Goal: Information Seeking & Learning: Understand process/instructions

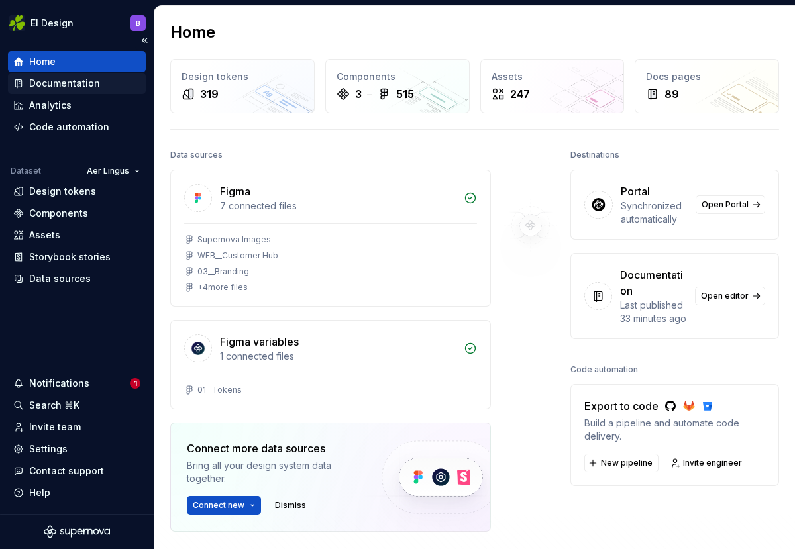
click at [43, 87] on div "Documentation" at bounding box center [64, 83] width 71 height 13
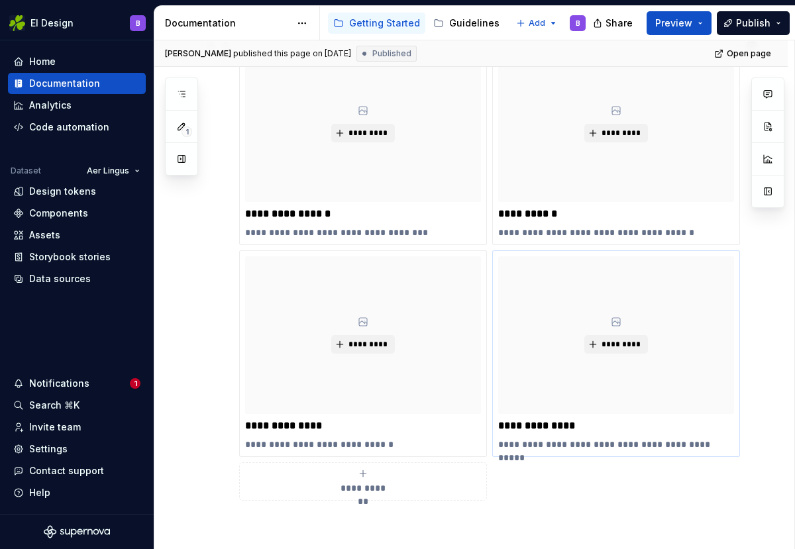
scroll to position [435, 0]
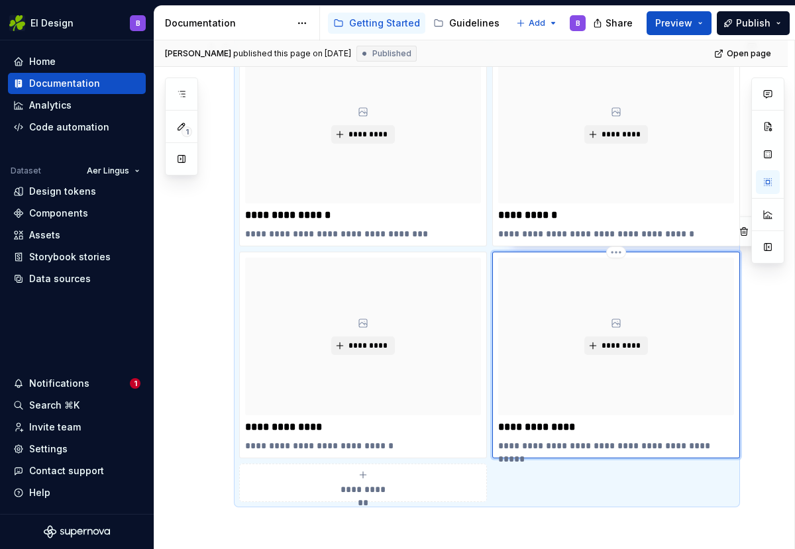
click at [558, 366] on div "*********" at bounding box center [616, 336] width 236 height 157
click at [544, 436] on div "**********" at bounding box center [616, 355] width 236 height 194
click at [523, 435] on div "**********" at bounding box center [616, 355] width 236 height 194
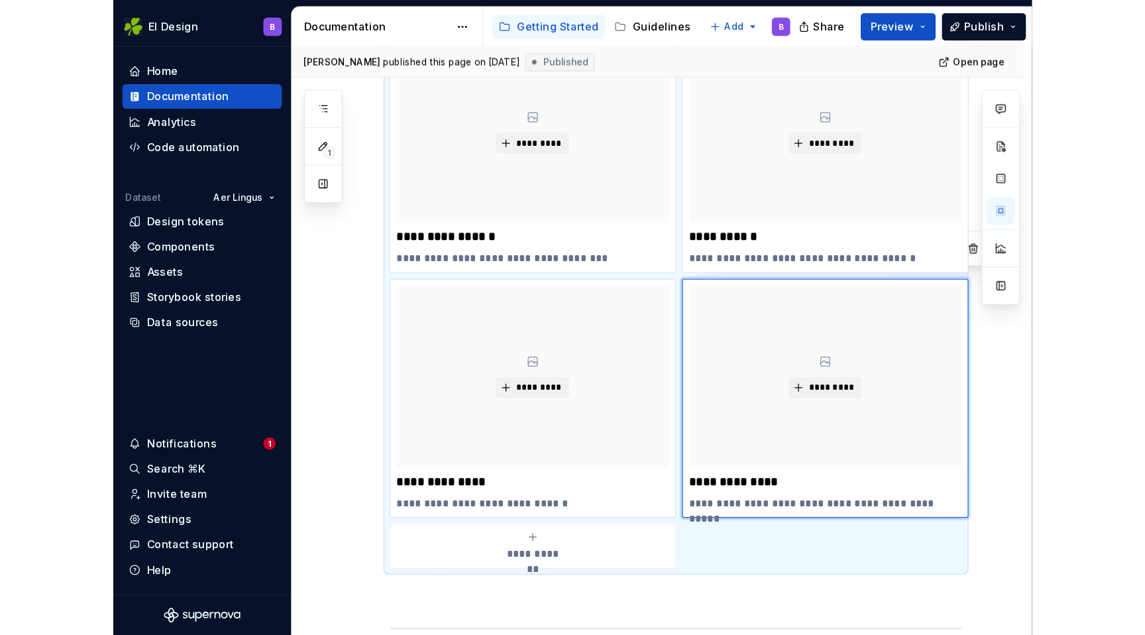
scroll to position [451, 0]
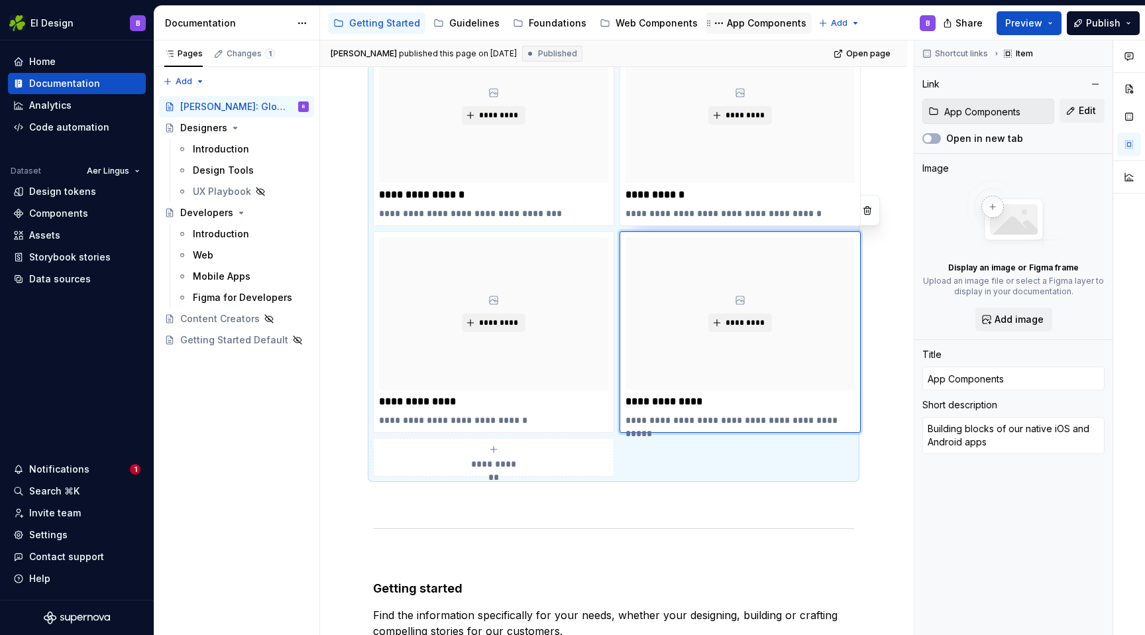
click at [727, 23] on div "App Components" at bounding box center [766, 23] width 79 height 13
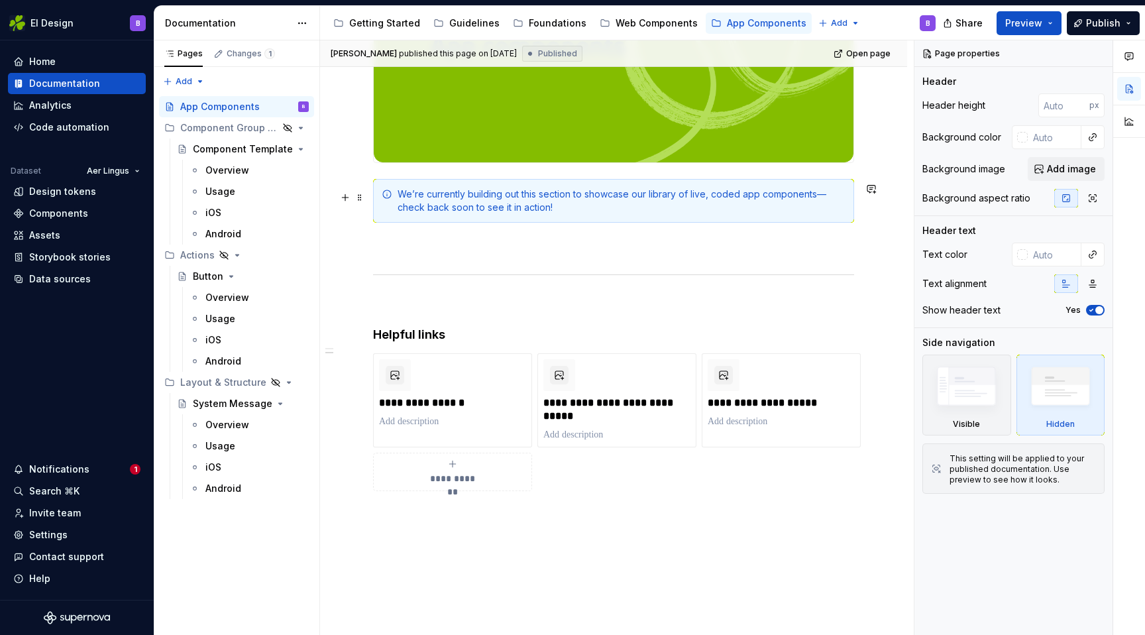
scroll to position [392, 0]
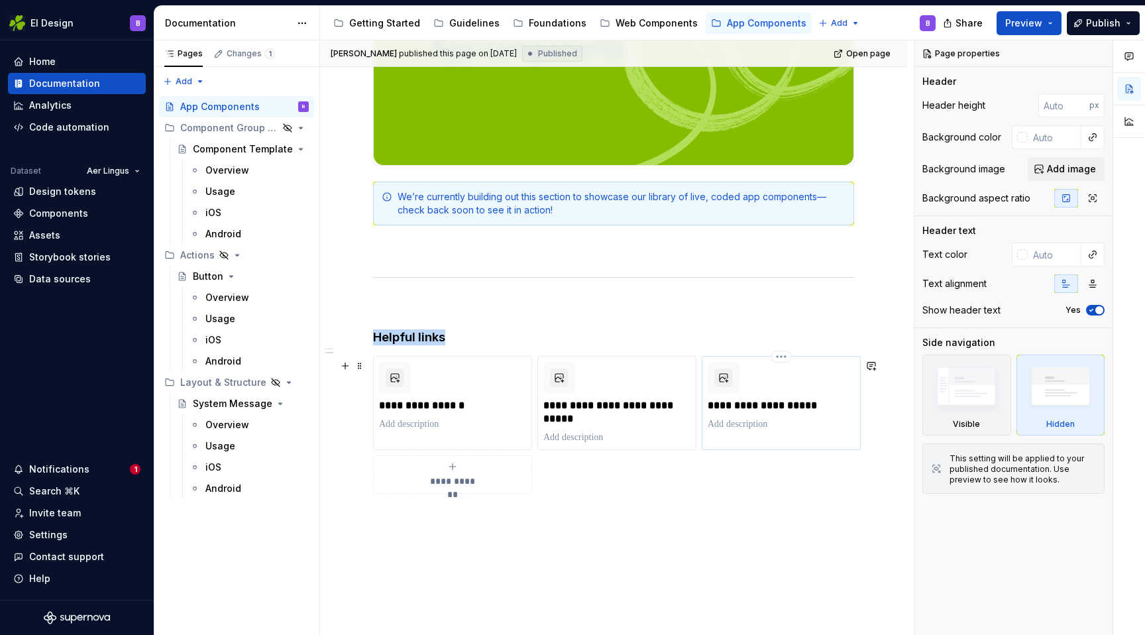
click at [794, 386] on div "**********" at bounding box center [780, 396] width 147 height 69
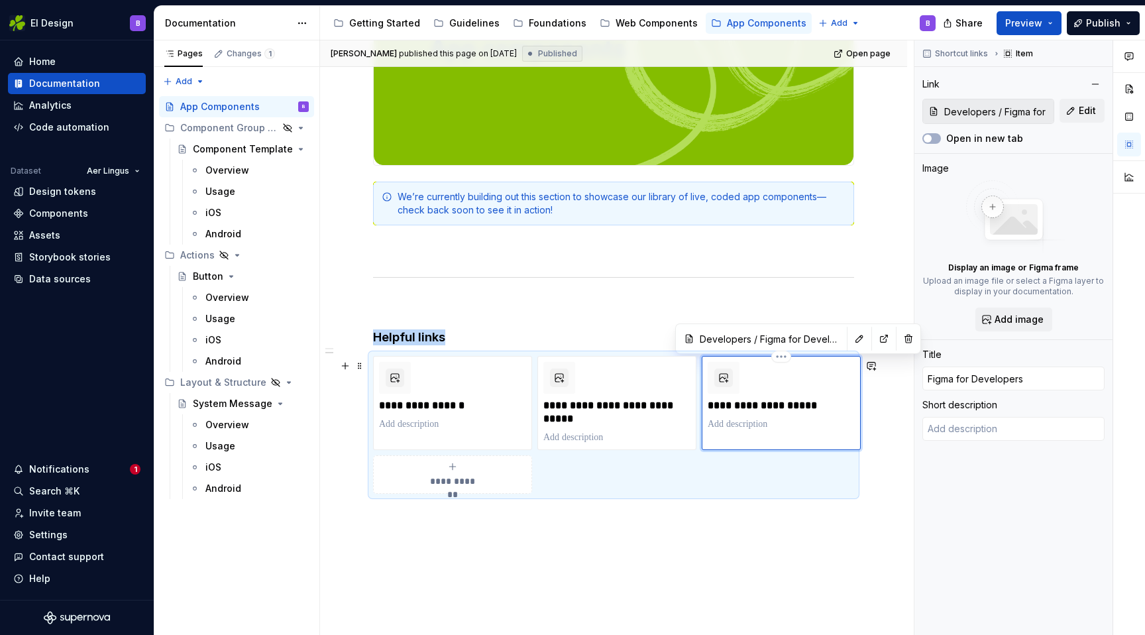
click at [794, 386] on div "**********" at bounding box center [780, 396] width 147 height 69
click at [762, 380] on div "**********" at bounding box center [780, 396] width 147 height 69
click at [794, 335] on button "button" at bounding box center [883, 338] width 19 height 19
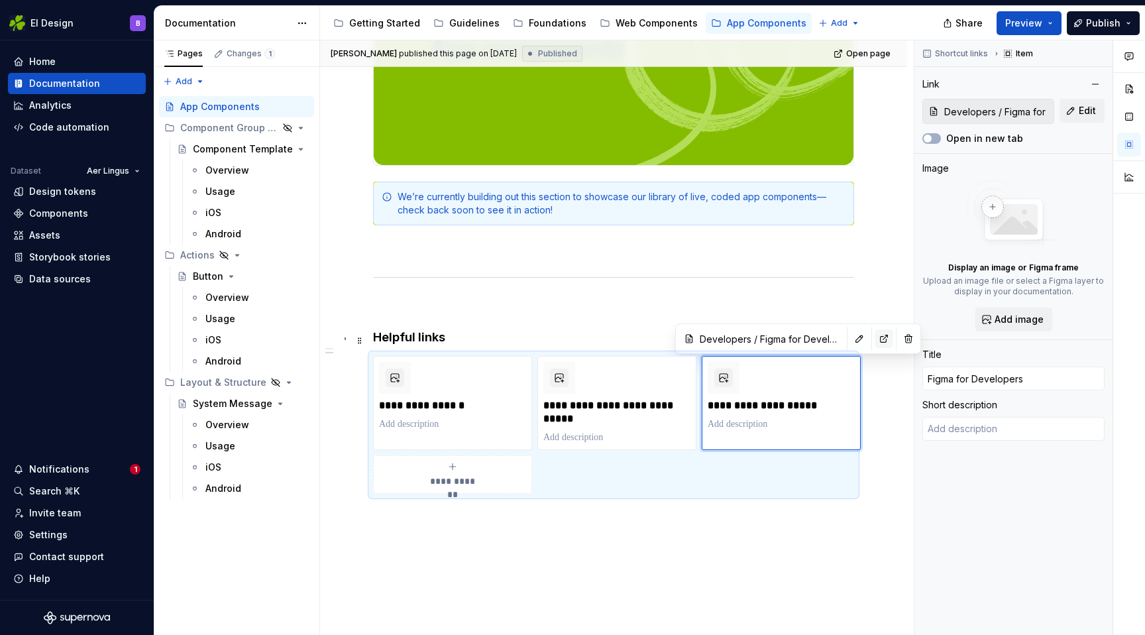
type textarea "*"
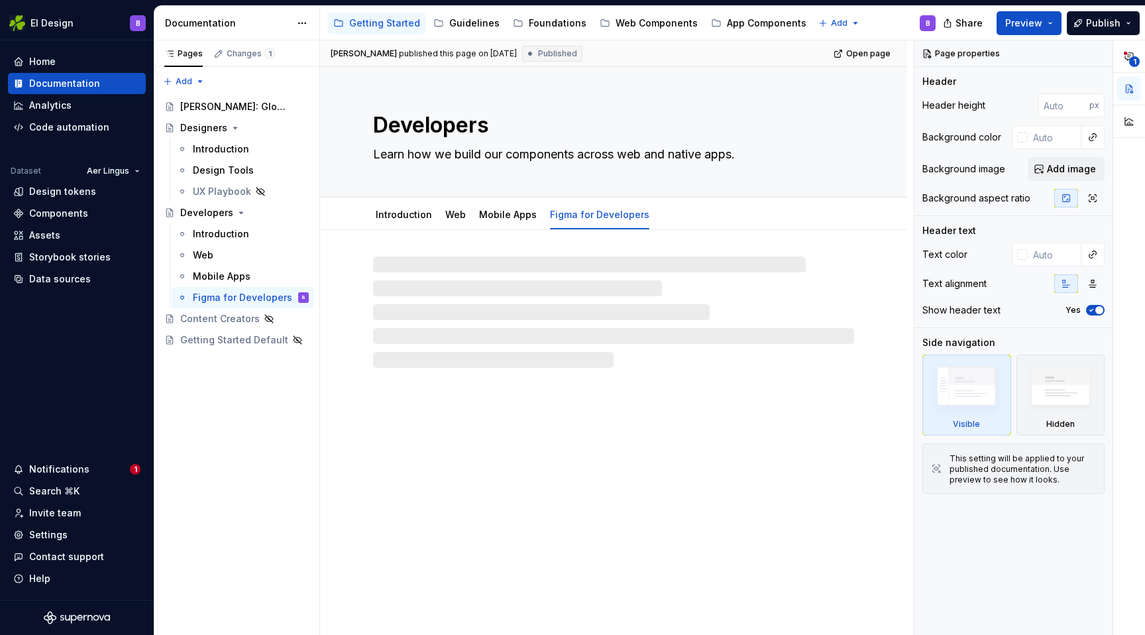
type textarea "*"
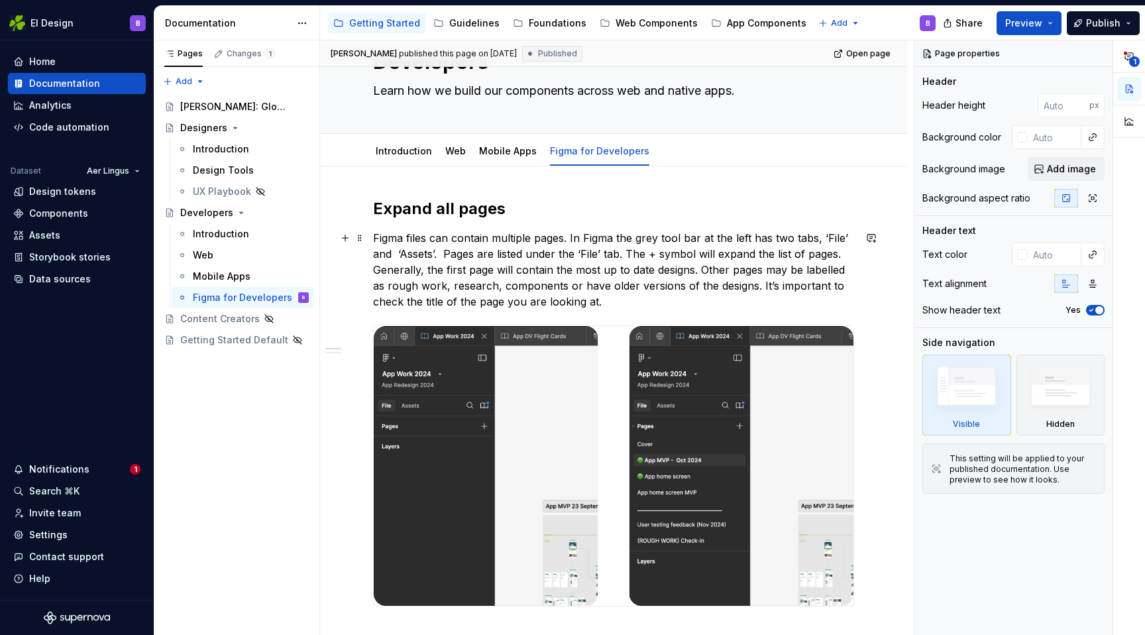
scroll to position [114, 0]
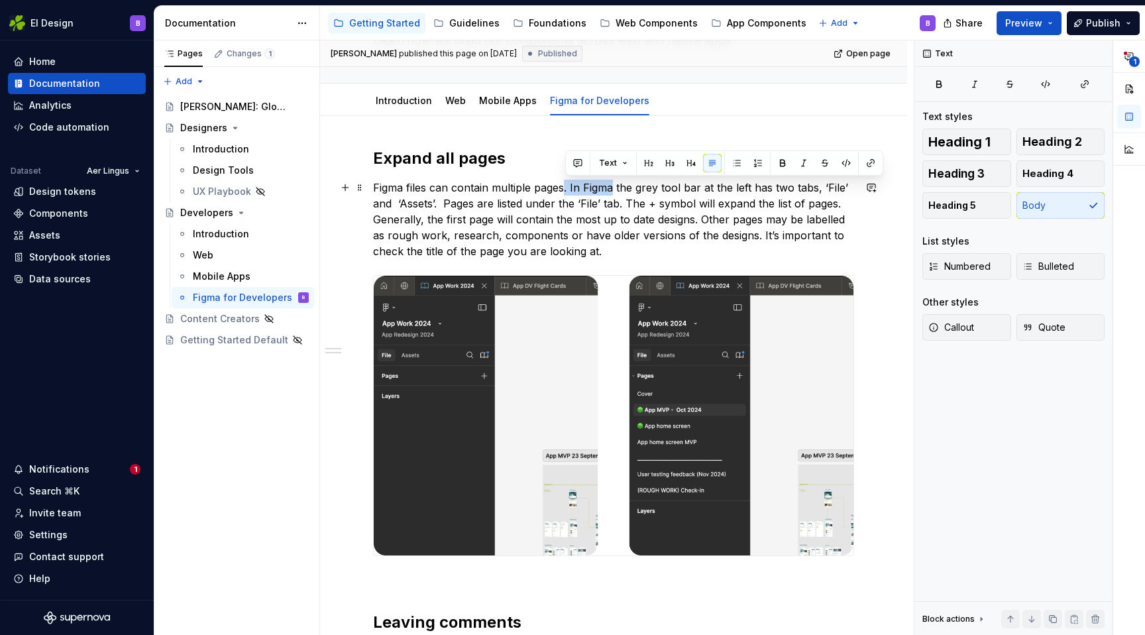
drag, startPoint x: 565, startPoint y: 188, endPoint x: 611, endPoint y: 189, distance: 45.7
click at [611, 189] on p "Figma files can contain multiple pages. In Figma the grey tool bar at the left …" at bounding box center [613, 219] width 481 height 79
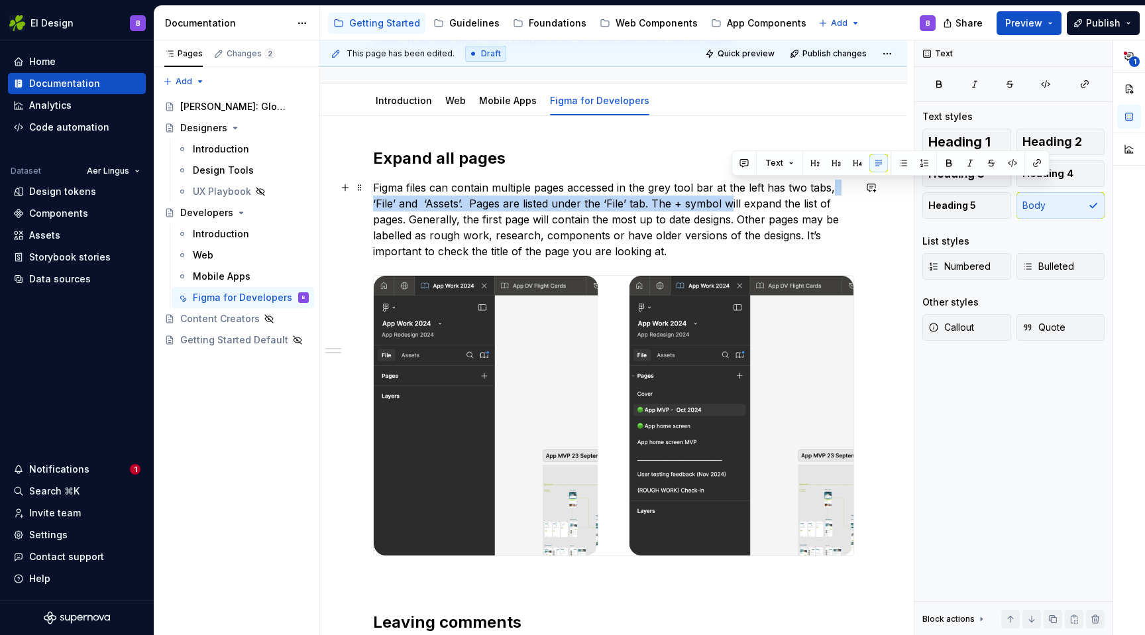
drag, startPoint x: 834, startPoint y: 188, endPoint x: 727, endPoint y: 205, distance: 107.9
click at [727, 205] on p "Figma files can contain multiple pages accessed in the grey tool bar at the lef…" at bounding box center [613, 219] width 481 height 79
click at [781, 204] on p "Figma files can contain multiple pages accessed in the grey tool bar at the lef…" at bounding box center [613, 219] width 481 height 79
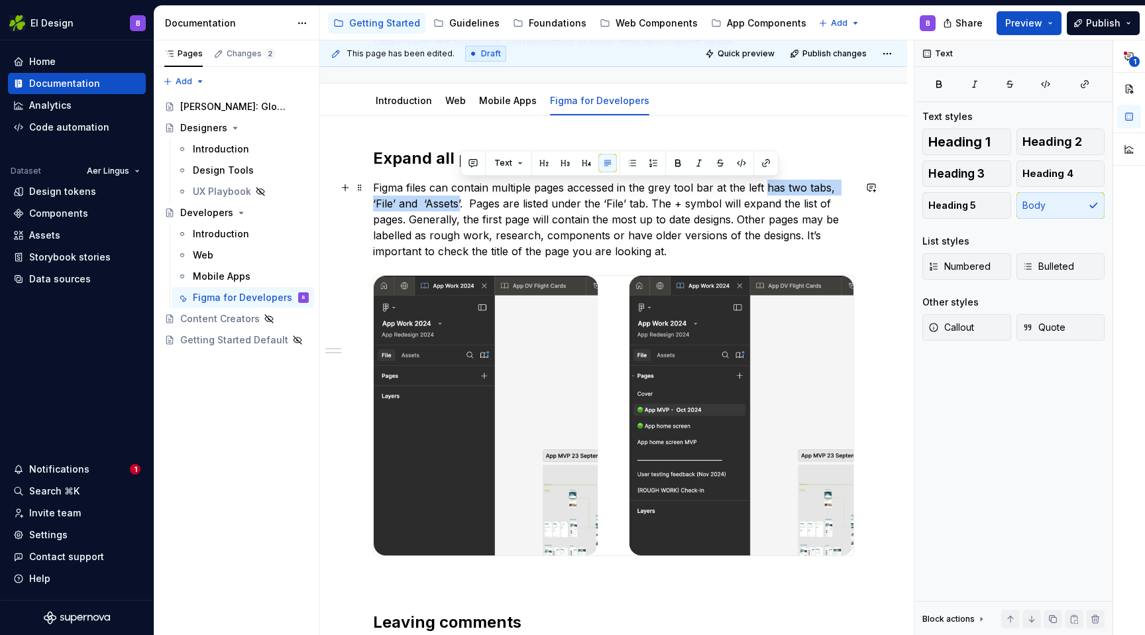
drag, startPoint x: 764, startPoint y: 189, endPoint x: 460, endPoint y: 203, distance: 305.0
click at [460, 203] on p "Figma files can contain multiple pages accessed in the grey tool bar at the lef…" at bounding box center [613, 219] width 481 height 79
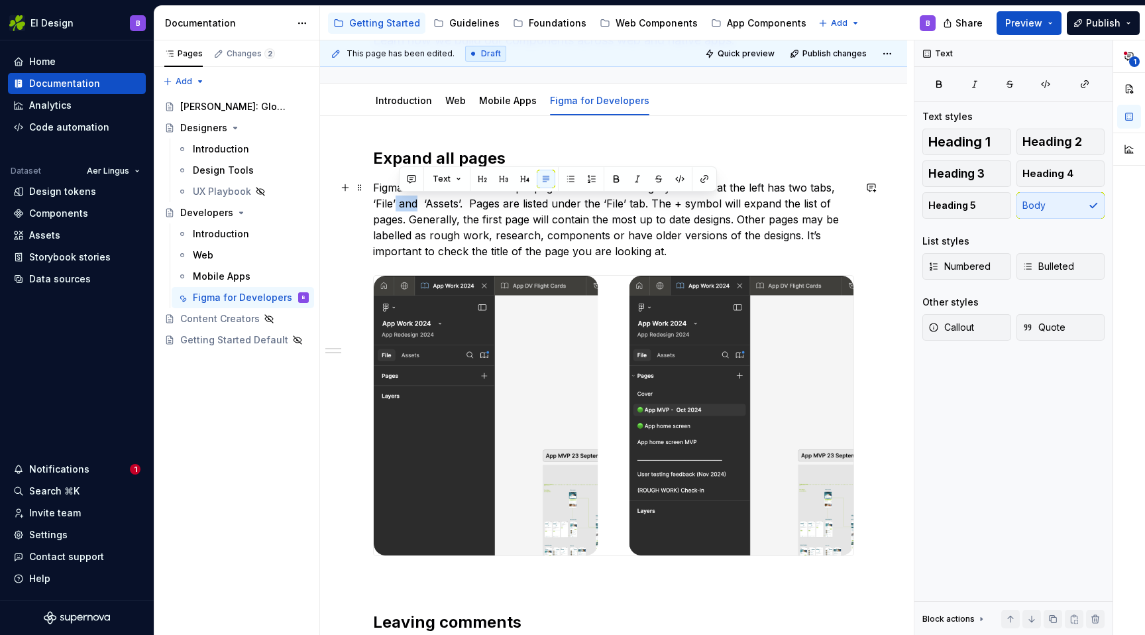
drag, startPoint x: 416, startPoint y: 206, endPoint x: 396, endPoint y: 203, distance: 20.1
click at [396, 203] on p "Figma files can contain multiple pages accessed in the grey tool bar at the lef…" at bounding box center [613, 219] width 481 height 79
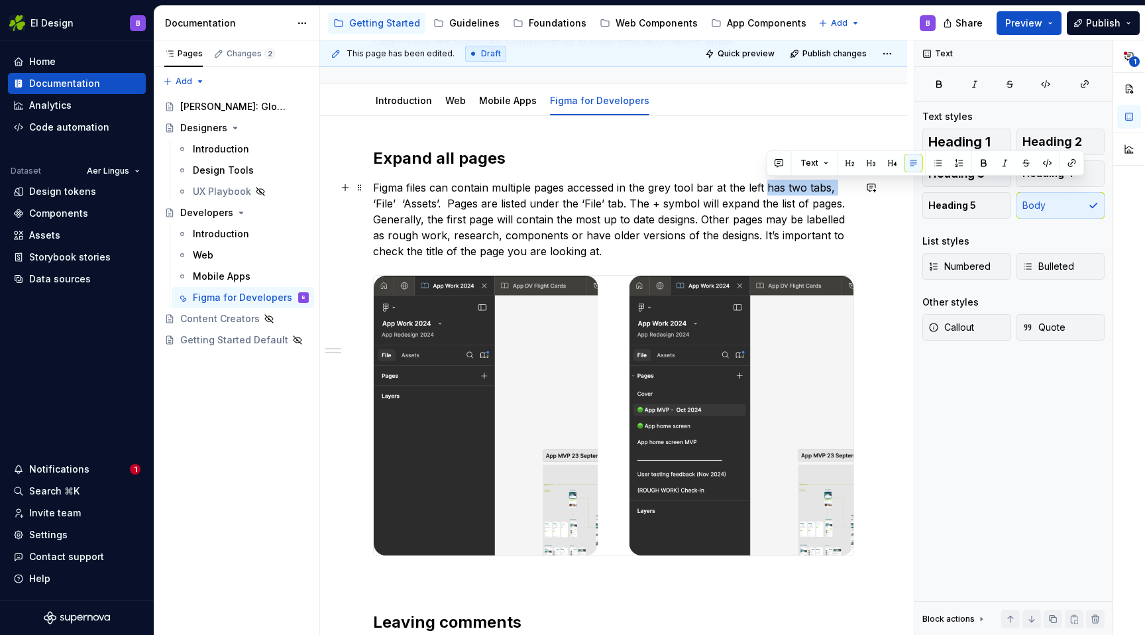
drag, startPoint x: 766, startPoint y: 187, endPoint x: 847, endPoint y: 183, distance: 81.6
click at [847, 183] on p "Figma files can contain multiple pages accessed in the grey tool bar at the lef…" at bounding box center [613, 219] width 481 height 79
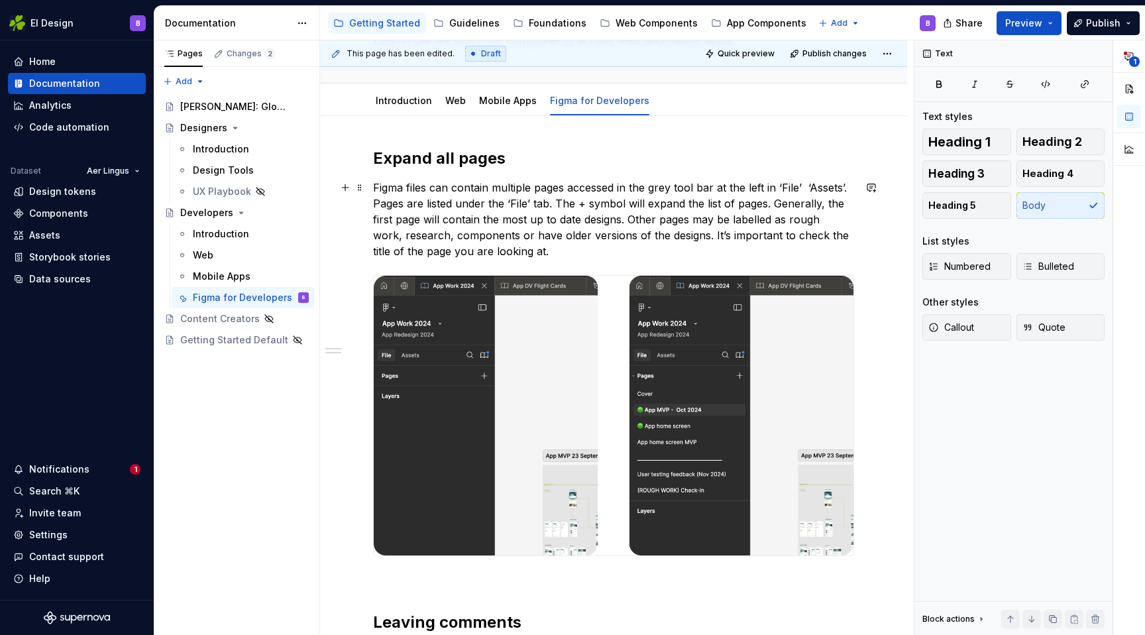
click at [798, 186] on p "Figma files can contain multiple pages accessed in the grey tool bar at the lef…" at bounding box center [613, 219] width 481 height 79
click at [803, 187] on p "Figma files can contain multiple pages accessed in the grey tool bar at the lef…" at bounding box center [613, 219] width 481 height 79
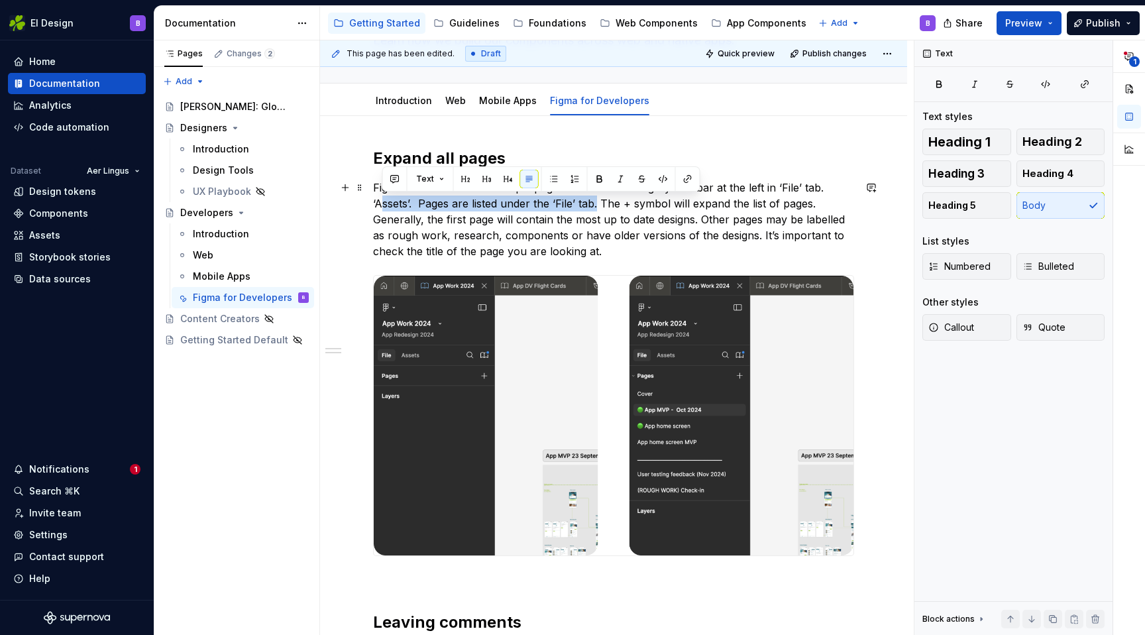
drag, startPoint x: 598, startPoint y: 202, endPoint x: 383, endPoint y: 196, distance: 215.4
click at [383, 196] on p "Figma files can contain multiple pages accessed in the grey tool bar at the lef…" at bounding box center [613, 219] width 481 height 79
drag, startPoint x: 826, startPoint y: 205, endPoint x: 327, endPoint y: 199, distance: 498.8
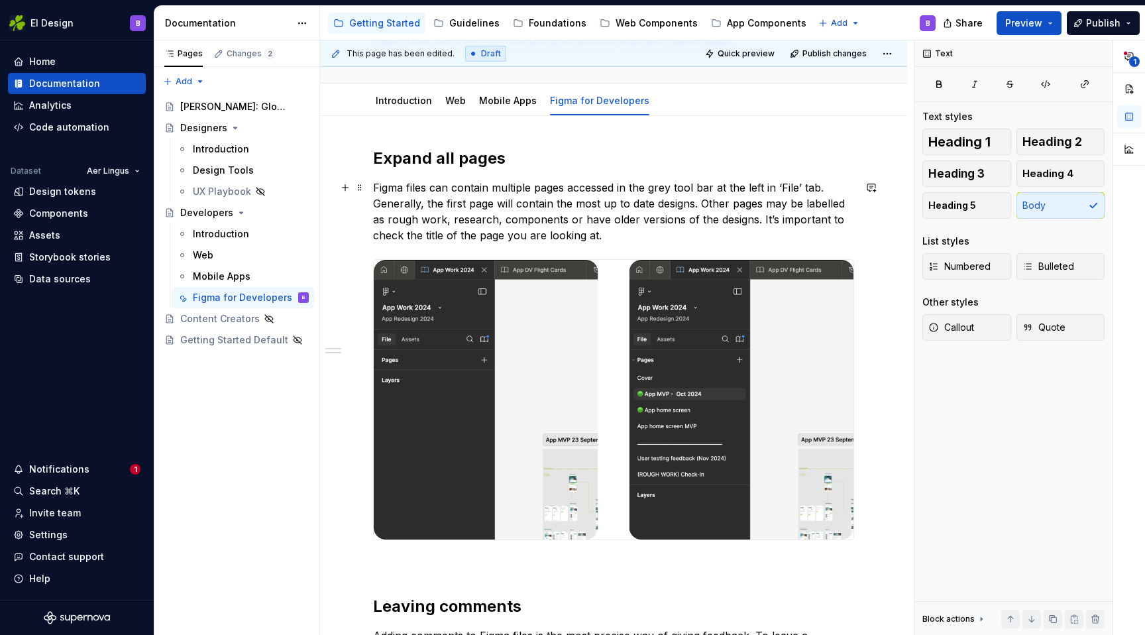
click at [374, 188] on p "Figma files can contain multiple pages accessed in the grey tool bar at the lef…" at bounding box center [613, 212] width 481 height 64
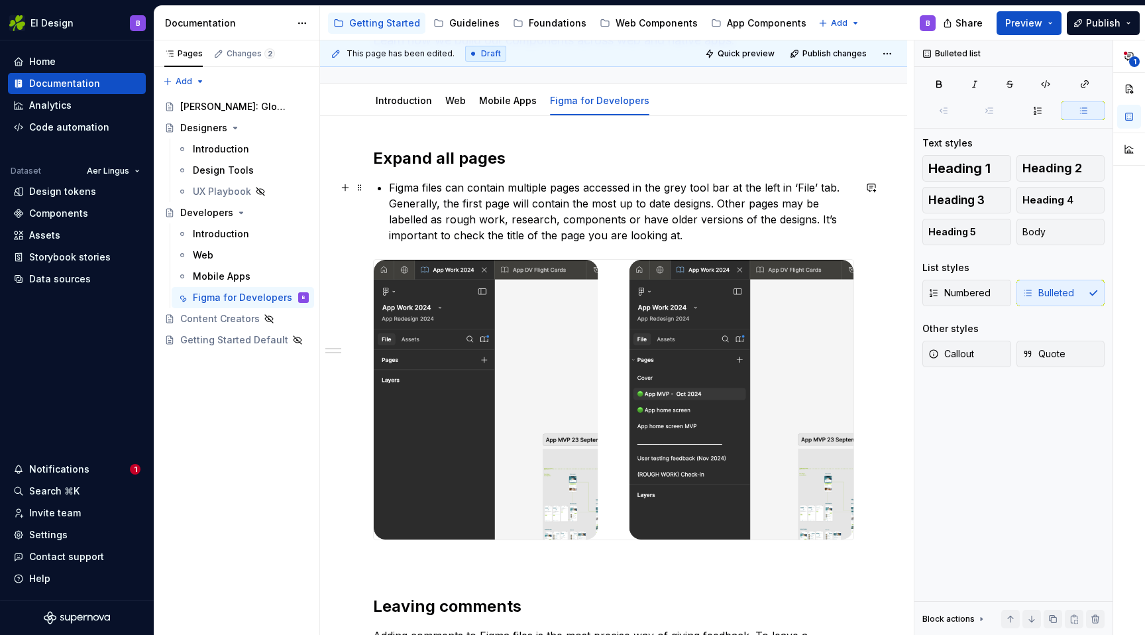
click at [853, 185] on p "Figma files can contain multiple pages accessed in the grey tool bar at the lef…" at bounding box center [621, 212] width 465 height 64
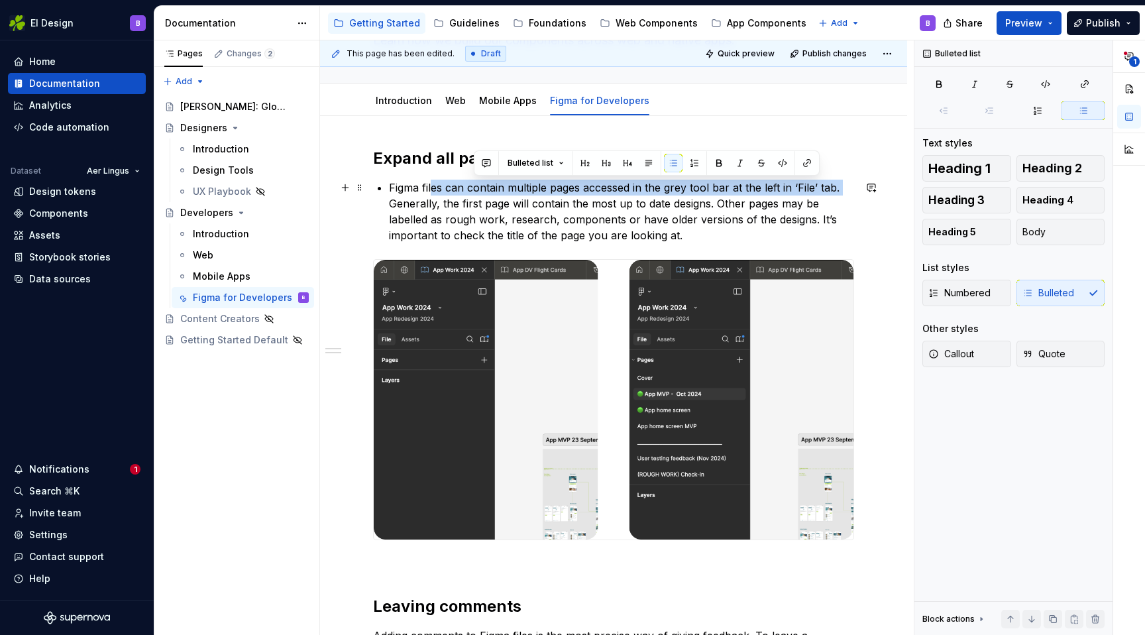
drag, startPoint x: 845, startPoint y: 185, endPoint x: 433, endPoint y: 185, distance: 412.7
click at [433, 185] on p "Figma files can contain multiple pages accessed in the grey tool bar at the lef…" at bounding box center [621, 212] width 465 height 64
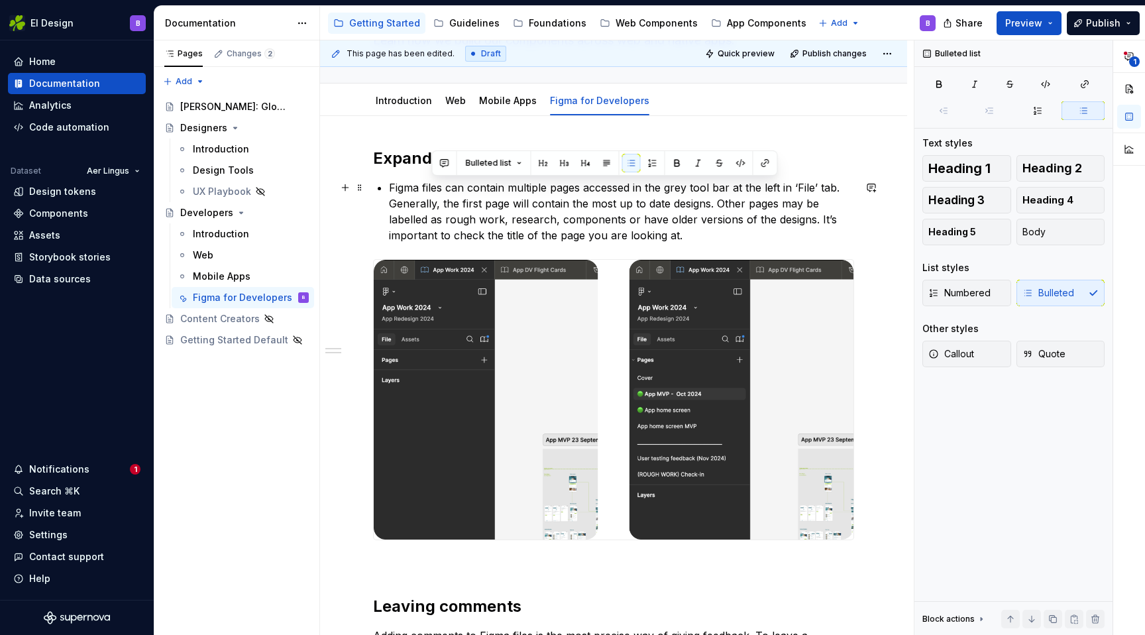
click at [390, 183] on p "Figma files can contain multiple pages accessed in the grey tool bar at the lef…" at bounding box center [621, 212] width 465 height 64
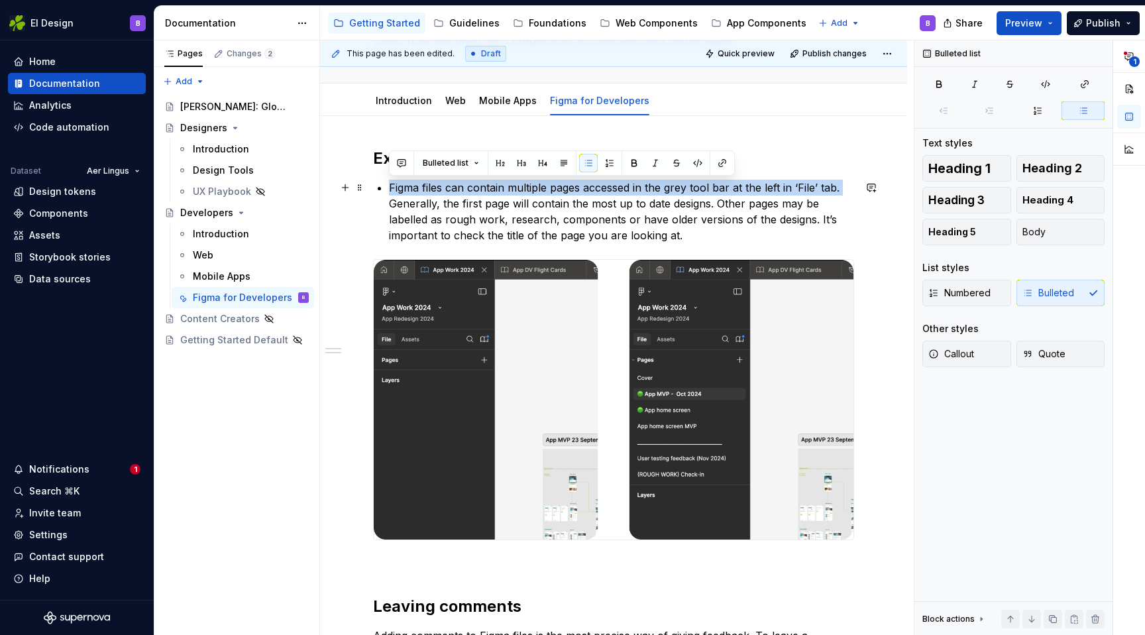
drag, startPoint x: 419, startPoint y: 186, endPoint x: 855, endPoint y: 191, distance: 435.2
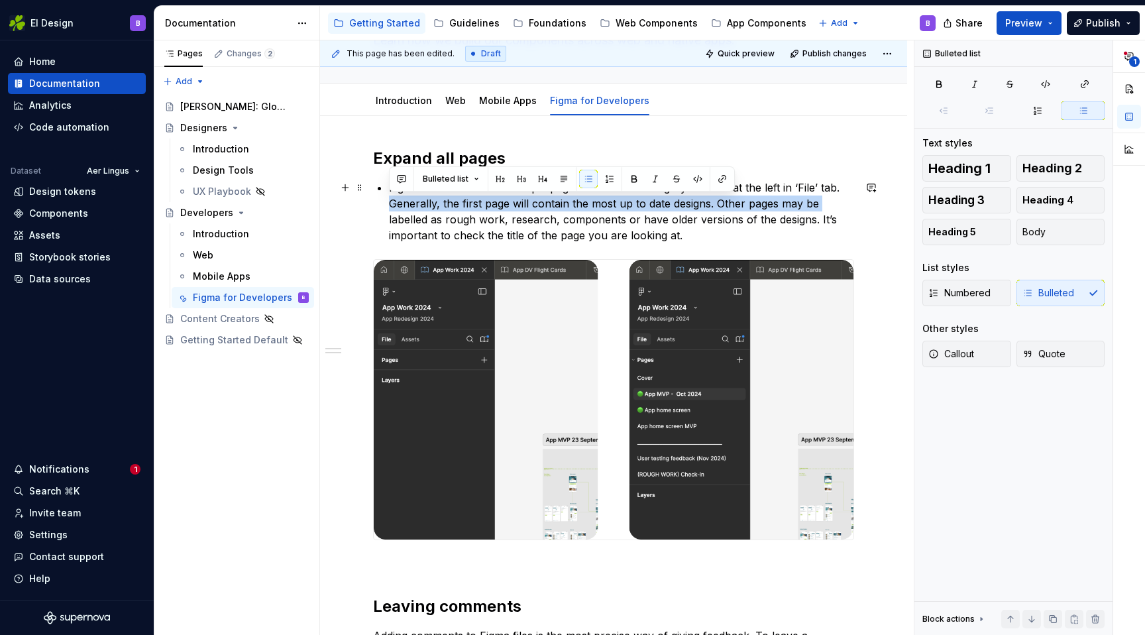
drag, startPoint x: 825, startPoint y: 203, endPoint x: 370, endPoint y: 203, distance: 455.1
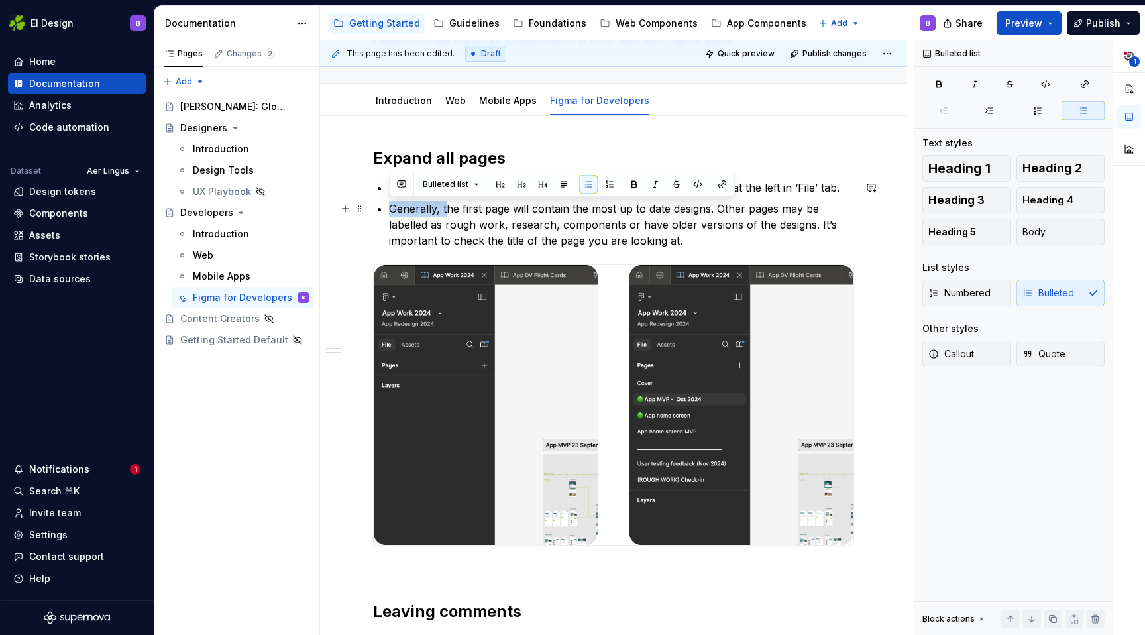
drag, startPoint x: 444, startPoint y: 207, endPoint x: 391, endPoint y: 207, distance: 53.7
click at [391, 207] on p "Generally, the first page will contain the most up to date designs. Other pages…" at bounding box center [621, 225] width 465 height 48
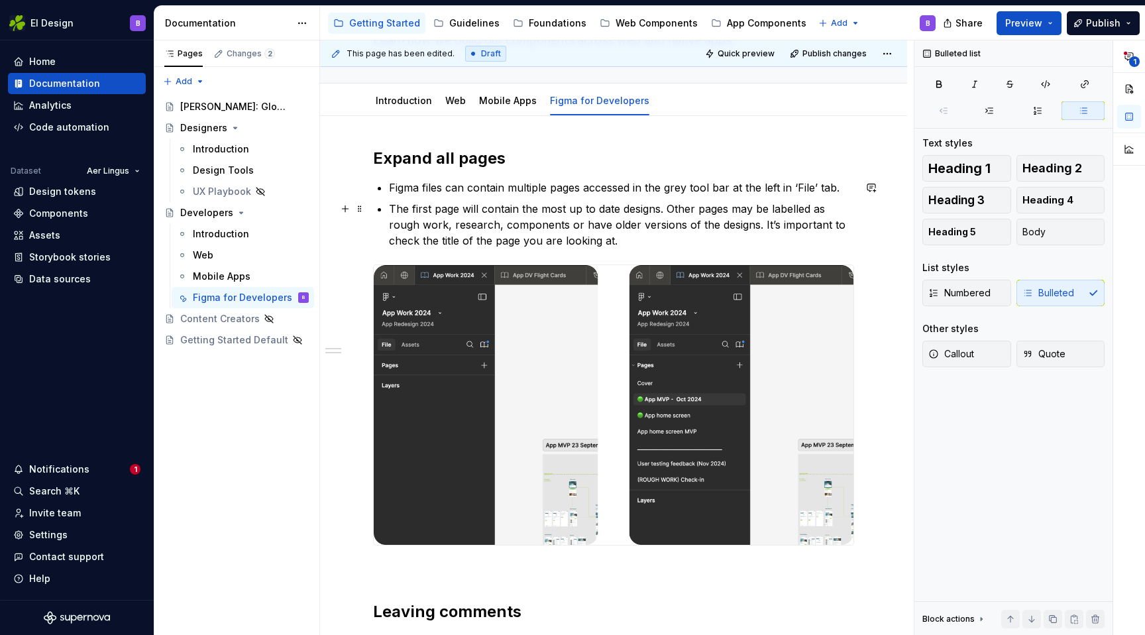
click at [668, 207] on p "The first page will contain the most up to date designs. Other pages may be lab…" at bounding box center [621, 225] width 465 height 48
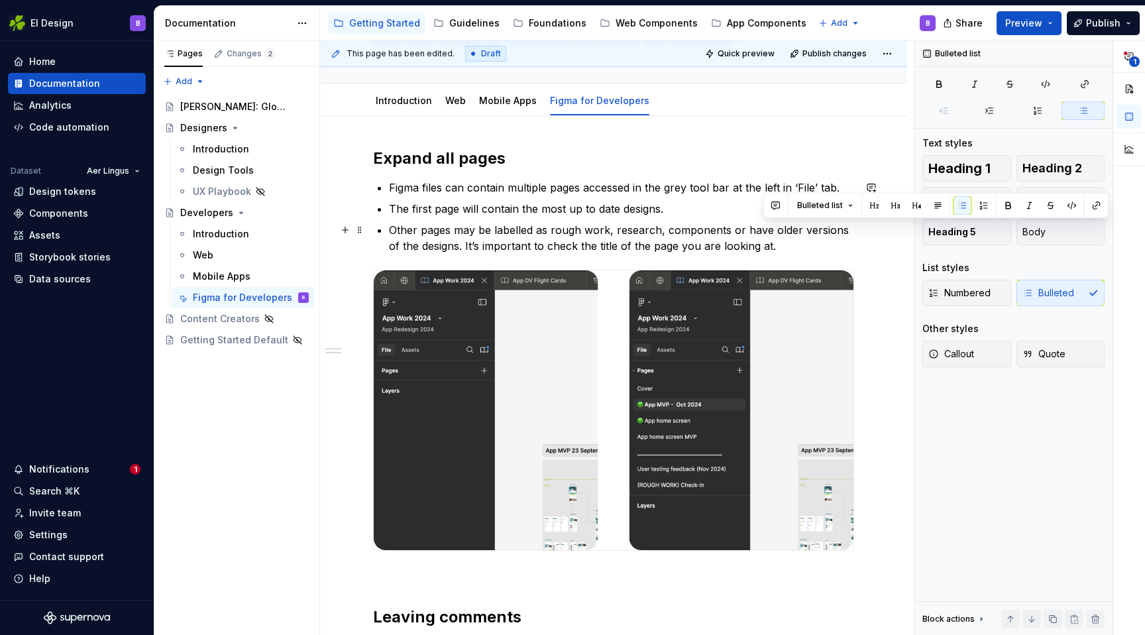
drag, startPoint x: 841, startPoint y: 227, endPoint x: 770, endPoint y: 250, distance: 73.9
click at [770, 250] on p "Other pages may be labelled as rough work, research, components or have older v…" at bounding box center [621, 238] width 465 height 32
click at [446, 245] on p "Other pages may be labelled as rough work, research, components or have older v…" at bounding box center [621, 238] width 465 height 32
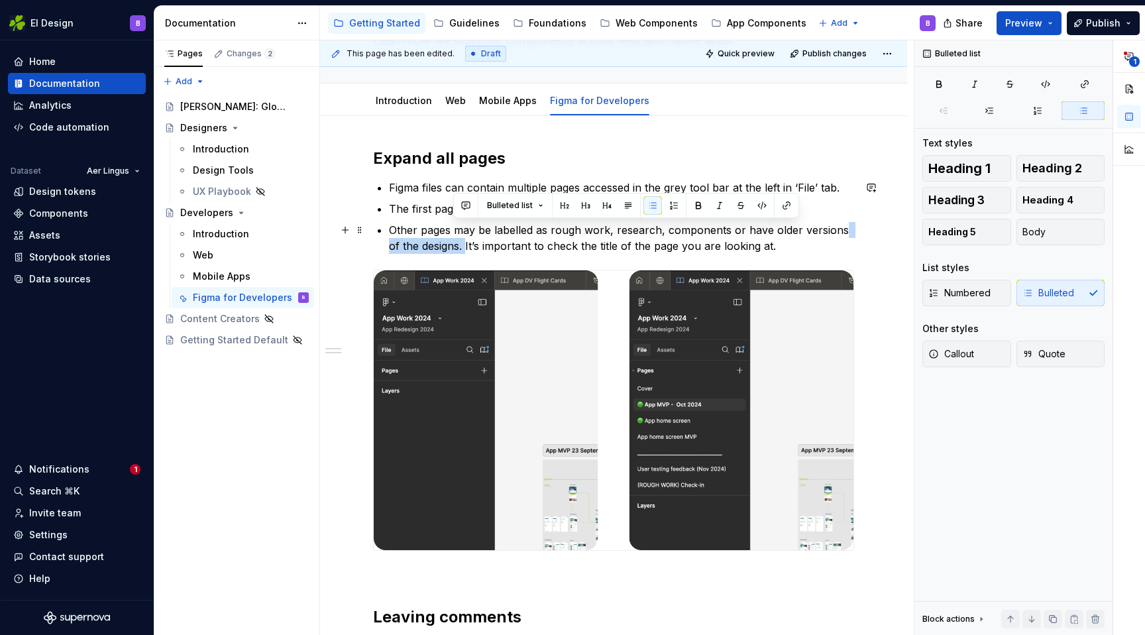
drag, startPoint x: 452, startPoint y: 245, endPoint x: 838, endPoint y: 225, distance: 386.7
click at [838, 225] on p "Other pages may be labelled as rough work, research, components or have older v…" at bounding box center [621, 238] width 465 height 32
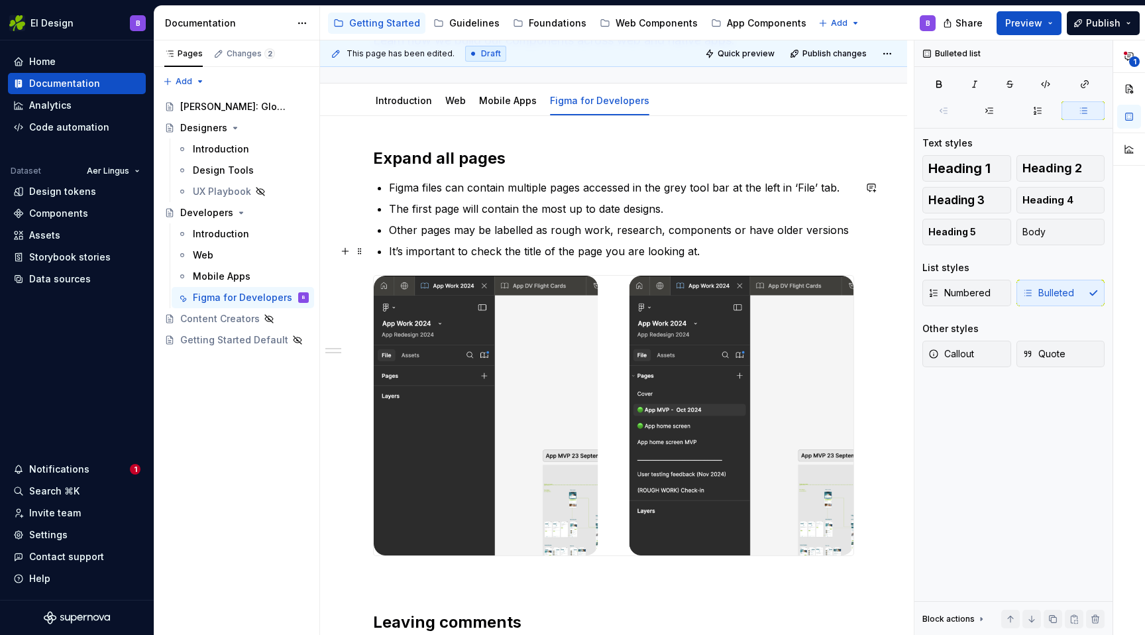
click at [715, 243] on p "It’s important to check the title of the page you are looking at." at bounding box center [621, 251] width 465 height 16
click at [711, 253] on p "It’s important to check the title of the page you are looking at." at bounding box center [621, 251] width 465 height 16
click at [417, 229] on p "Other pages may be labelled as rough work, research, components or have older v…" at bounding box center [621, 230] width 465 height 16
click at [460, 231] on p "Other pages may be labelled as rough work, research, components or have older v…" at bounding box center [621, 230] width 465 height 16
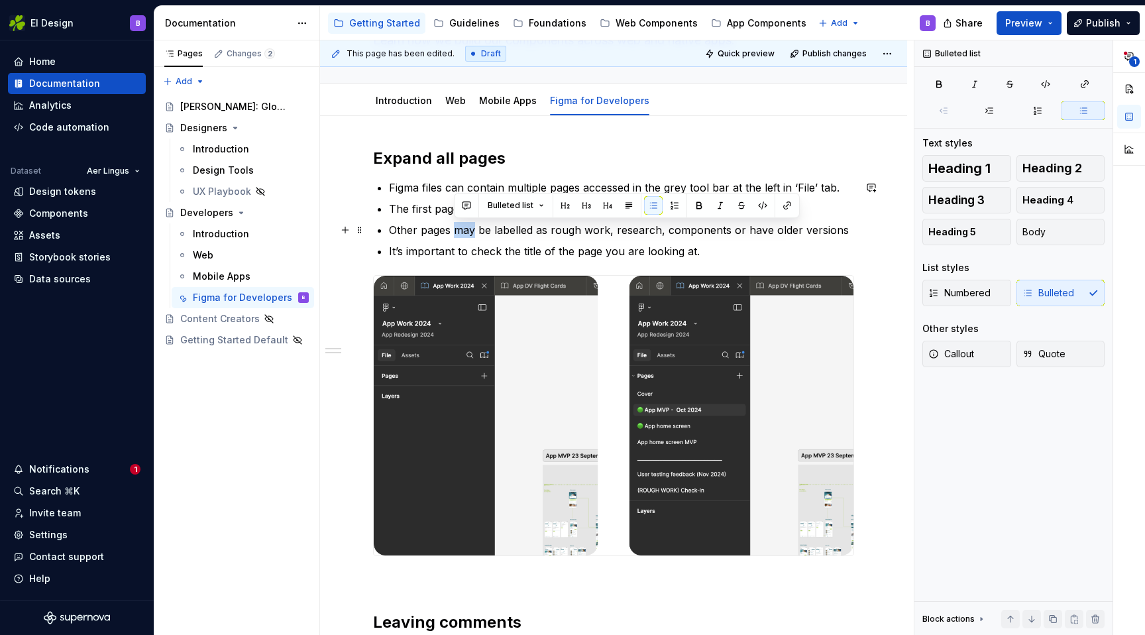
click at [460, 231] on p "Other pages may be labelled as rough work, research, components or have older v…" at bounding box center [621, 230] width 465 height 16
click at [720, 233] on p "Other pages may be labelled as rough work, research, components or have older v…" at bounding box center [621, 230] width 465 height 16
click at [751, 231] on p "Other pages may be labelled as rough work, research, components or have older v…" at bounding box center [621, 230] width 465 height 16
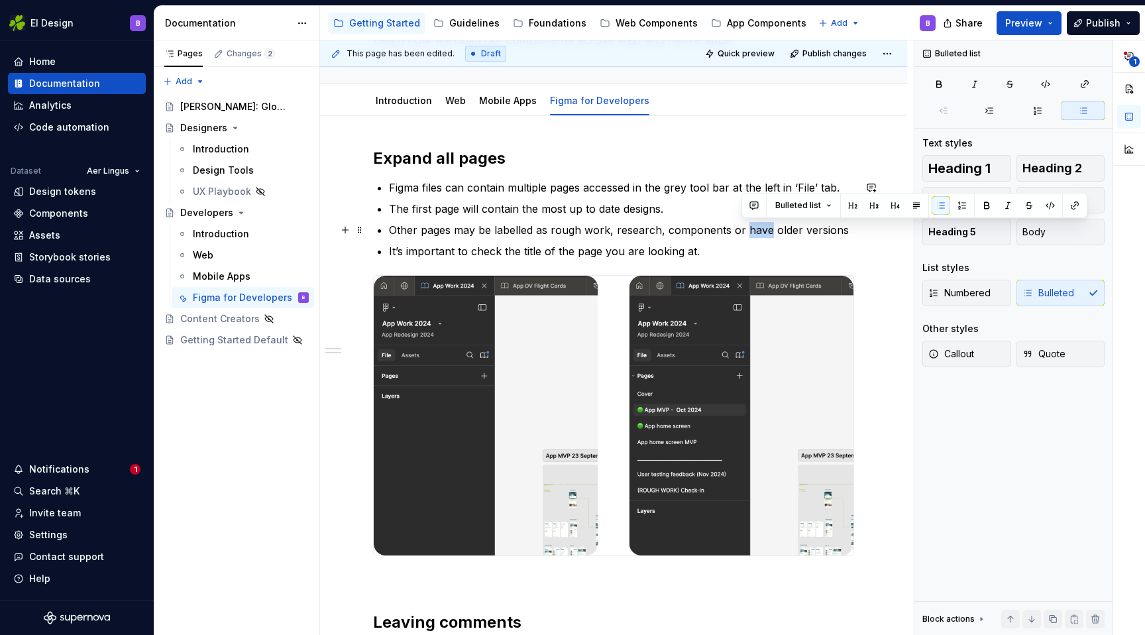
click at [751, 231] on p "Other pages may be labelled as rough work, research, components or have older v…" at bounding box center [621, 230] width 465 height 16
click at [805, 233] on p "Other pages may be labelled as rough work, research, components or older versio…" at bounding box center [621, 230] width 465 height 16
click at [813, 233] on p "Other pages may be labelled as rough work, research, components or older versio…" at bounding box center [621, 230] width 465 height 16
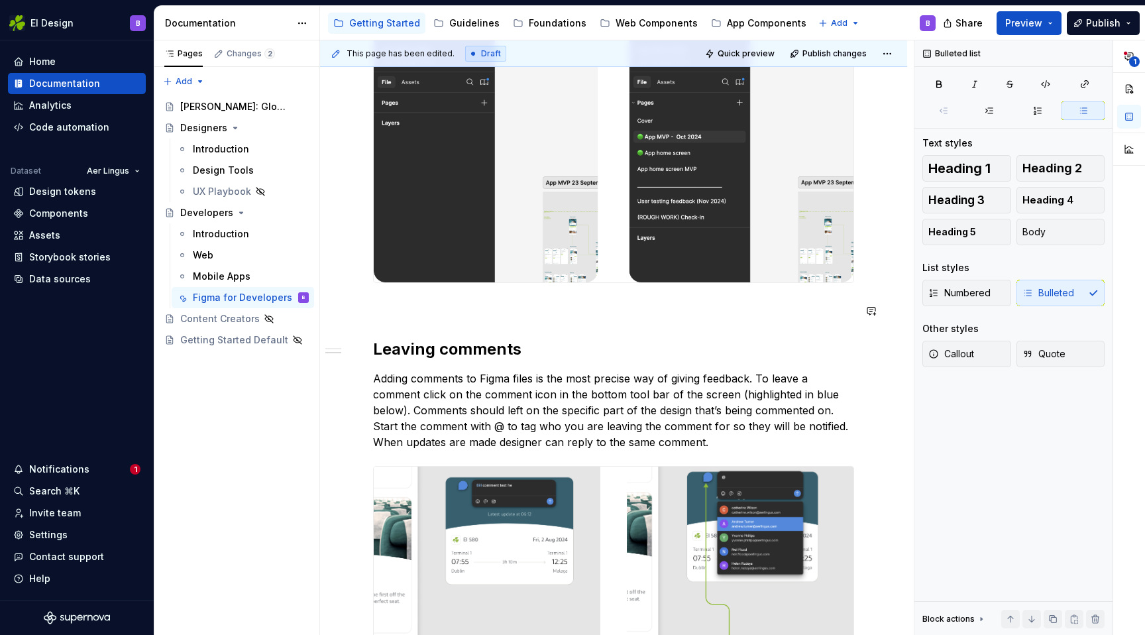
scroll to position [397, 0]
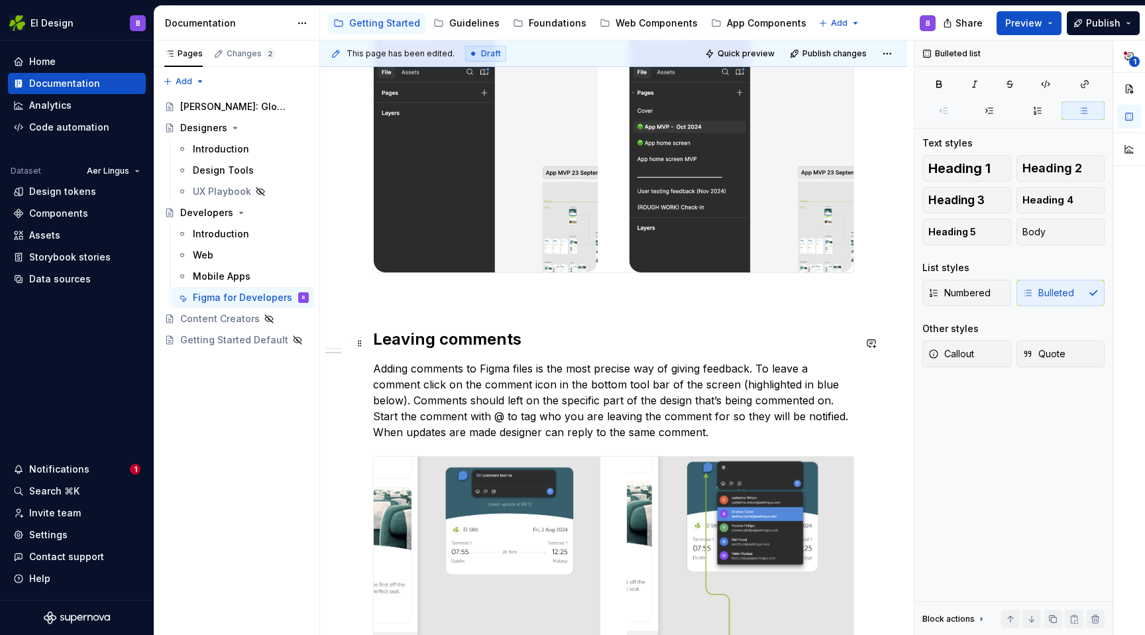
click at [452, 343] on h2 "Leaving comments" at bounding box center [613, 339] width 481 height 21
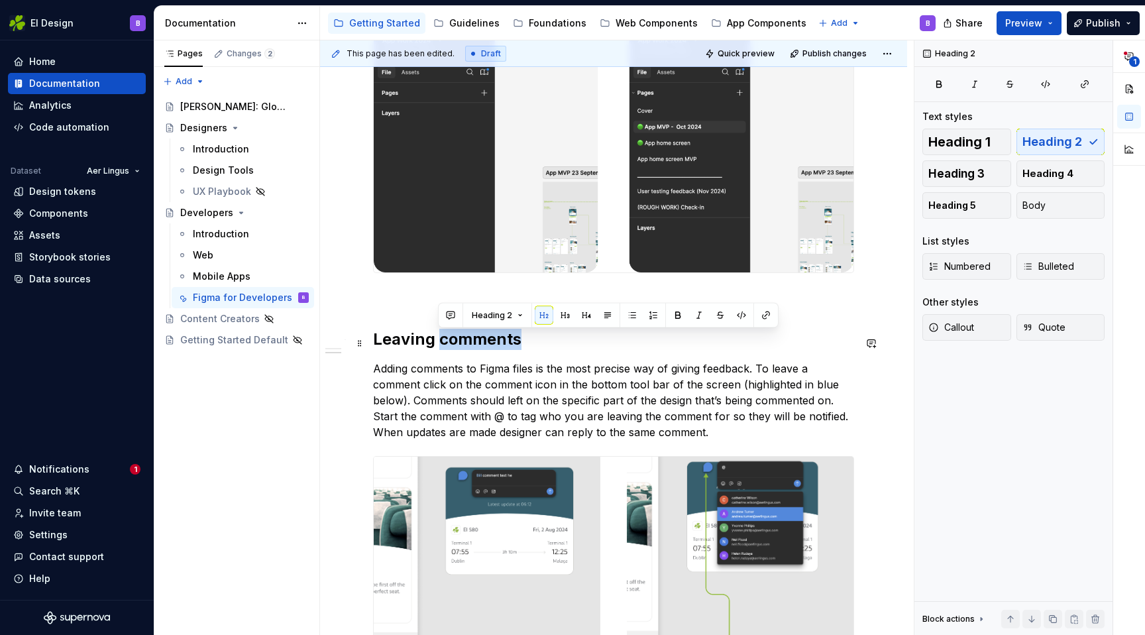
click at [452, 343] on h2 "Leaving comments" at bounding box center [613, 339] width 481 height 21
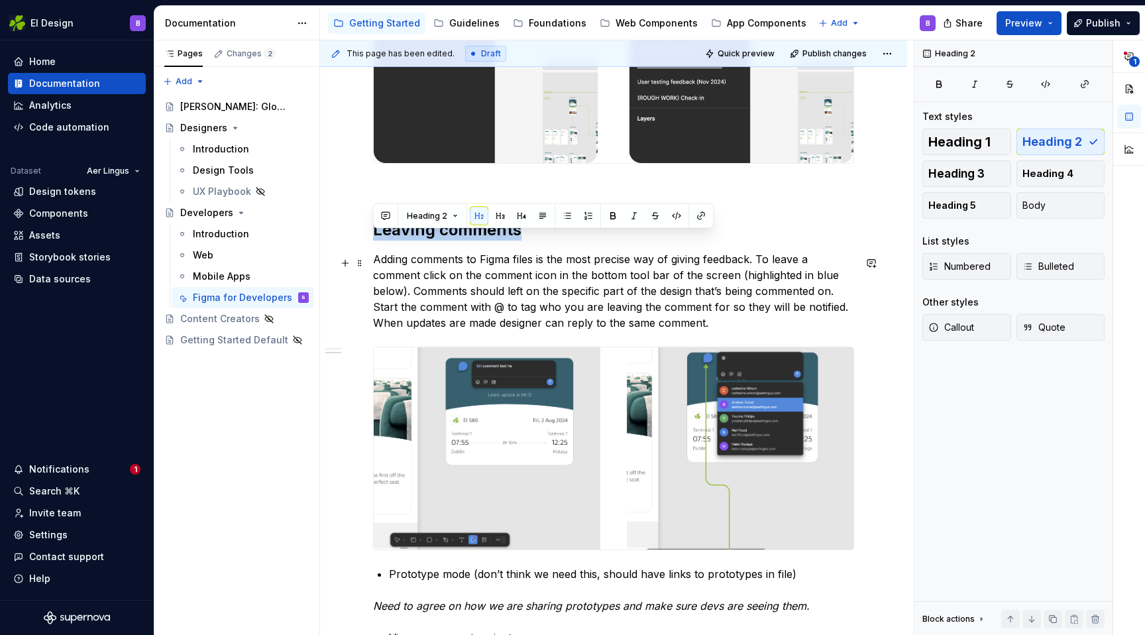
scroll to position [537, 0]
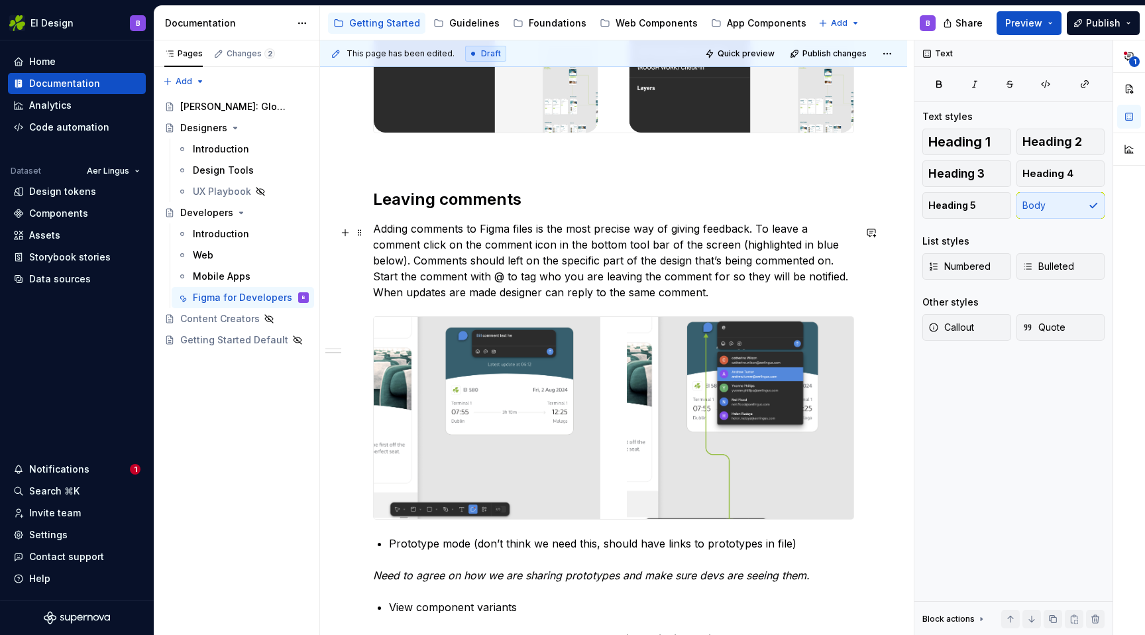
click at [671, 233] on p "Adding comments to Figma files is the most precise way of giving feedback. To l…" at bounding box center [613, 260] width 481 height 79
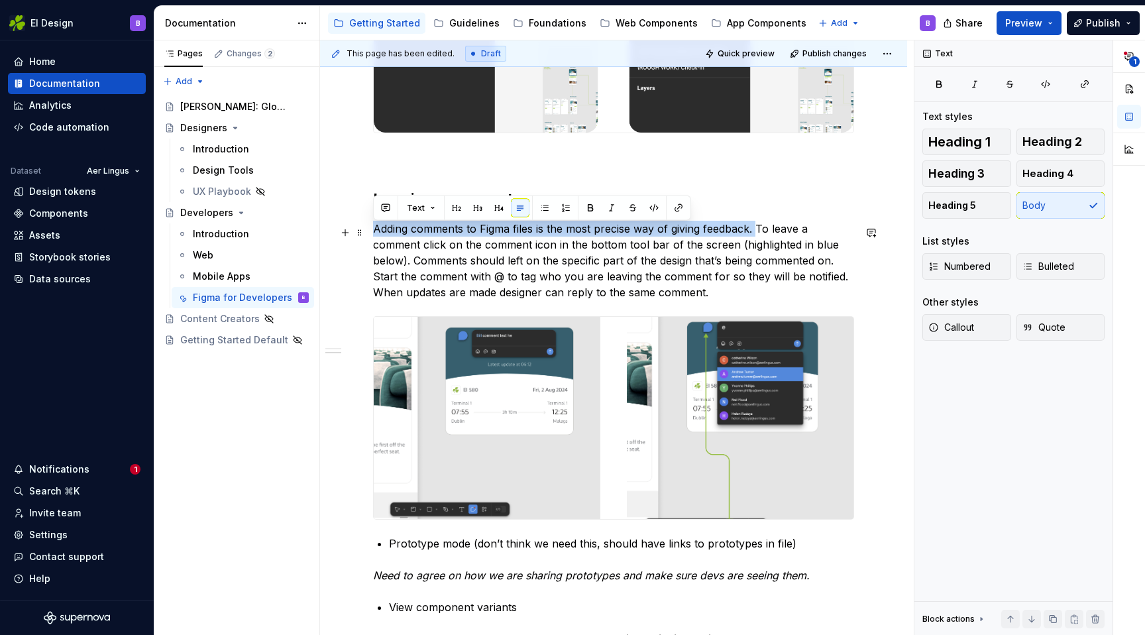
drag, startPoint x: 756, startPoint y: 231, endPoint x: 370, endPoint y: 235, distance: 386.9
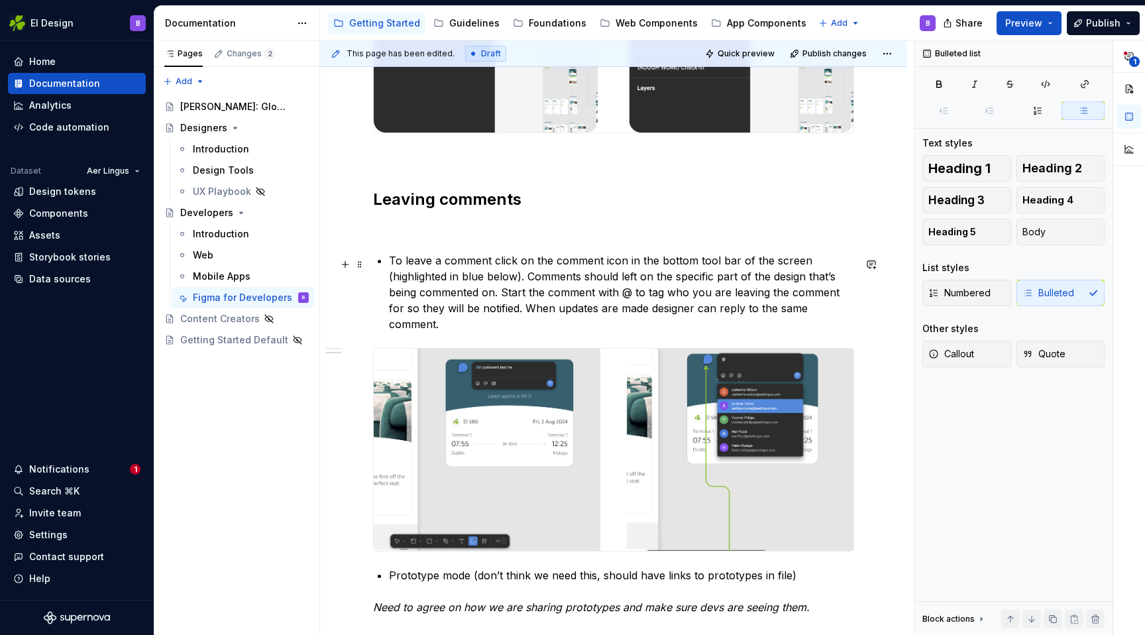
click at [523, 265] on p "To leave a comment click on the comment icon in the bottom tool bar of the scre…" at bounding box center [621, 291] width 465 height 79
click at [528, 264] on p "To leave a comment click on the comment icon in the bottom tool bar of the scre…" at bounding box center [621, 291] width 465 height 79
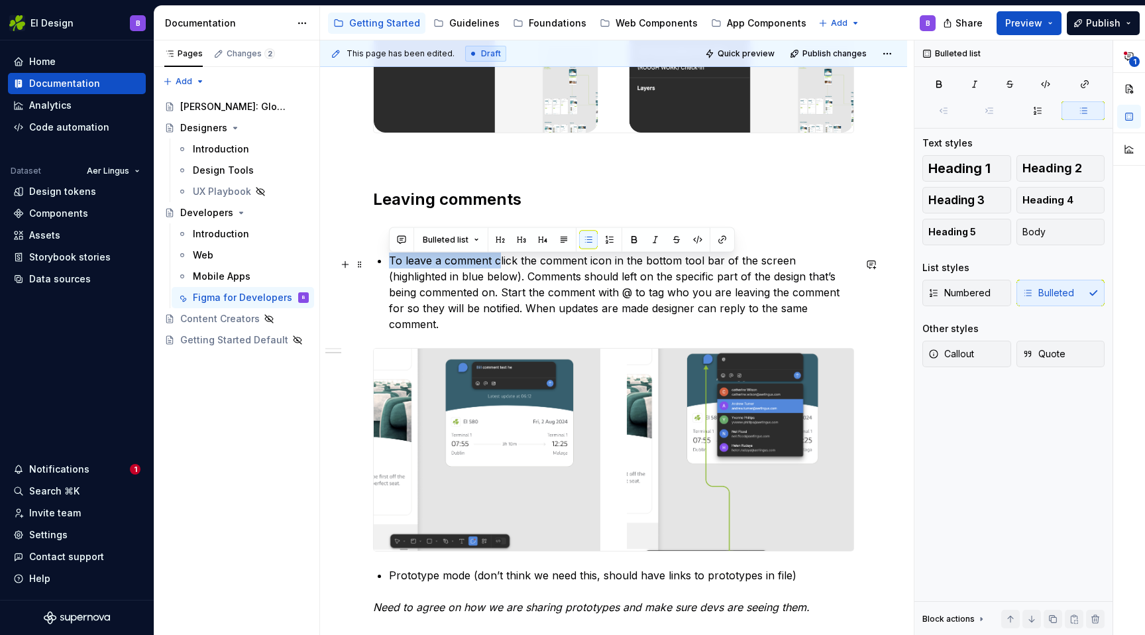
drag, startPoint x: 496, startPoint y: 264, endPoint x: 390, endPoint y: 262, distance: 106.7
click at [390, 262] on p "To leave a comment click the comment icon in the bottom tool bar of the screen …" at bounding box center [621, 291] width 465 height 79
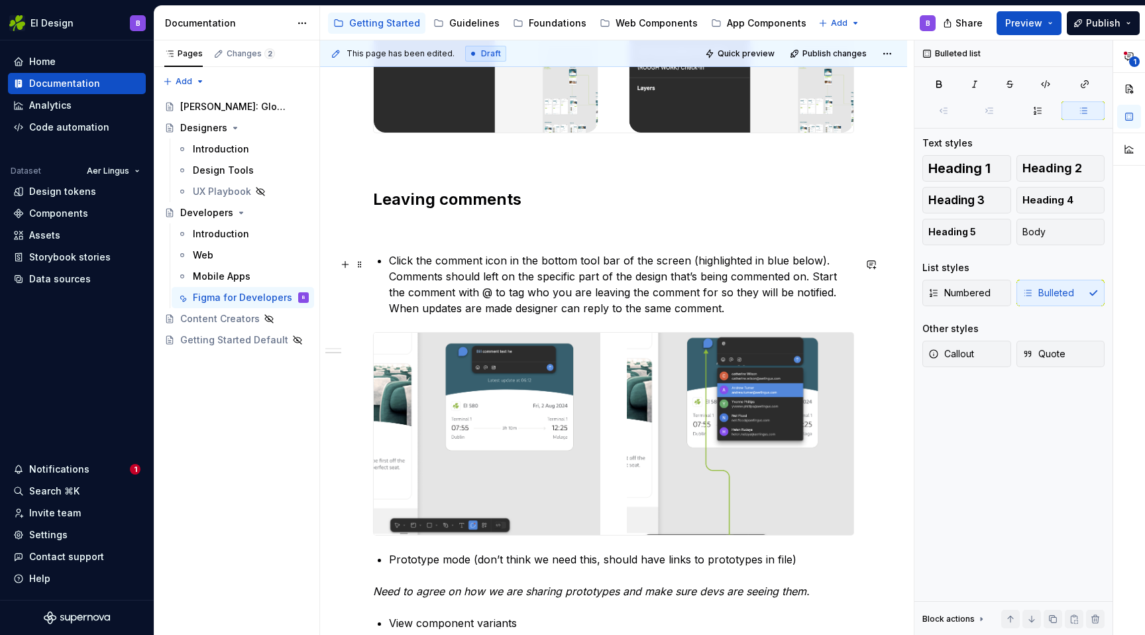
click at [831, 267] on p "Click the comment icon in the bottom tool bar of the screen (highlighted in blu…" at bounding box center [621, 284] width 465 height 64
click at [839, 260] on p "Click the comment icon in the bottom tool bar of the screen (highlighted in blu…" at bounding box center [621, 284] width 465 height 64
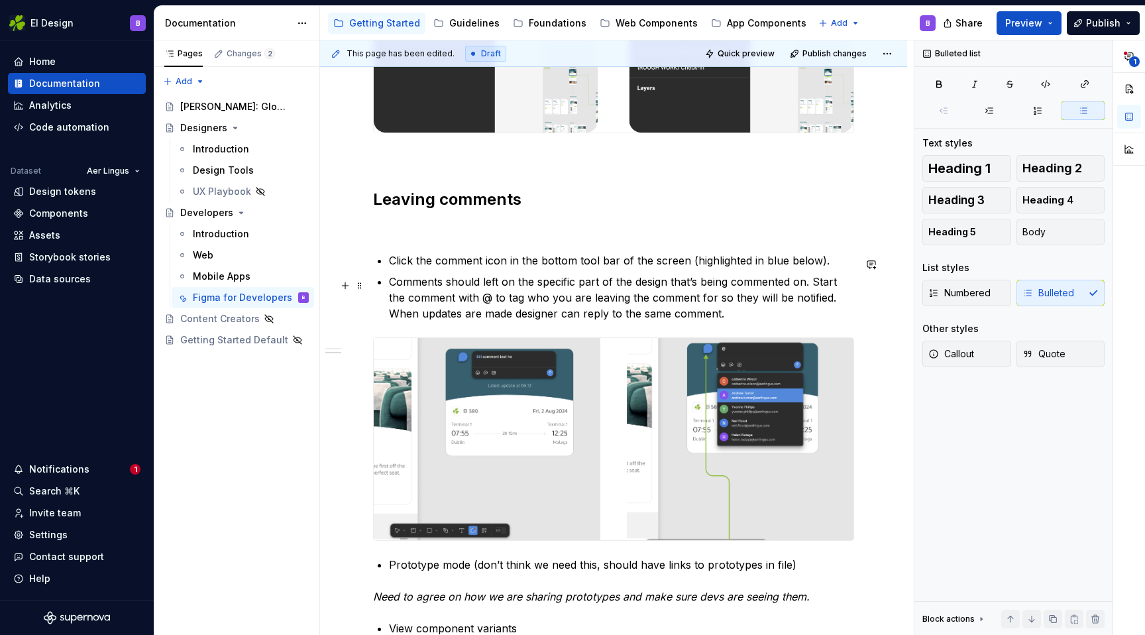
click at [456, 282] on p "Comments should left on the specific part of the design that’s being commented …" at bounding box center [621, 298] width 465 height 48
click at [546, 284] on p "Comments should be left on the specific part of the design that’s being comment…" at bounding box center [621, 298] width 465 height 48
click at [538, 284] on p "Comments should be left on the specific part of the design that’s being comment…" at bounding box center [621, 298] width 465 height 48
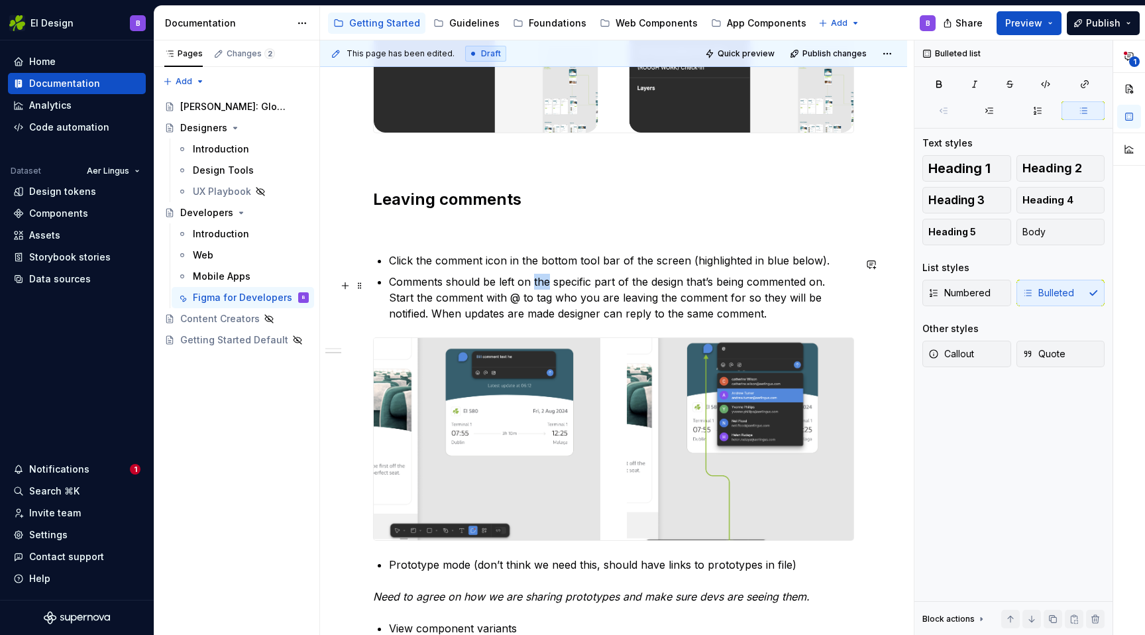
click at [538, 284] on p "Comments should be left on the specific part of the design that’s being comment…" at bounding box center [621, 298] width 465 height 48
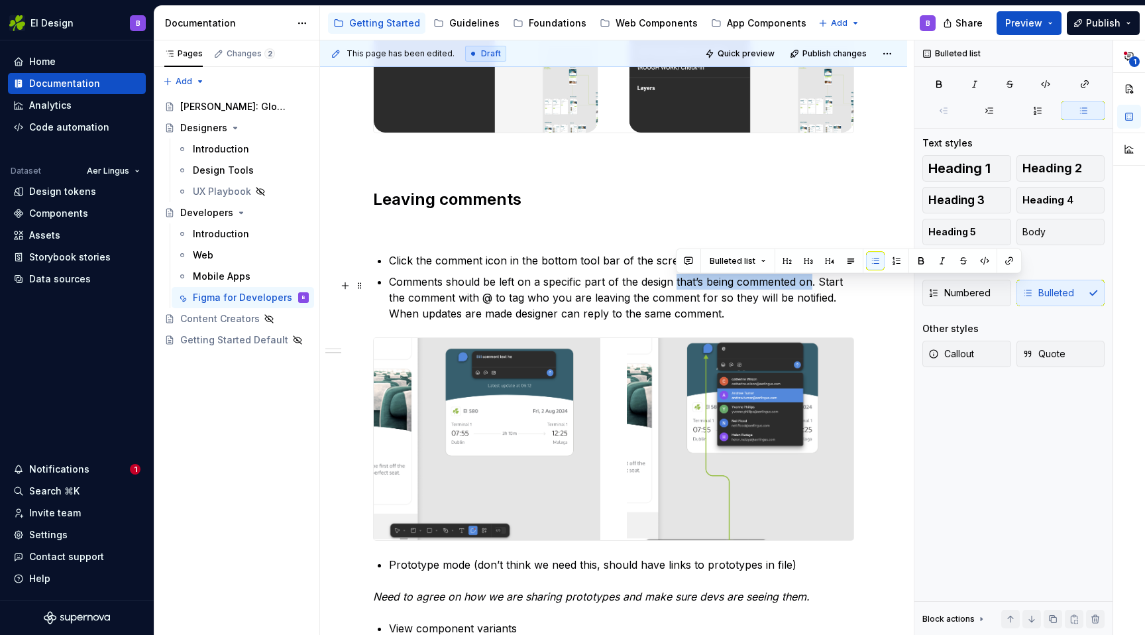
drag, startPoint x: 676, startPoint y: 283, endPoint x: 809, endPoint y: 284, distance: 133.1
click at [809, 284] on p "Comments should be left on a specific part of the design that’s being commented…" at bounding box center [621, 298] width 465 height 48
click at [725, 294] on p "Comments should be left on a specific part of the design that’s being commented…" at bounding box center [621, 298] width 465 height 48
click at [819, 284] on p "Comments should be left on a specific part of the design that’s being commented…" at bounding box center [621, 298] width 465 height 48
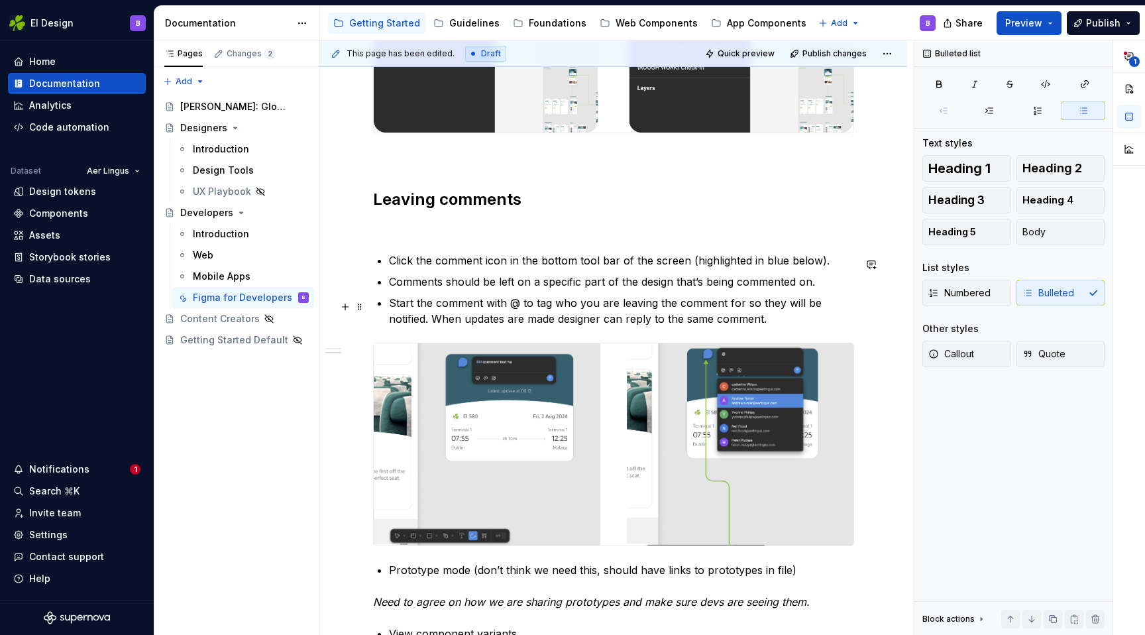
click at [515, 307] on p "Start the comment with @ to tag who you are leaving the comment for so they wil…" at bounding box center [621, 311] width 465 height 32
drag, startPoint x: 537, startPoint y: 305, endPoint x: 390, endPoint y: 303, distance: 147.1
click at [390, 303] on p "Start the comment with @ to tag who you are leaving the comment for so they wil…" at bounding box center [621, 311] width 465 height 32
click at [718, 307] on p "Tag who you are leaving the comment for so they will be notified. When updates …" at bounding box center [621, 311] width 465 height 32
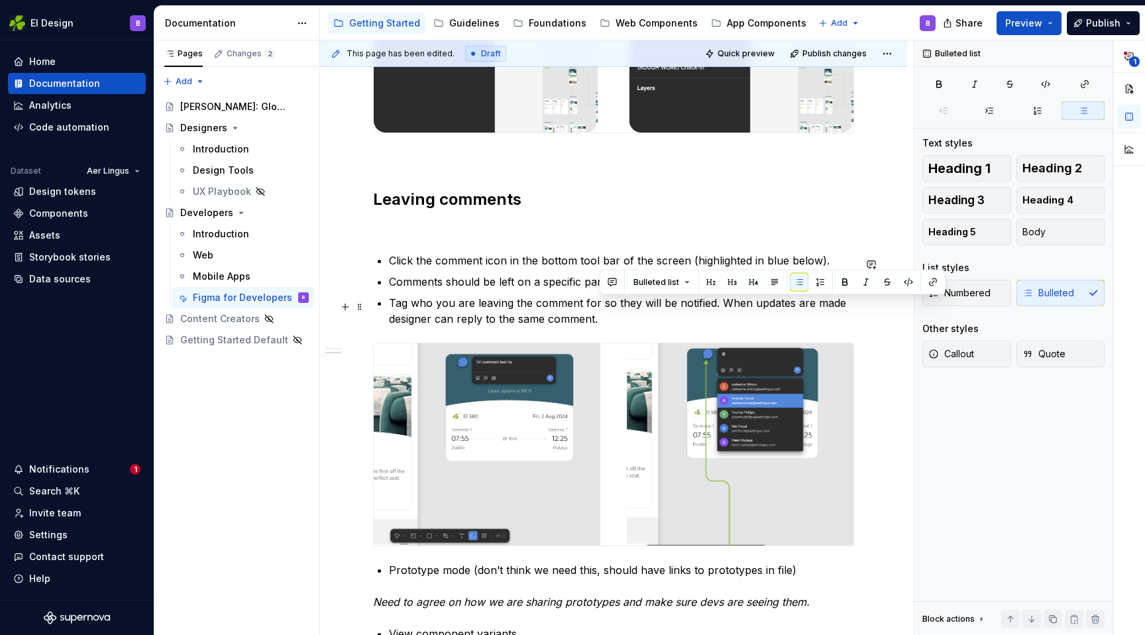
drag, startPoint x: 718, startPoint y: 303, endPoint x: 793, endPoint y: 325, distance: 78.0
click at [793, 325] on p "Tag who you are leaving the comment for so they will be notified. When updates …" at bounding box center [621, 311] width 465 height 32
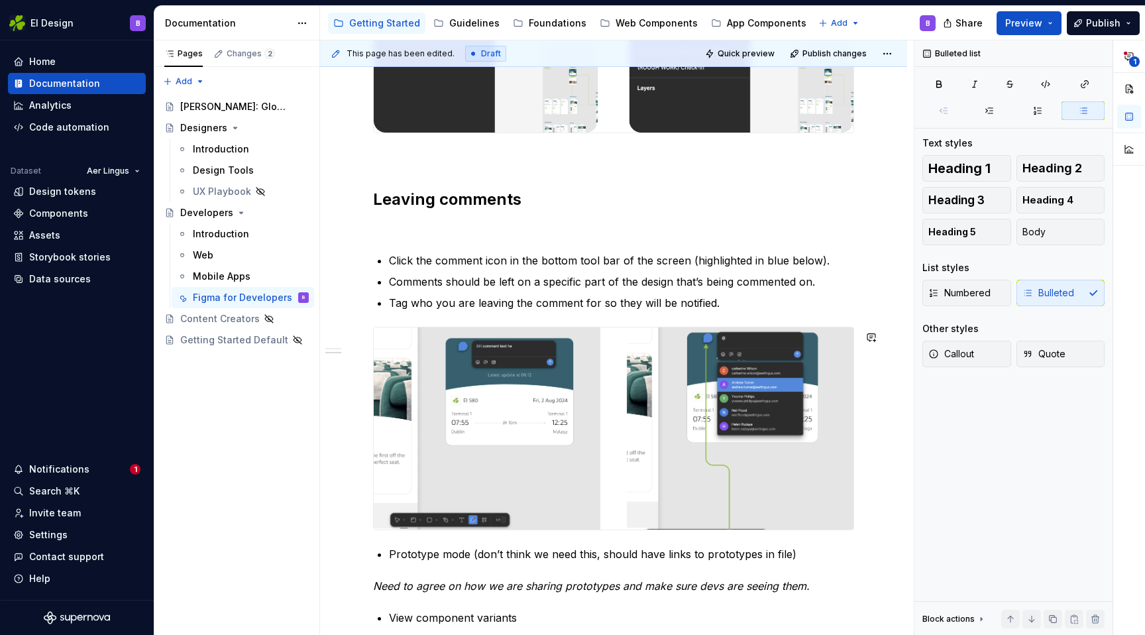
scroll to position [498, 0]
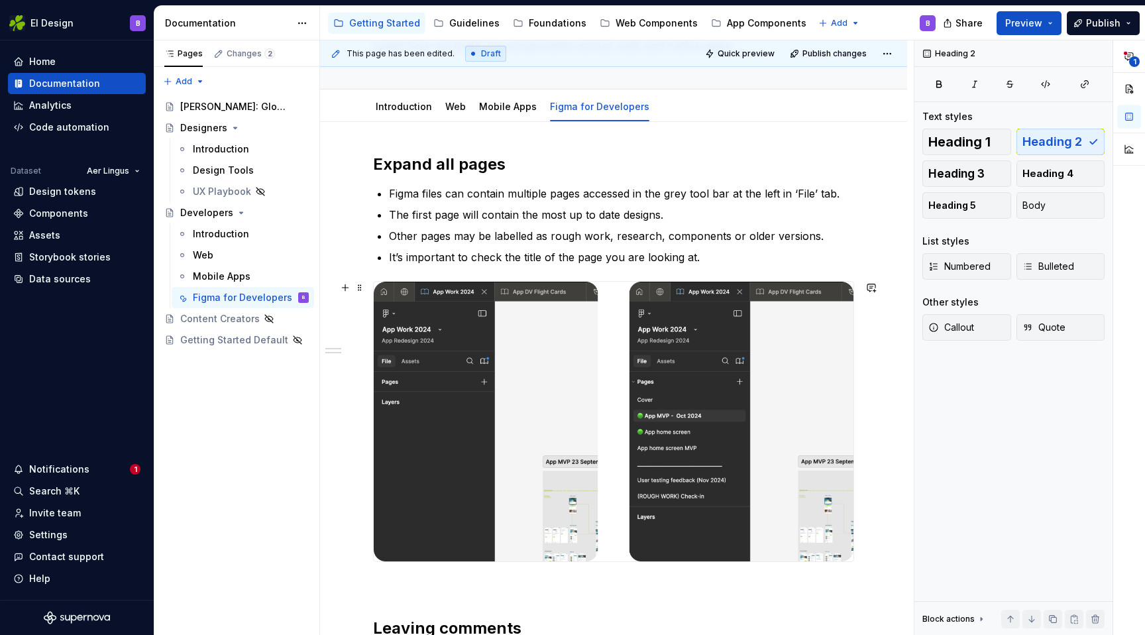
scroll to position [109, 0]
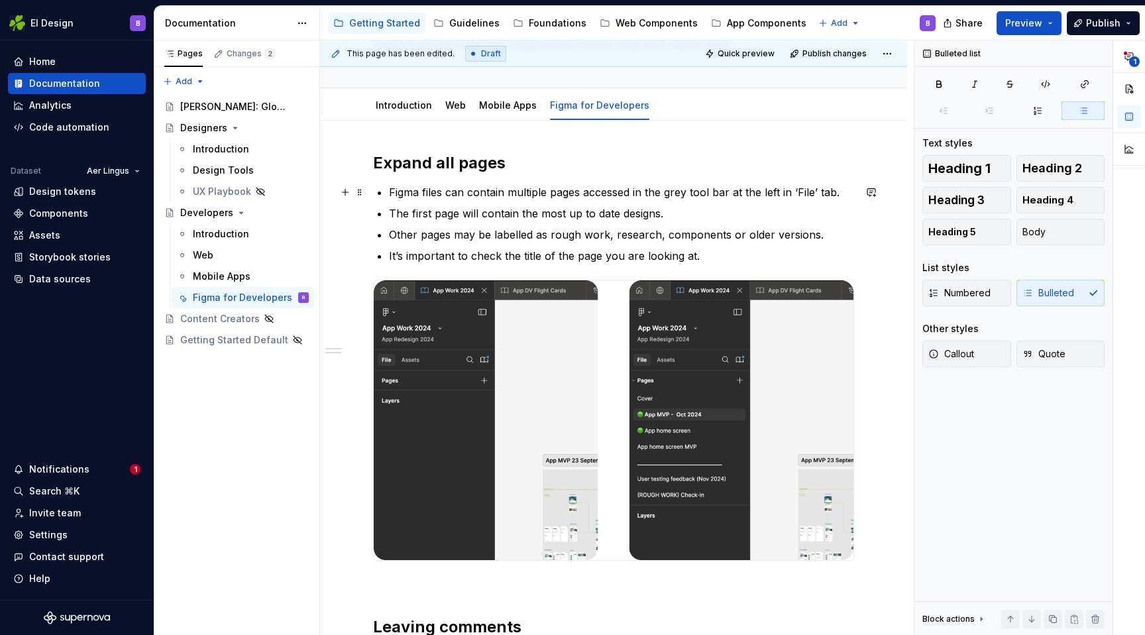
click at [450, 192] on p "Figma files can contain multiple pages accessed in the grey tool bar at the lef…" at bounding box center [621, 192] width 465 height 16
click at [711, 215] on p "The first page will contain the most up to date designs." at bounding box center [621, 213] width 465 height 16
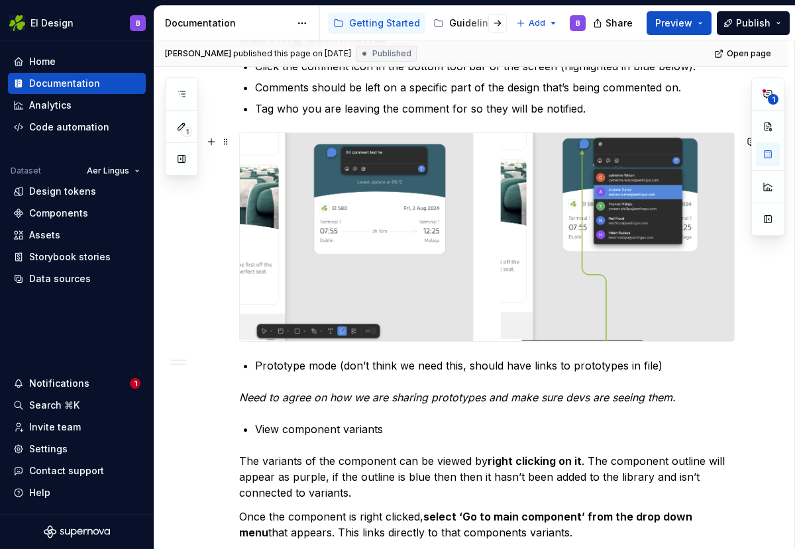
scroll to position [739, 0]
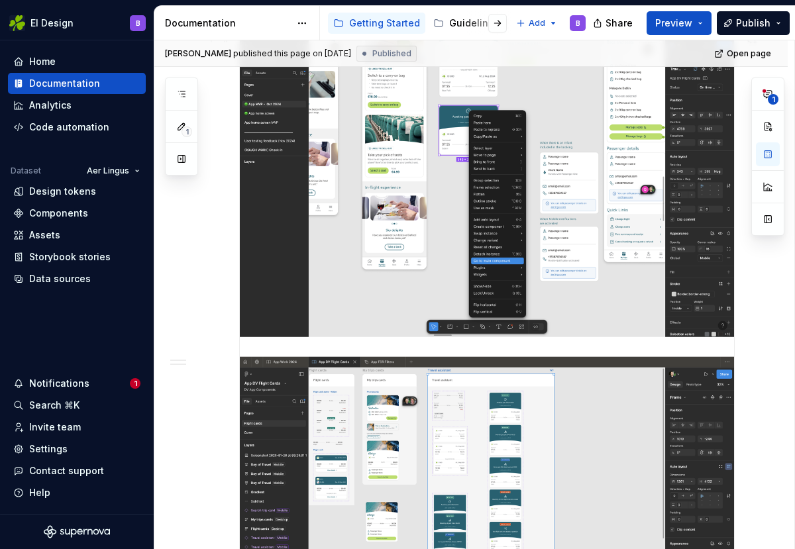
click at [209, 307] on div "Expand all pages Figma files can contain multiple pages accessed in the grey to…" at bounding box center [470, 544] width 633 height 3102
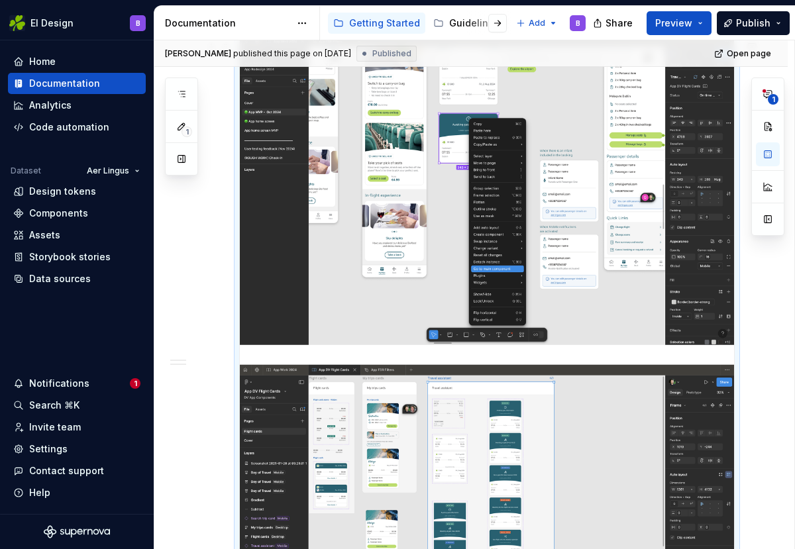
click at [212, 306] on div "Expand all pages Figma files can contain multiple pages accessed in the grey to…" at bounding box center [470, 552] width 633 height 3102
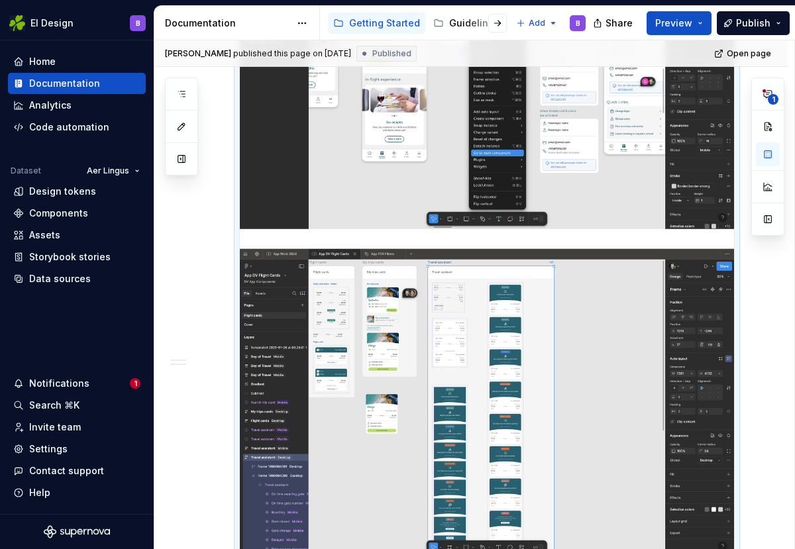
scroll to position [1346, 0]
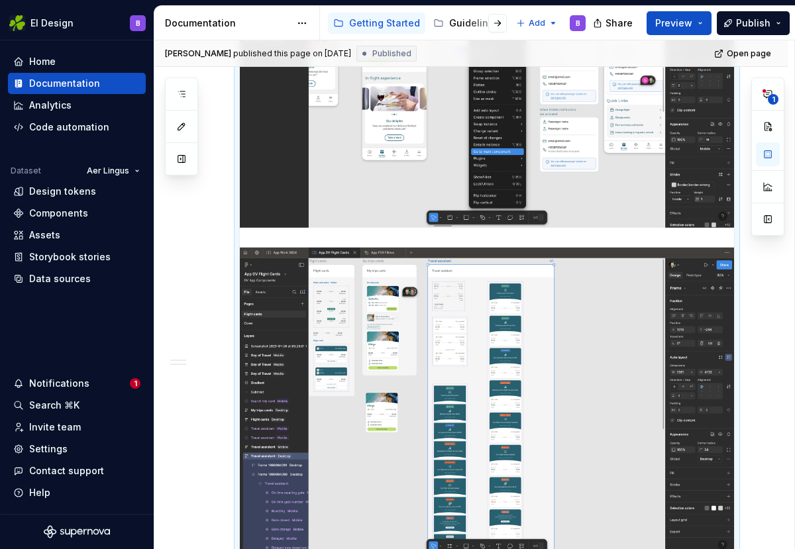
click at [187, 262] on div "Expand all pages Figma files can contain multiple pages accessed in the grey to…" at bounding box center [470, 435] width 633 height 3102
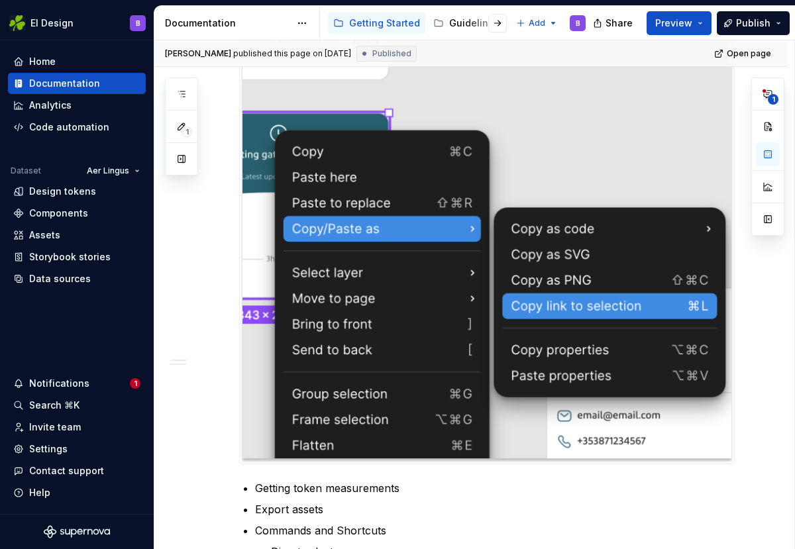
scroll to position [2493, 0]
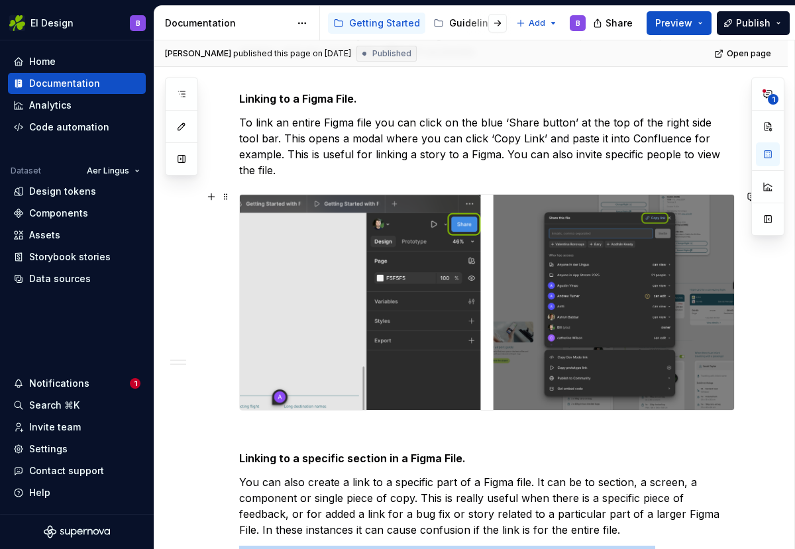
scroll to position [1936, 0]
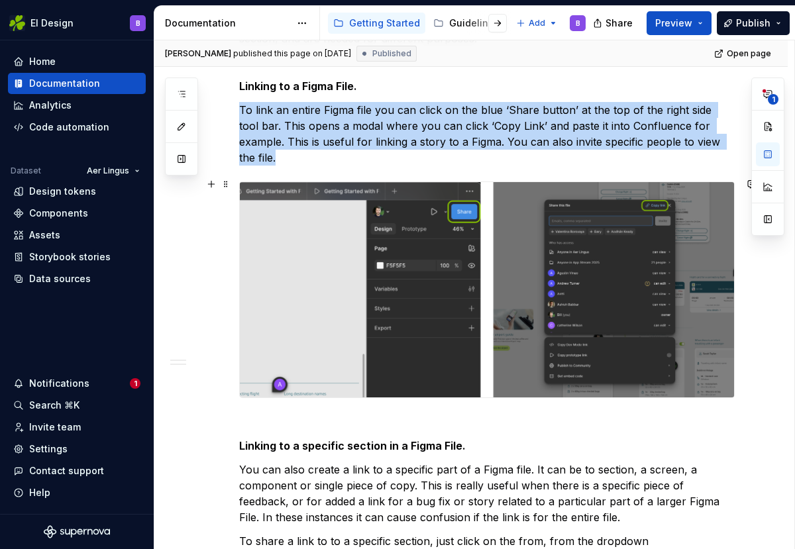
click at [346, 274] on img at bounding box center [487, 289] width 494 height 215
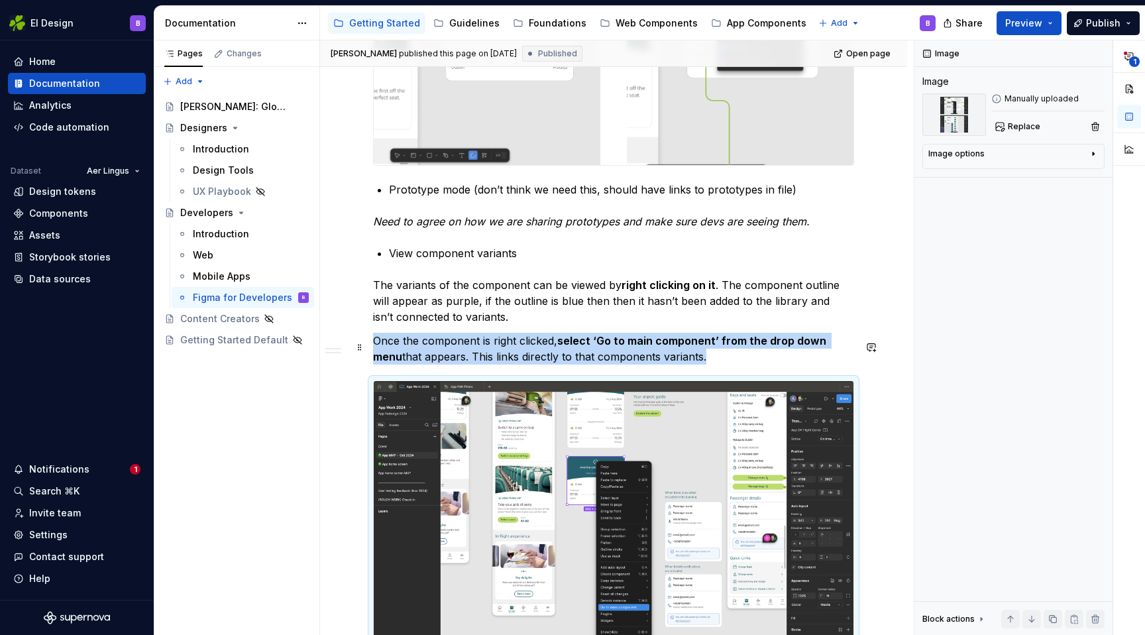
scroll to position [878, 0]
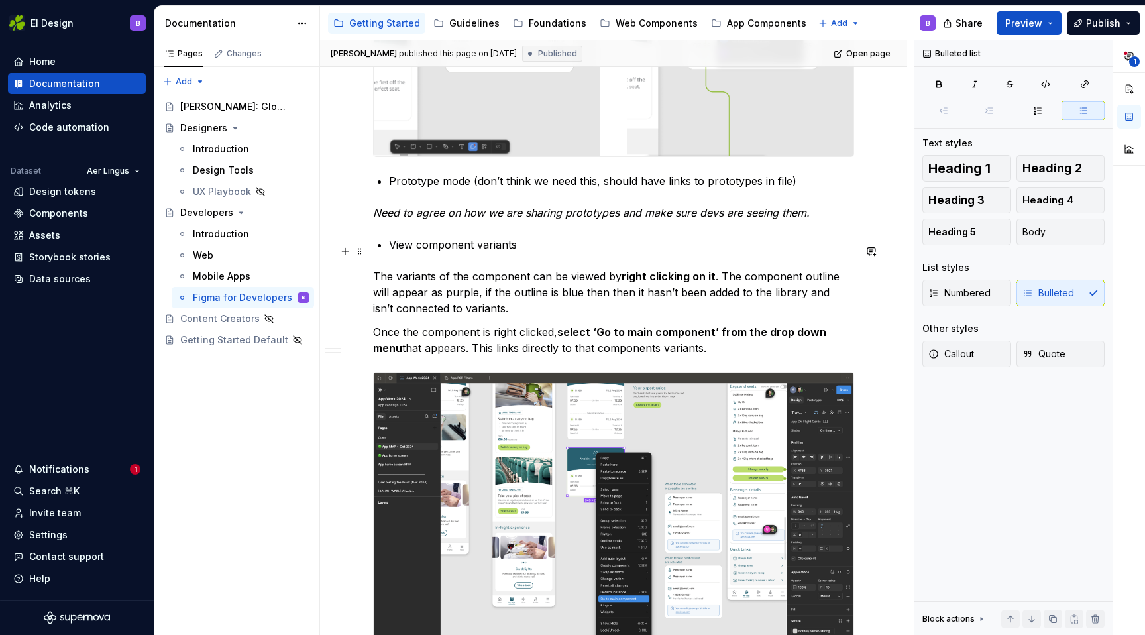
click at [408, 248] on p "View component variants" at bounding box center [621, 244] width 465 height 16
click at [592, 301] on p "The variants of the component can be viewed by right clicking on it . The compo…" at bounding box center [613, 292] width 481 height 48
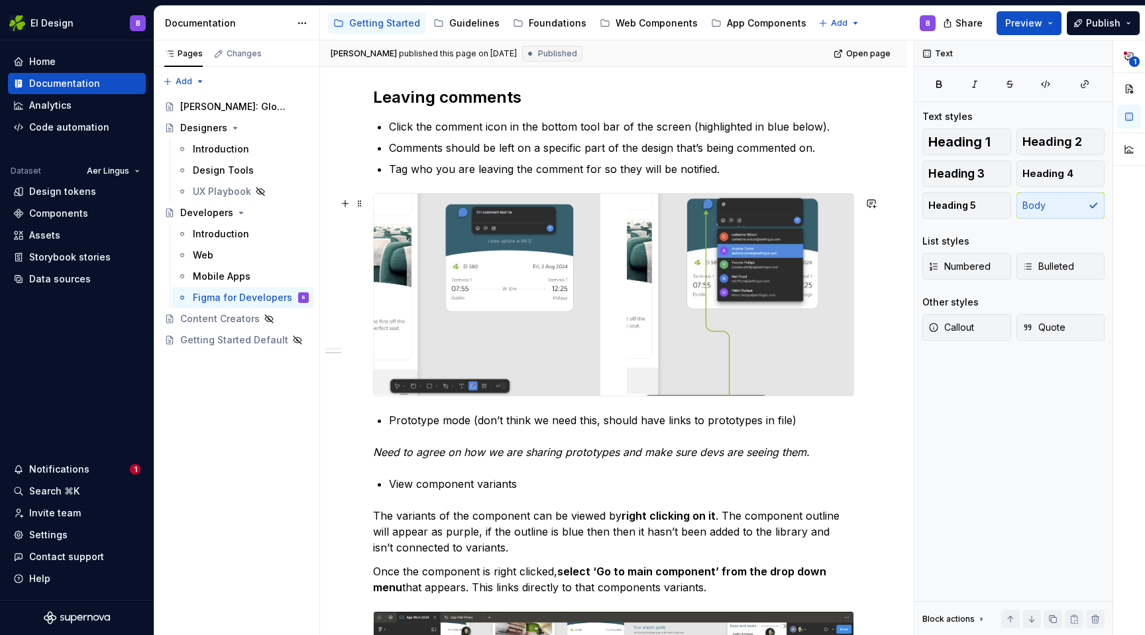
scroll to position [483, 0]
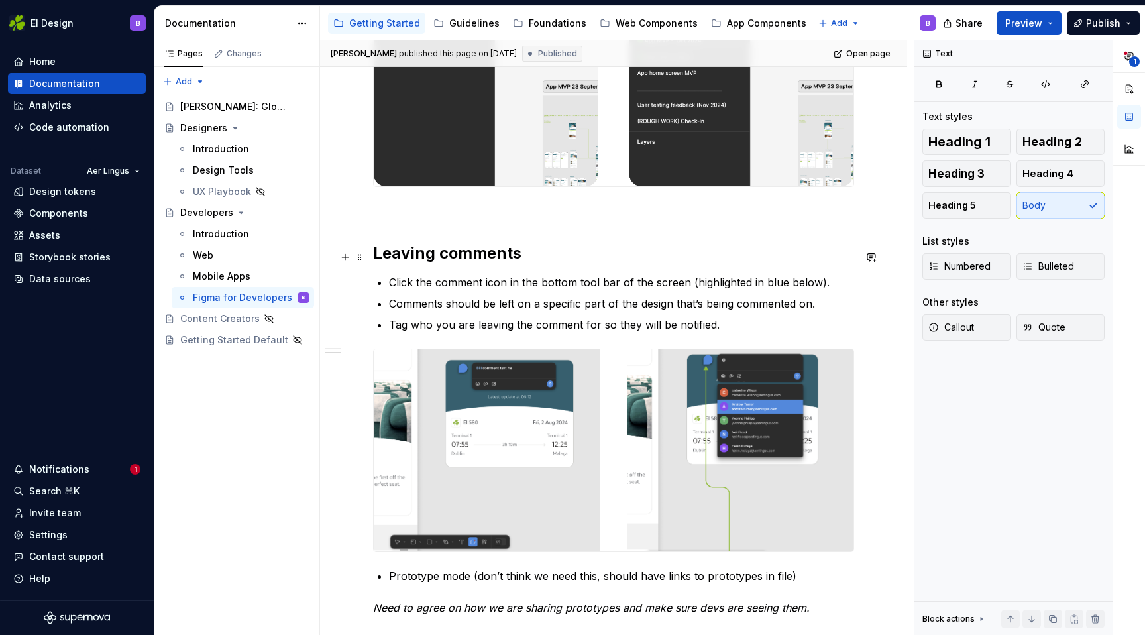
click at [450, 252] on h2 "Leaving comments" at bounding box center [613, 252] width 481 height 21
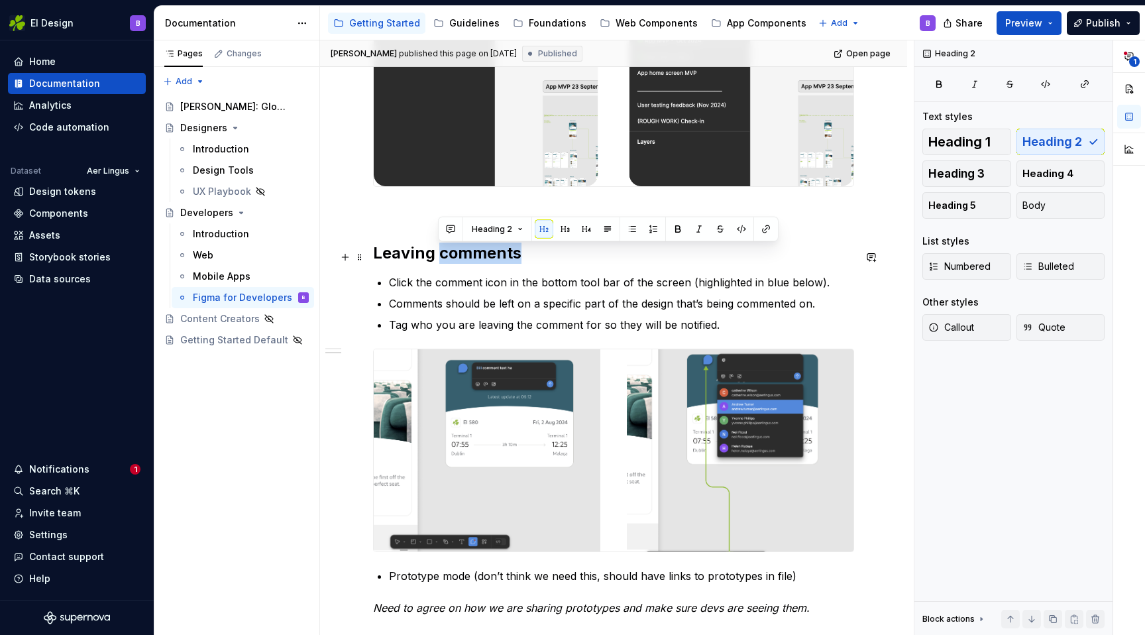
click at [450, 252] on h2 "Leaving comments" at bounding box center [613, 252] width 481 height 21
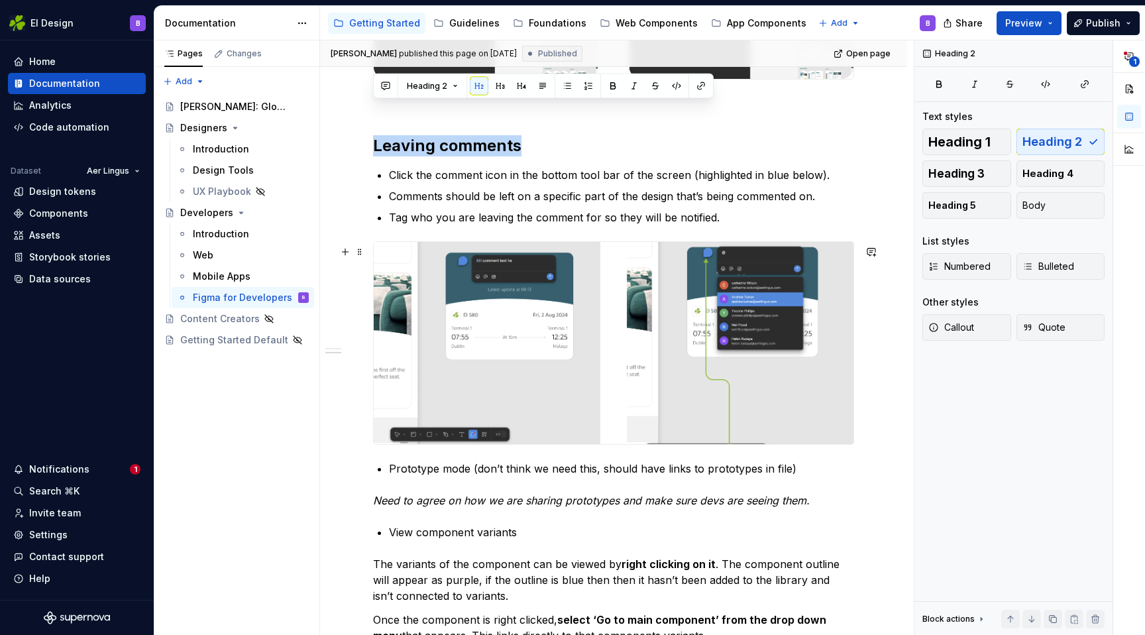
scroll to position [656, 0]
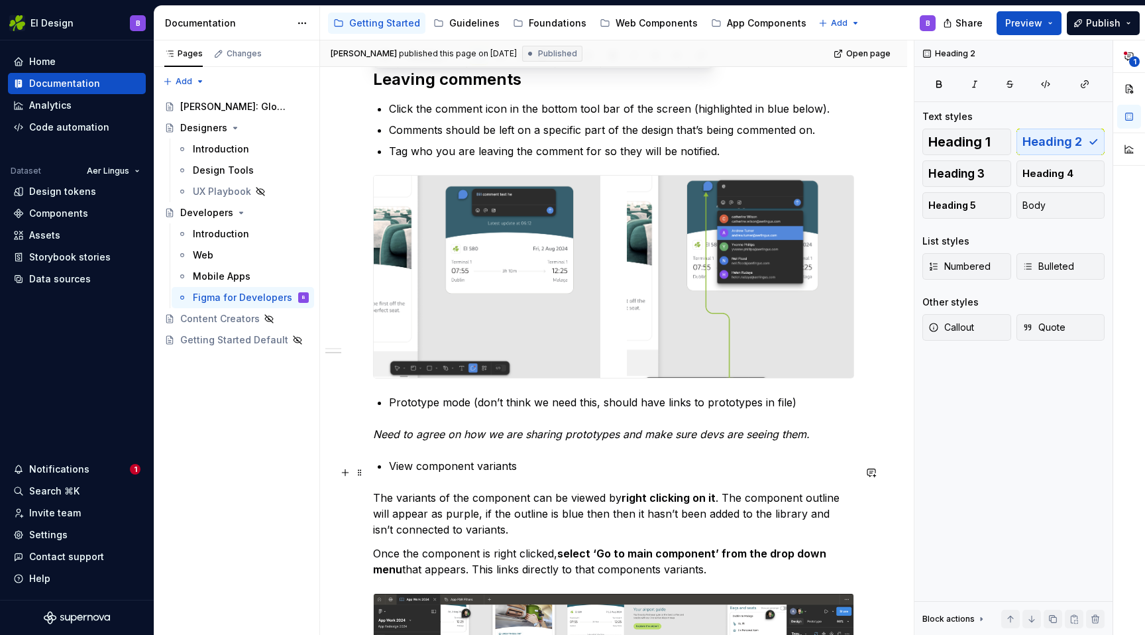
click at [465, 472] on p "View component variants" at bounding box center [621, 466] width 465 height 16
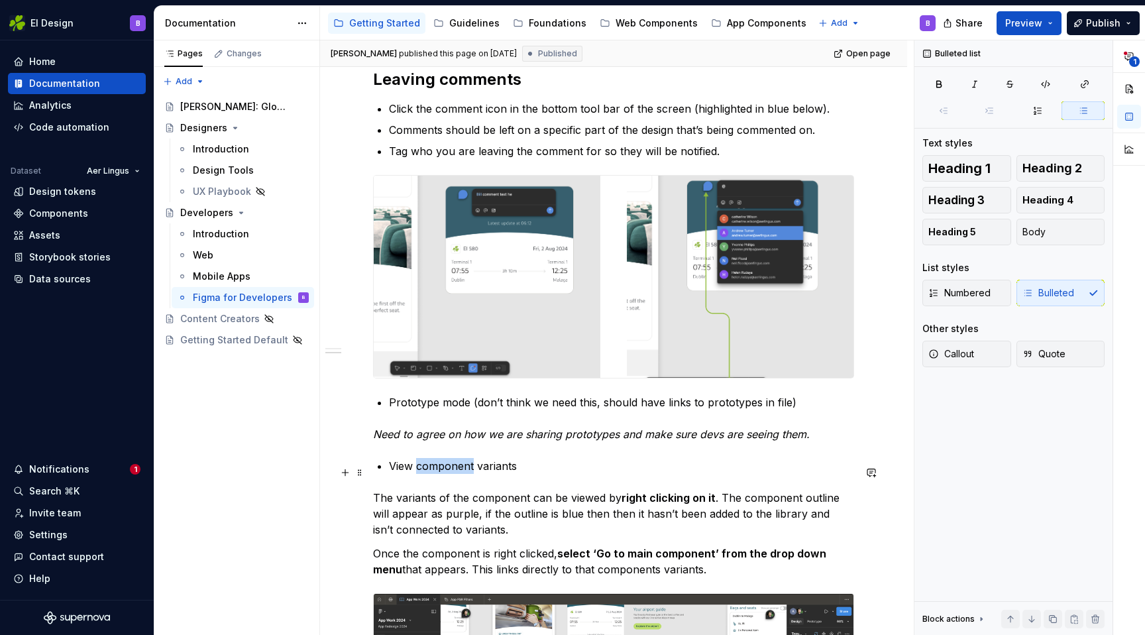
click at [465, 472] on p "View component variants" at bounding box center [621, 466] width 465 height 16
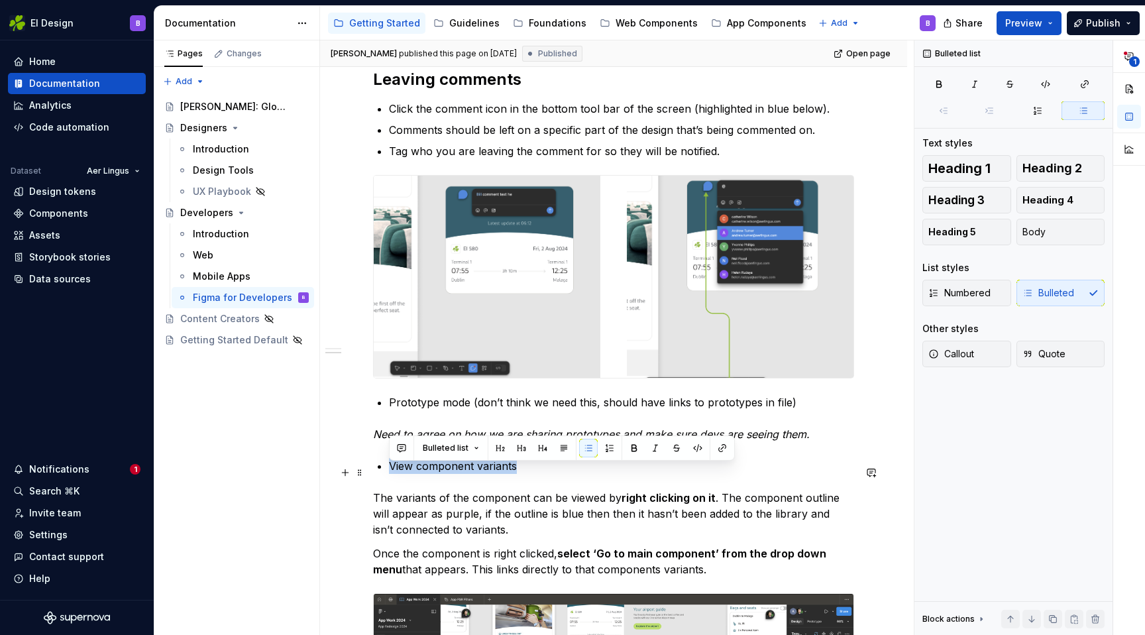
click at [465, 472] on p "View component variants" at bounding box center [621, 466] width 465 height 16
click at [1046, 167] on span "Heading 2" at bounding box center [1052, 168] width 60 height 13
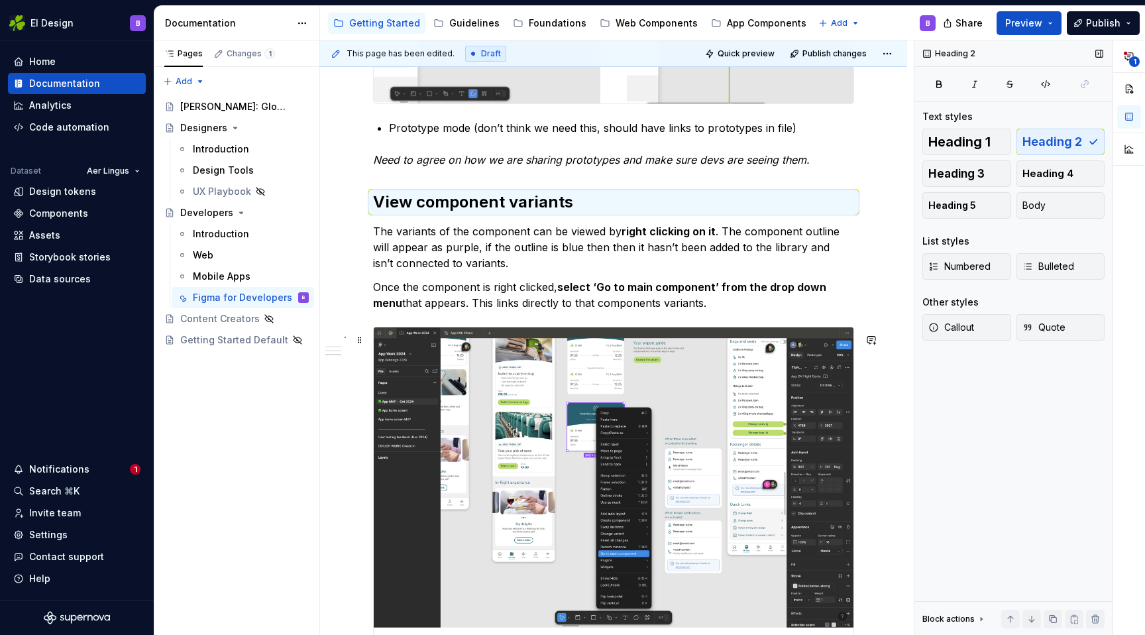
scroll to position [965, 0]
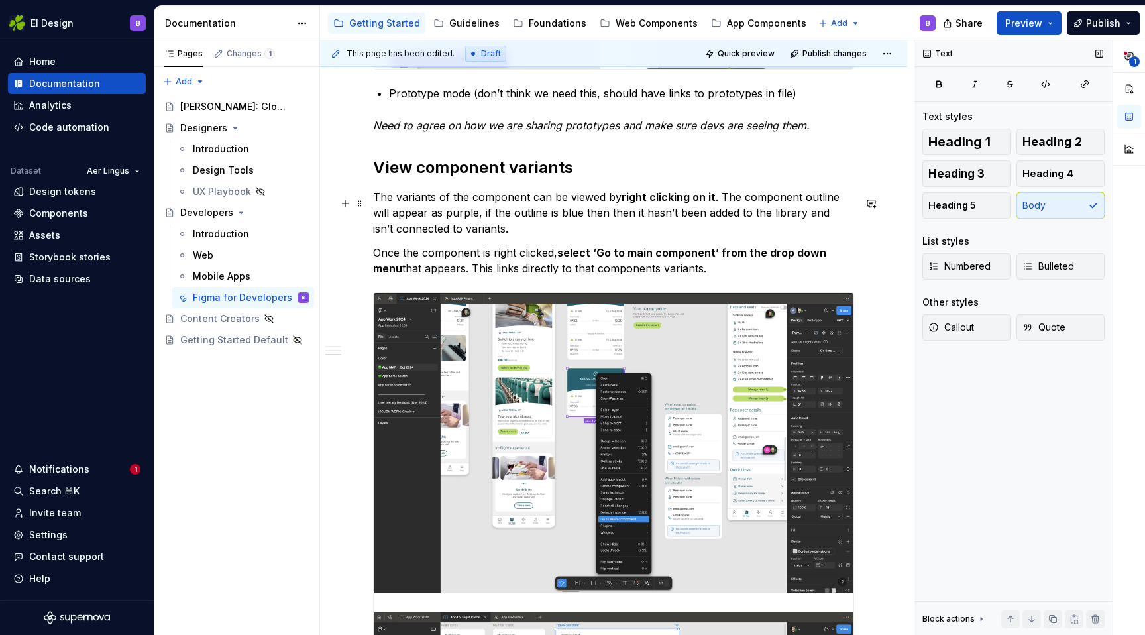
click at [441, 215] on p "The variants of the component can be viewed by right clicking on it . The compo…" at bounding box center [613, 213] width 481 height 48
click at [711, 203] on strong "right clicking on it" at bounding box center [668, 196] width 94 height 13
click at [707, 203] on strong "right clicking on it" at bounding box center [668, 196] width 94 height 13
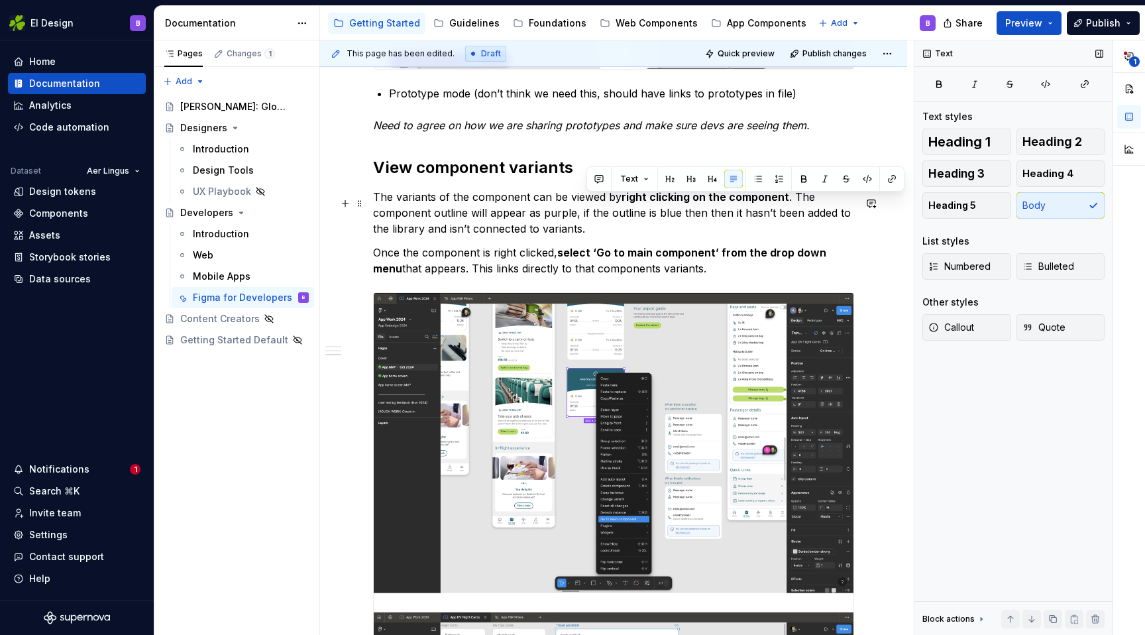
drag, startPoint x: 790, startPoint y: 203, endPoint x: 621, endPoint y: 234, distance: 171.0
click at [621, 234] on p "The variants of the component can be viewed by right clicking on the component …" at bounding box center [613, 213] width 481 height 48
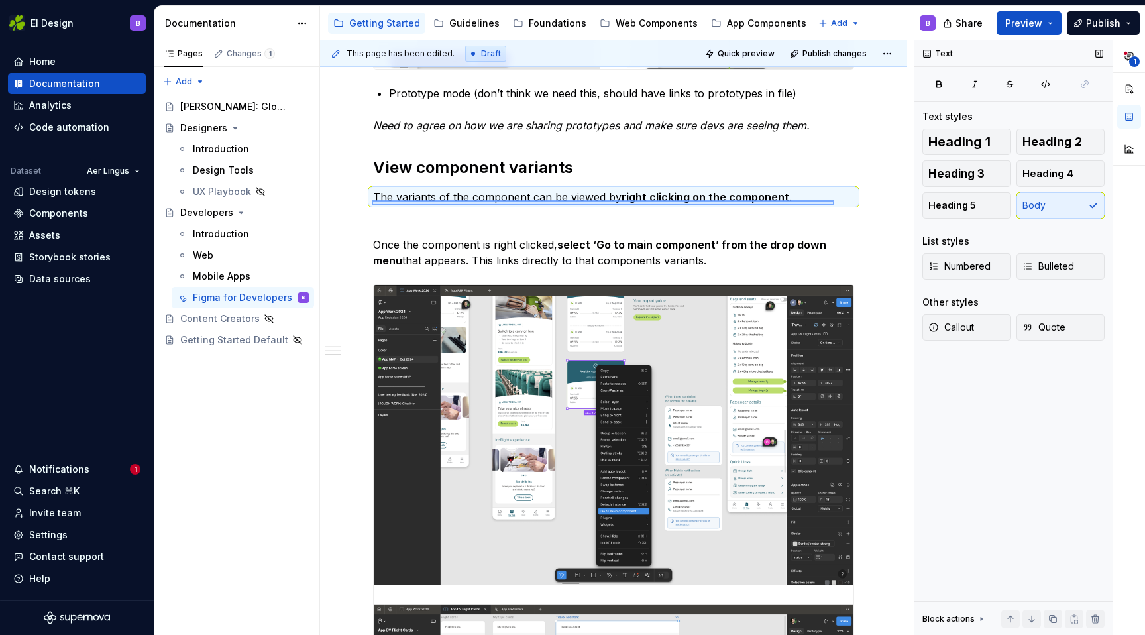
drag, startPoint x: 372, startPoint y: 205, endPoint x: 818, endPoint y: 206, distance: 446.5
click at [818, 206] on div "This page has been edited. Draft Quick preview Publish changes Developers Learn…" at bounding box center [617, 337] width 594 height 595
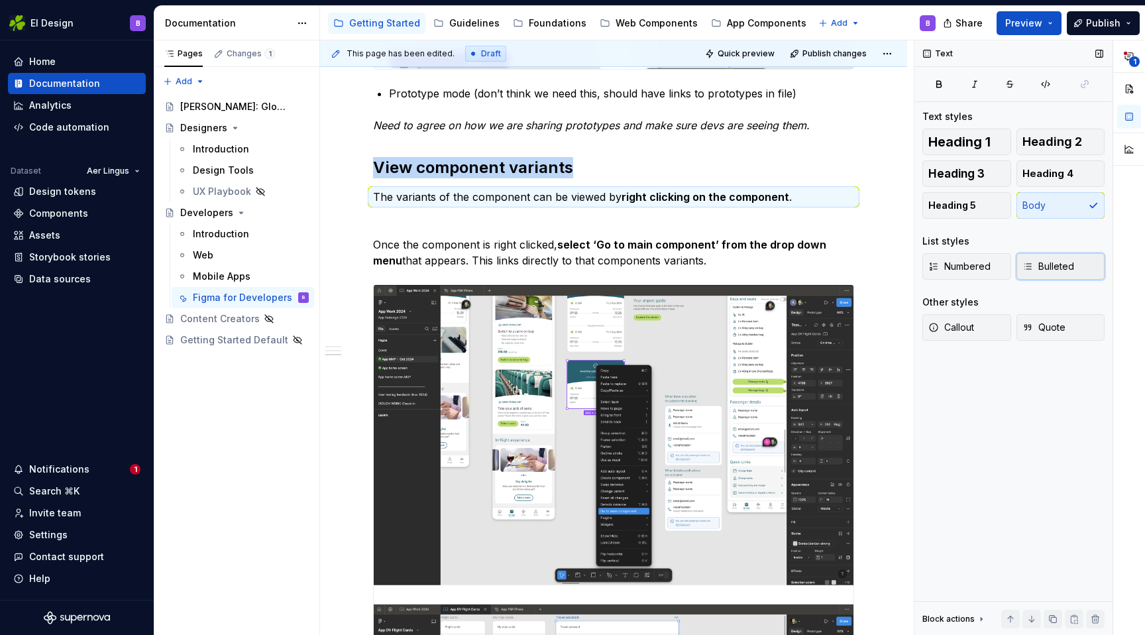
click at [1045, 272] on span "Bulleted" at bounding box center [1048, 266] width 52 height 13
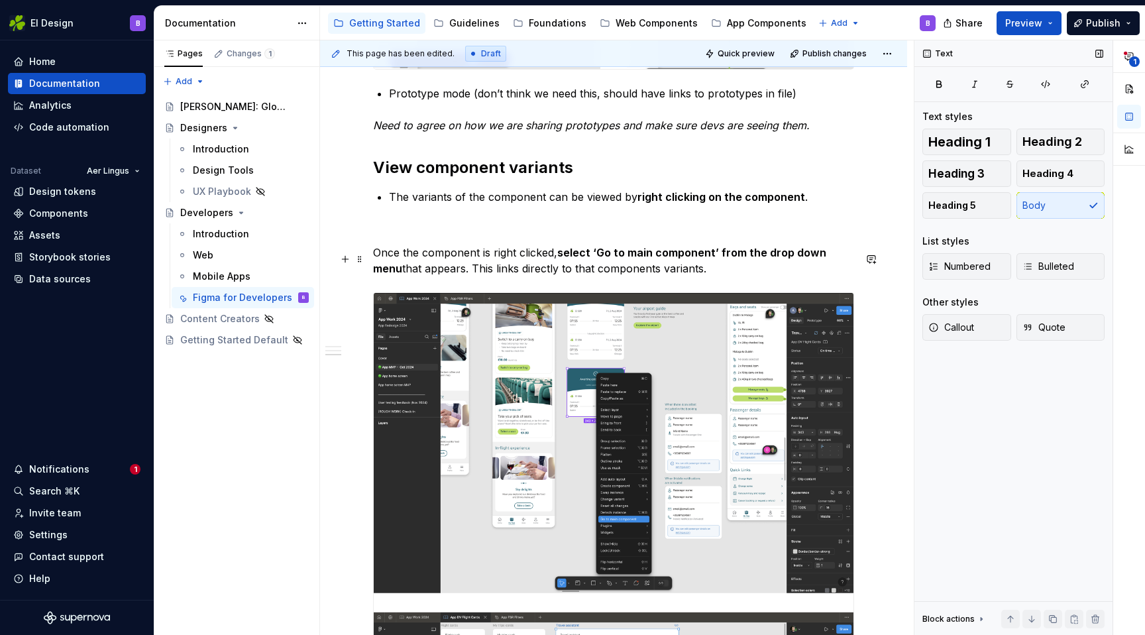
click at [423, 266] on p "Once the component is right clicked, select ‘Go to main component’ from the dro…" at bounding box center [613, 260] width 481 height 32
drag, startPoint x: 552, startPoint y: 258, endPoint x: 373, endPoint y: 264, distance: 179.6
click at [373, 264] on p "Once the component is right clicked, select ‘Go to main component’ from the dro…" at bounding box center [613, 260] width 481 height 32
click at [447, 256] on p "From the drop down, select ‘Go to main component’ from the drop down menu that …" at bounding box center [613, 260] width 481 height 32
click at [375, 258] on p "From the dropdown, select ‘Go to main component’ from the drop down menu that a…" at bounding box center [613, 260] width 481 height 32
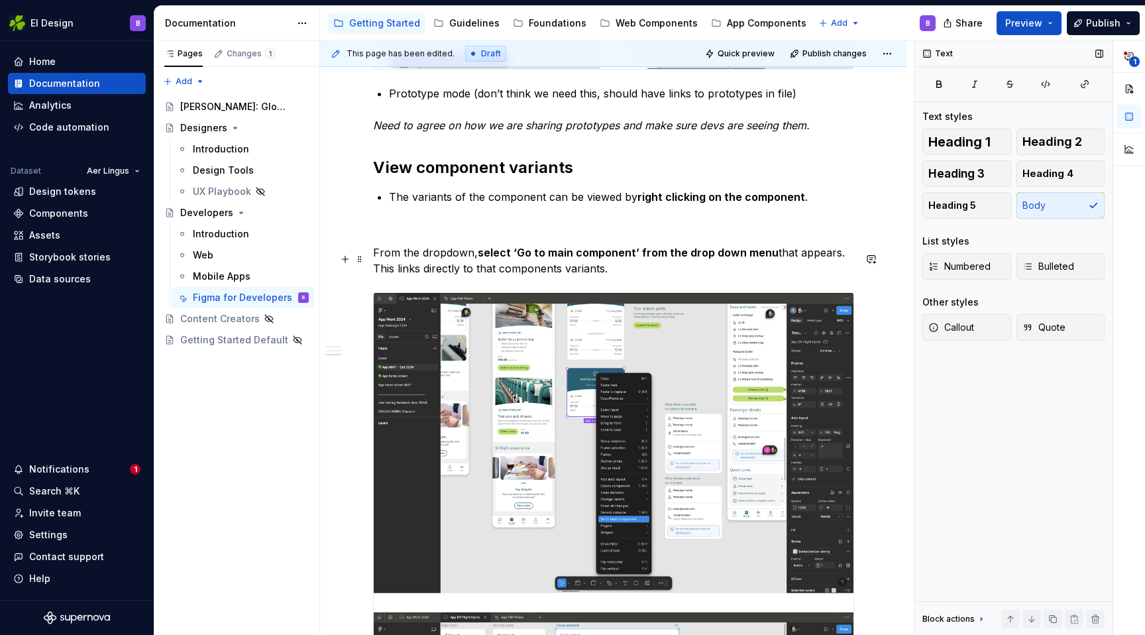
click at [488, 259] on strong "select ‘Go to main component’ from the drop down menu" at bounding box center [628, 252] width 301 height 13
drag, startPoint x: 635, startPoint y: 260, endPoint x: 831, endPoint y: 262, distance: 196.1
click at [831, 262] on p "From the dropdown, select ‘Go to main component’ from the drop down menu that a…" at bounding box center [613, 260] width 481 height 32
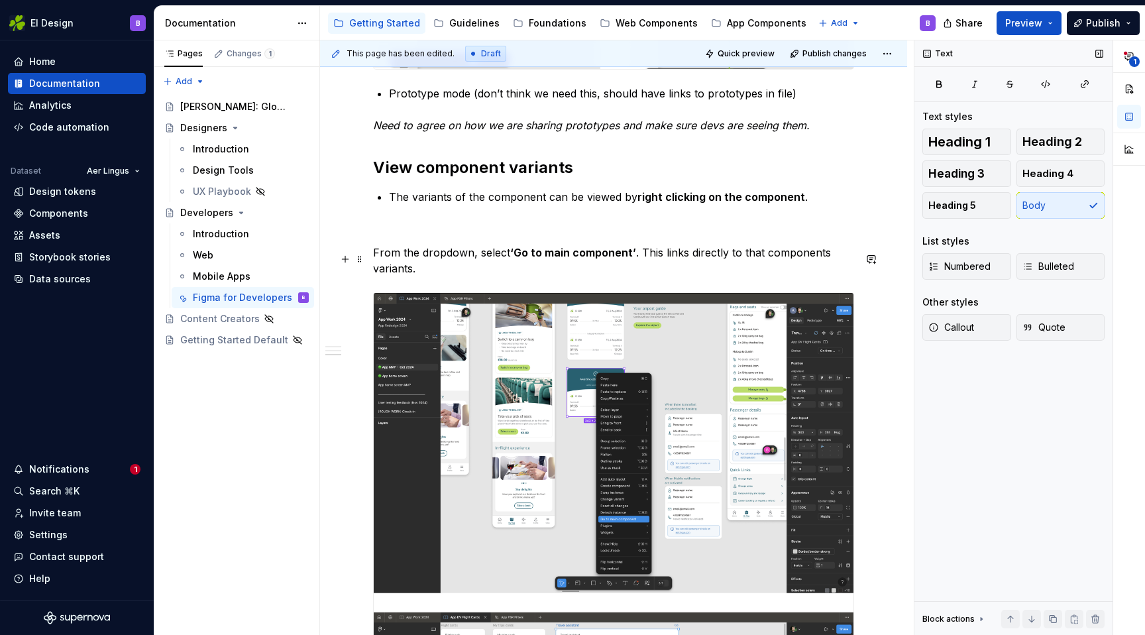
click at [376, 258] on p "From the dropdown, select ‘Go to main component’ . This links directly to that …" at bounding box center [613, 260] width 481 height 32
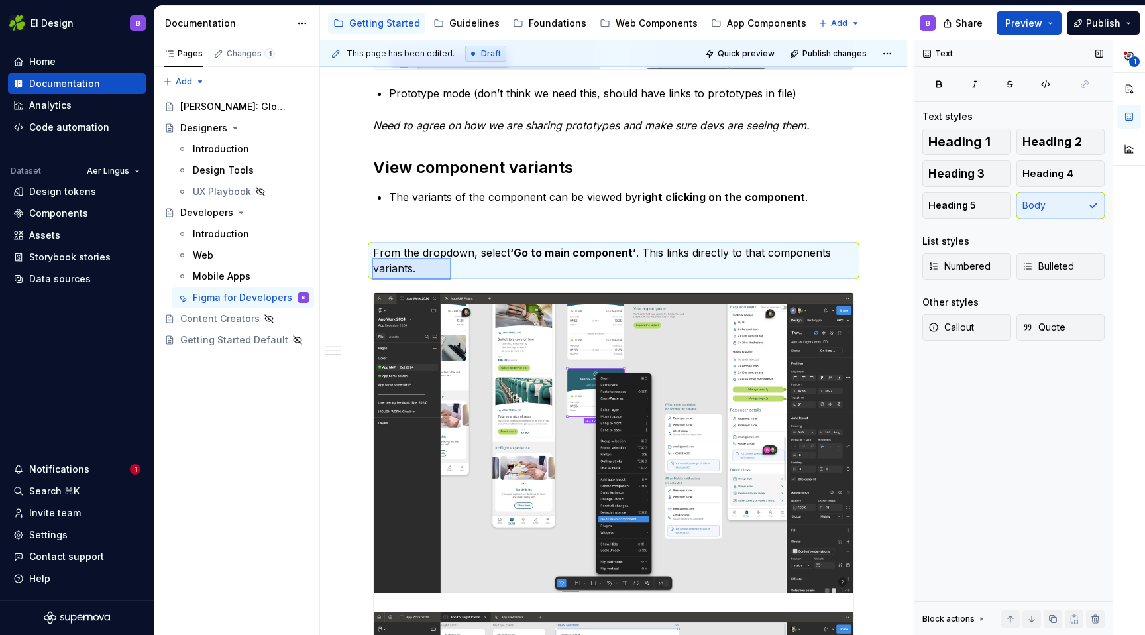
drag, startPoint x: 372, startPoint y: 258, endPoint x: 448, endPoint y: 277, distance: 79.2
click at [448, 277] on div "This page has been edited. Draft Quick preview Publish changes Developers Learn…" at bounding box center [617, 337] width 594 height 595
click at [1057, 268] on span "Bulleted" at bounding box center [1048, 266] width 52 height 13
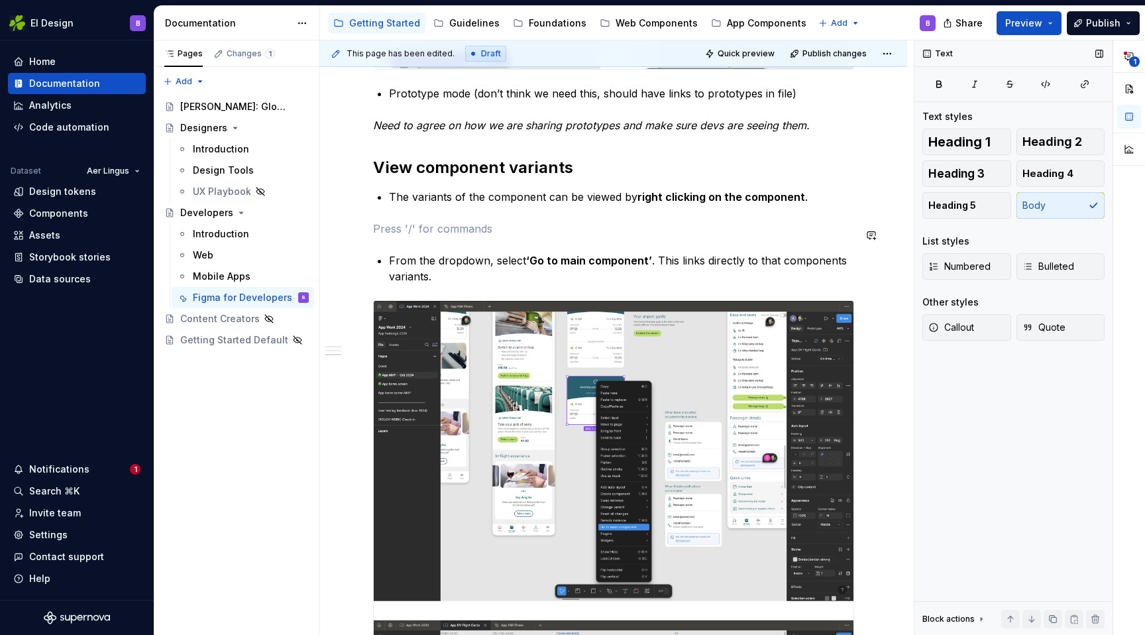
drag, startPoint x: 388, startPoint y: 215, endPoint x: 484, endPoint y: 223, distance: 95.7
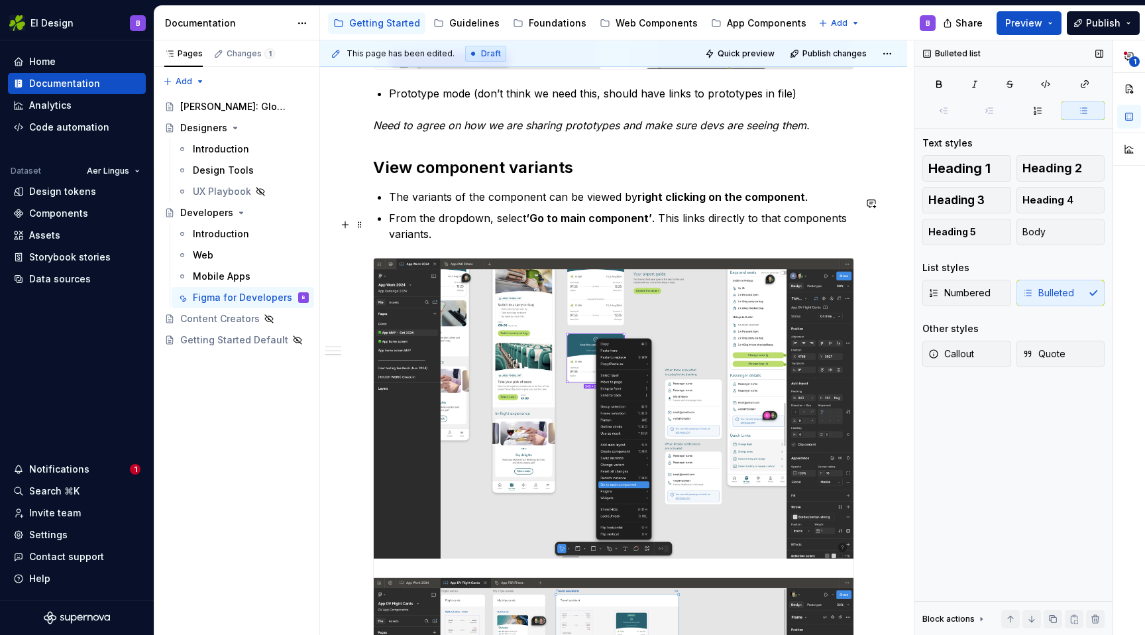
click at [458, 237] on p "From the dropdown, select ‘Go to main component’ . This links directly to that …" at bounding box center [621, 226] width 465 height 32
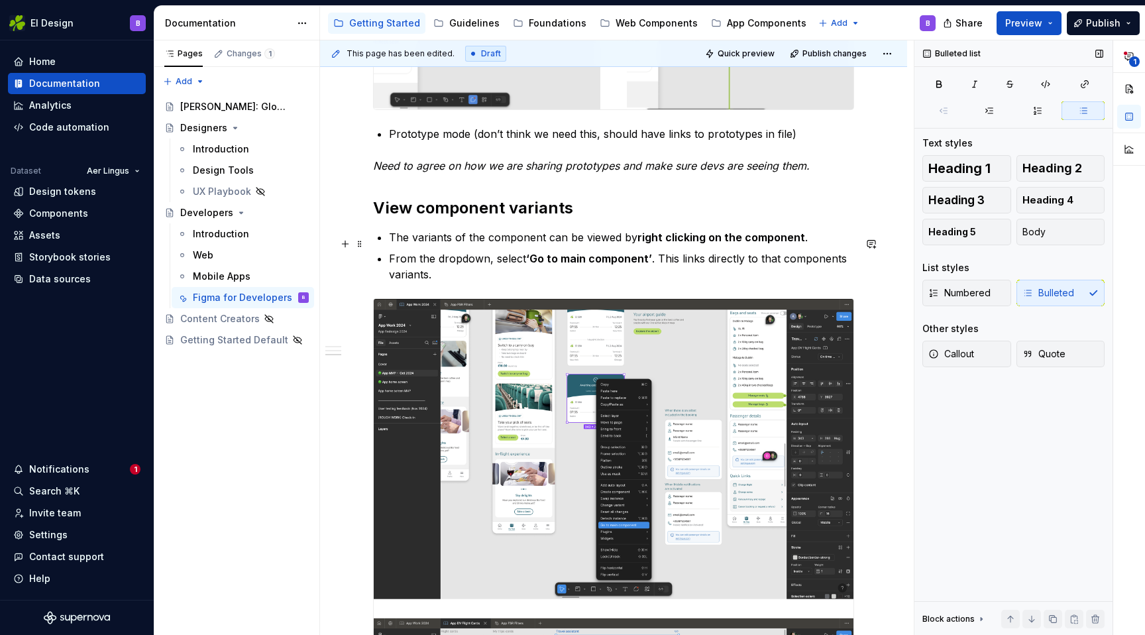
scroll to position [923, 0]
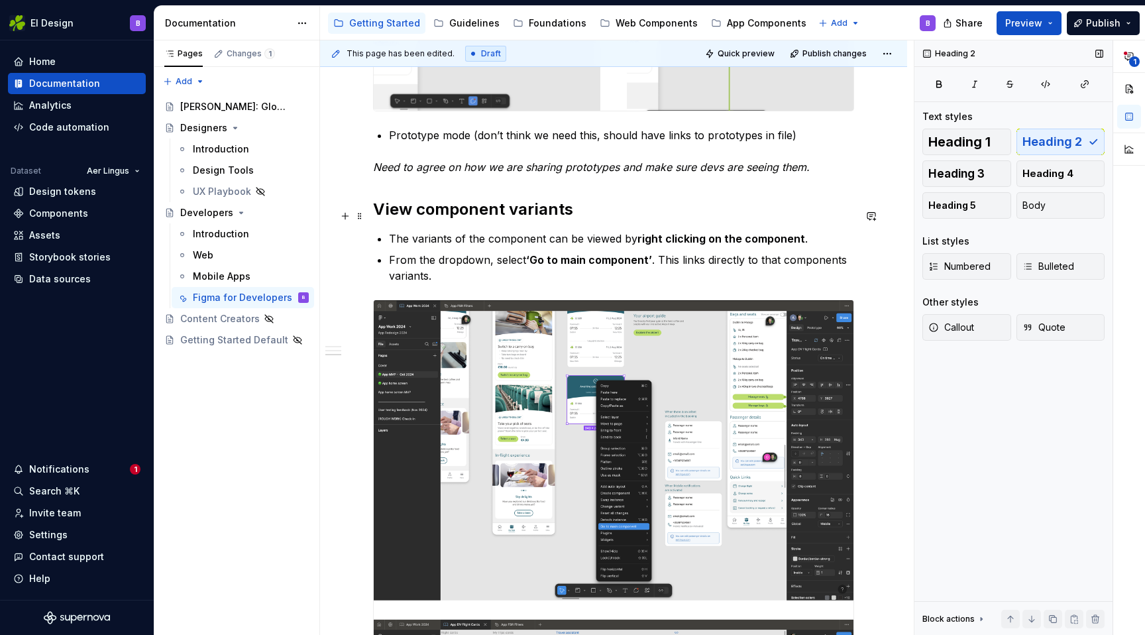
click at [373, 211] on h2 "View component variants" at bounding box center [613, 209] width 481 height 21
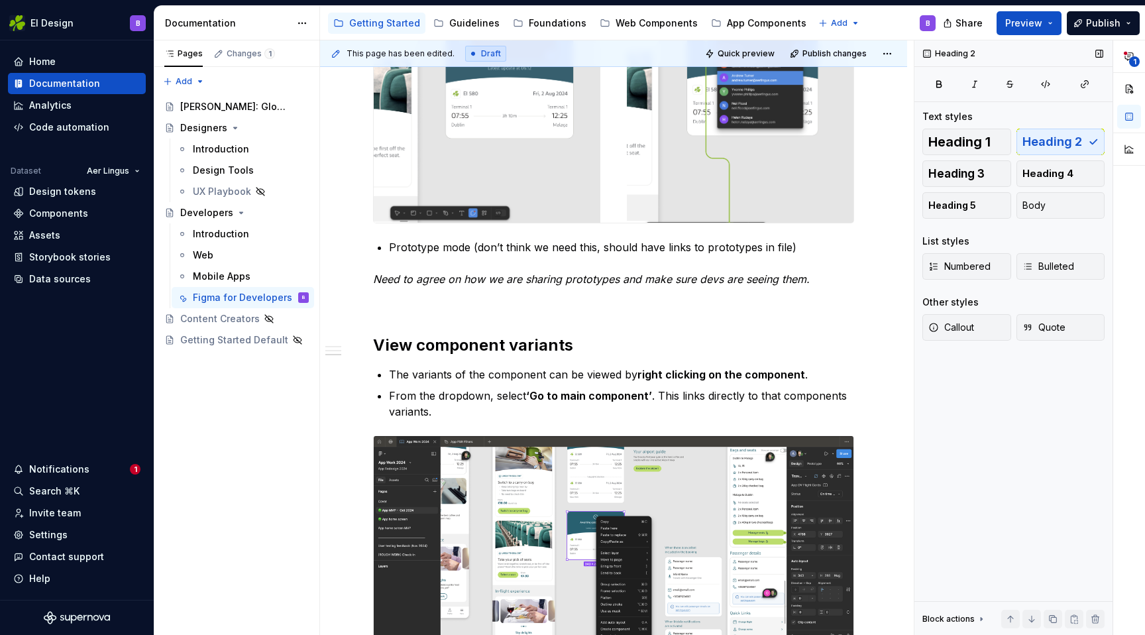
scroll to position [772, 0]
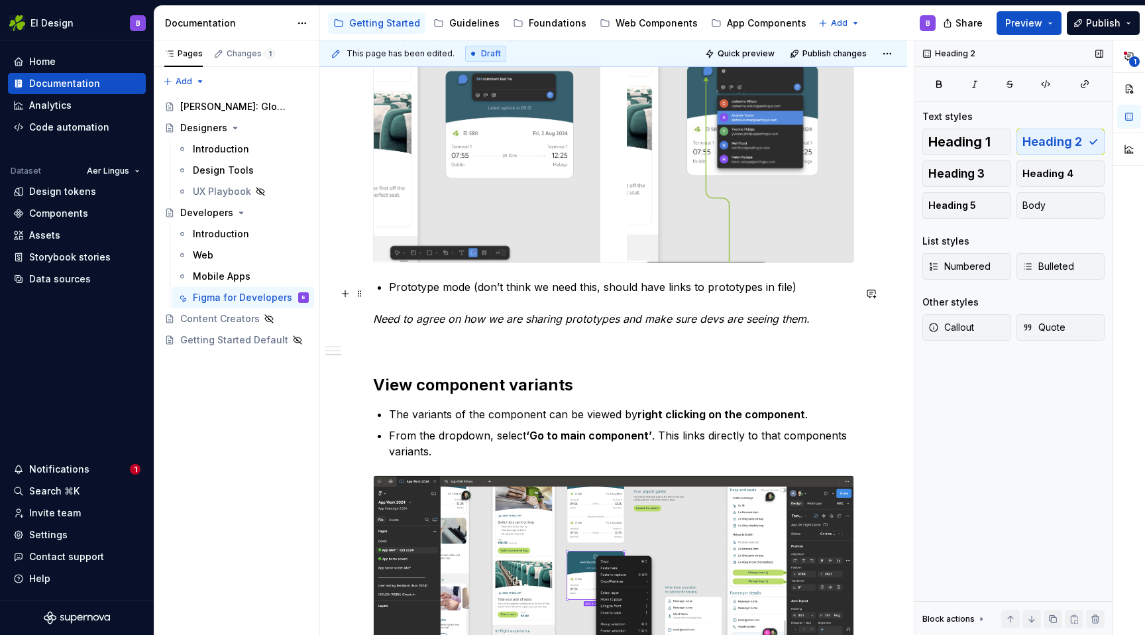
click at [400, 295] on p "Prototype mode (don’t think we need this, should have links to prototypes in fi…" at bounding box center [621, 287] width 465 height 16
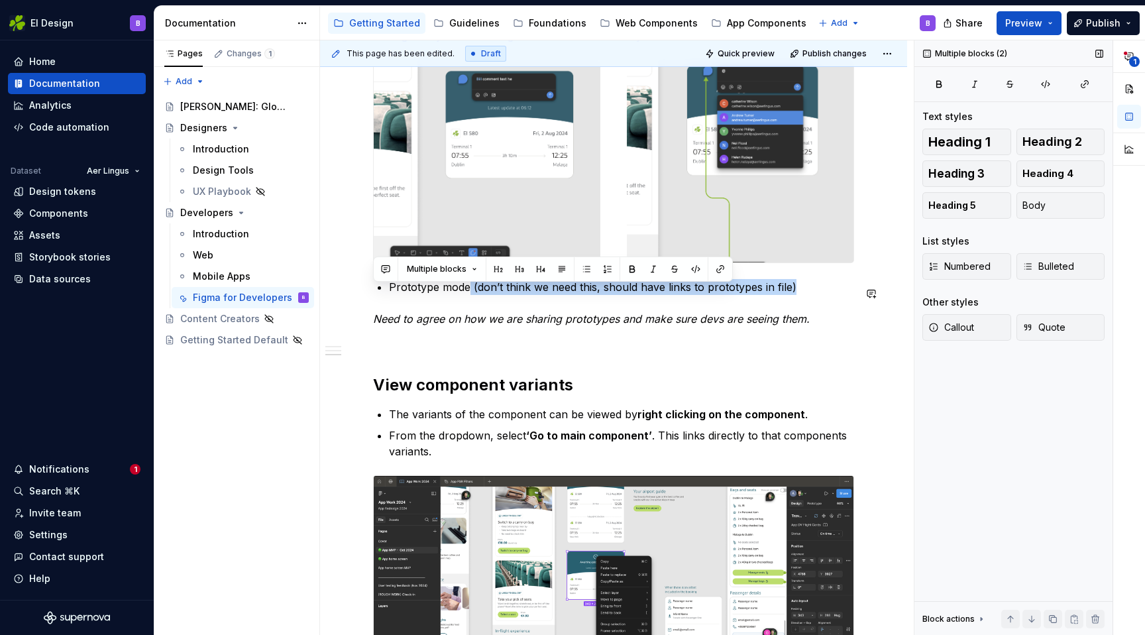
drag, startPoint x: 470, startPoint y: 295, endPoint x: 684, endPoint y: 223, distance: 225.6
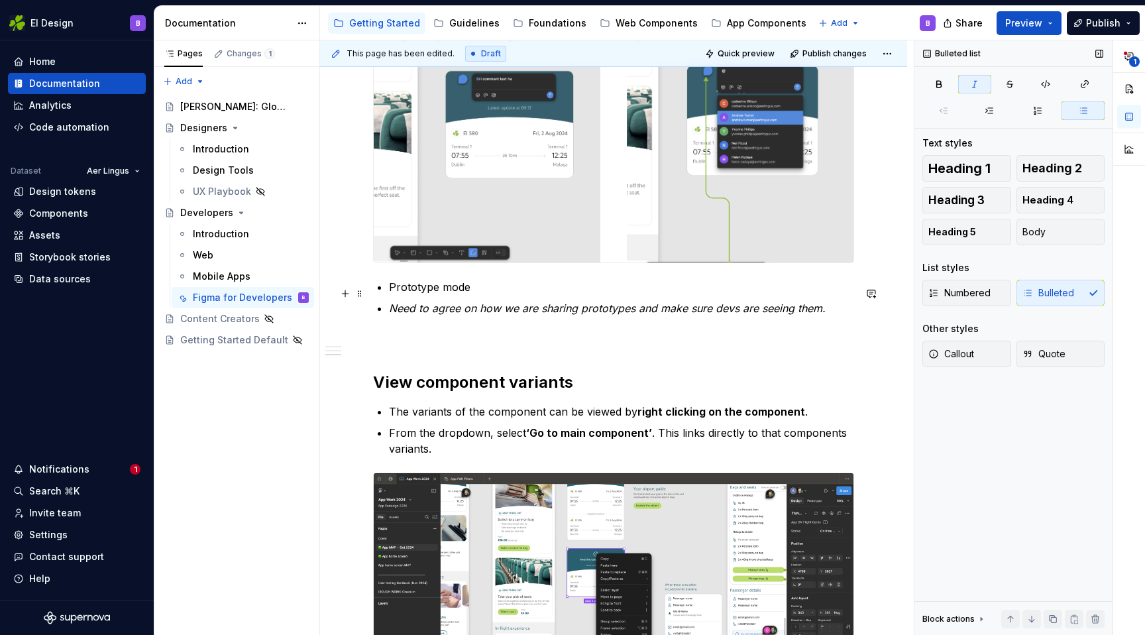
click at [413, 295] on p "Prototype mode" at bounding box center [621, 287] width 465 height 16
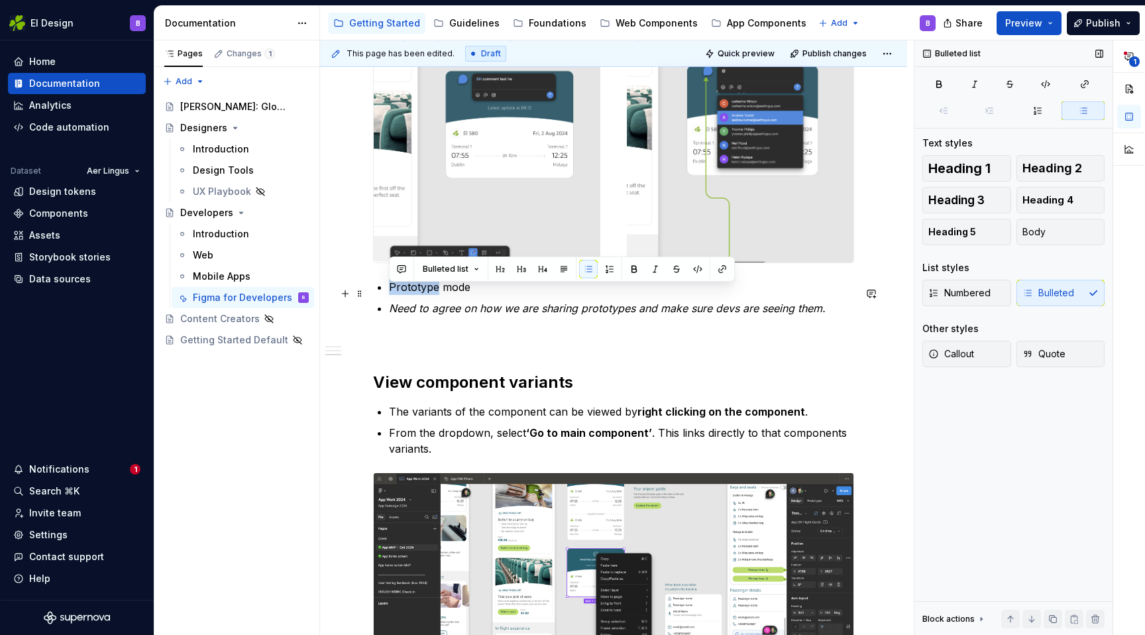
click at [413, 295] on p "Prototype mode" at bounding box center [621, 287] width 465 height 16
click at [1051, 174] on span "Heading 2" at bounding box center [1052, 168] width 60 height 13
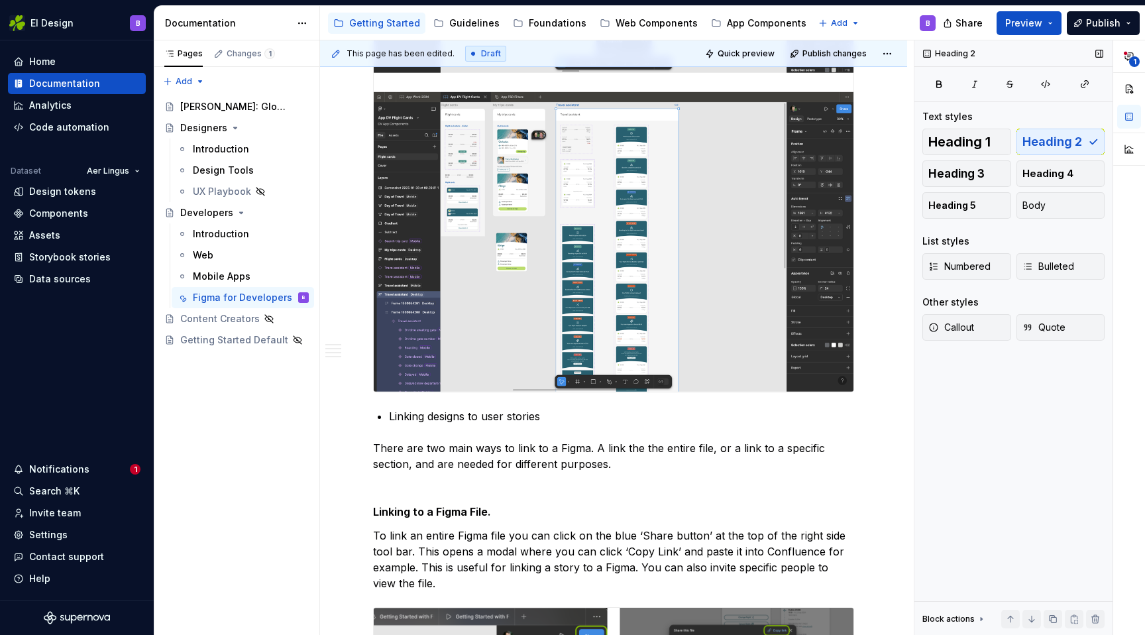
scroll to position [1551, 0]
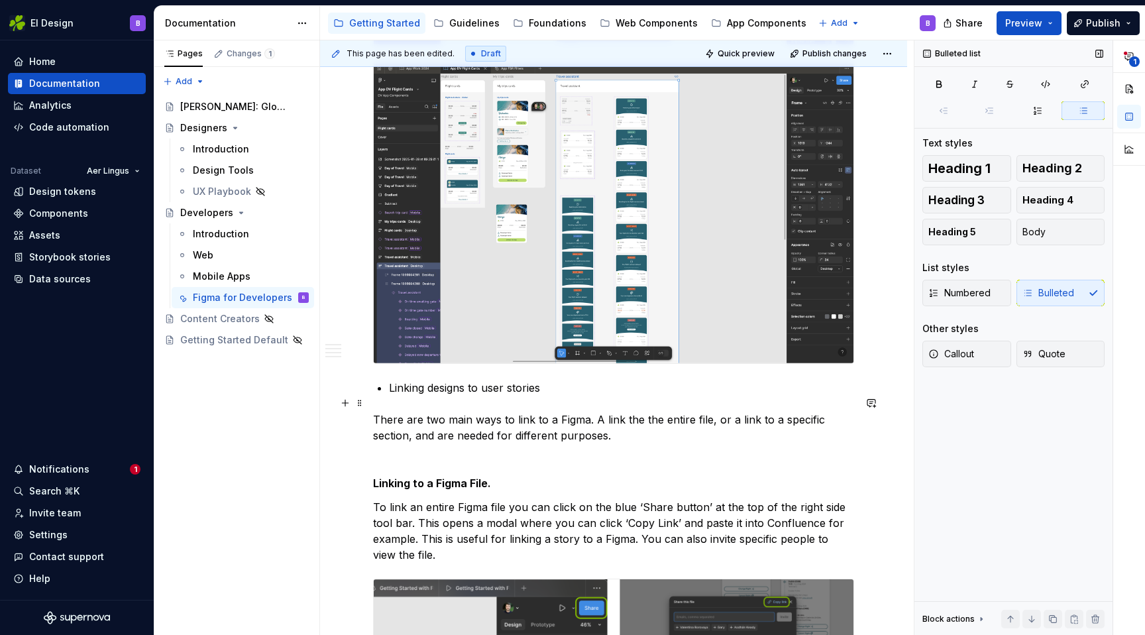
click at [462, 395] on p "Linking designs to user stories" at bounding box center [621, 388] width 465 height 16
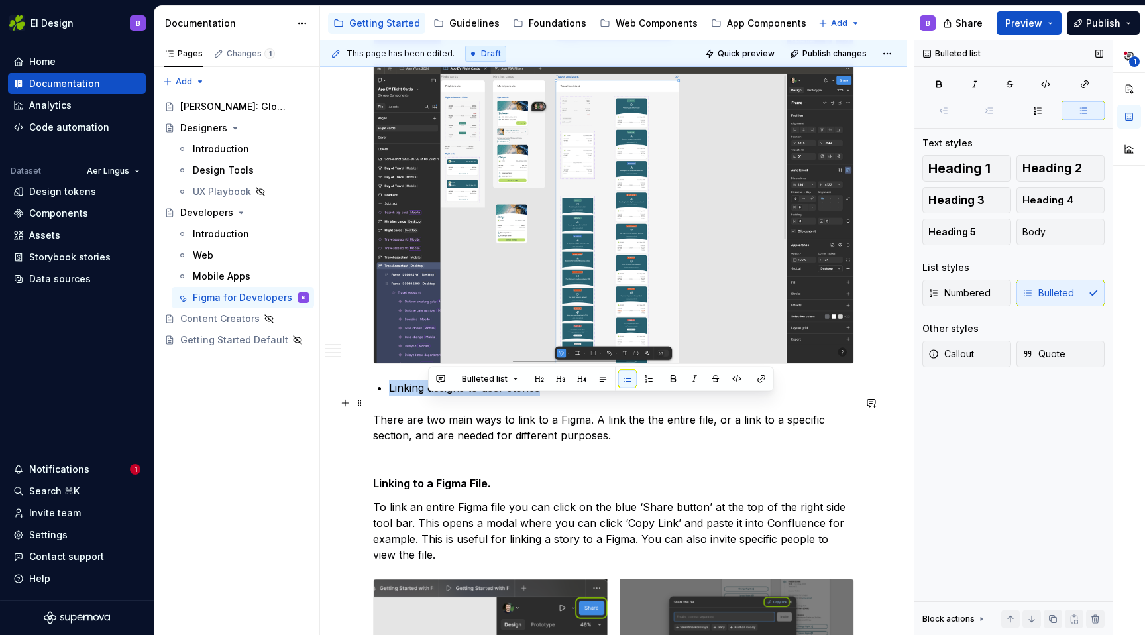
click at [462, 395] on p "Linking designs to user stories" at bounding box center [621, 388] width 465 height 16
click at [1053, 162] on span "Heading 2" at bounding box center [1052, 168] width 60 height 13
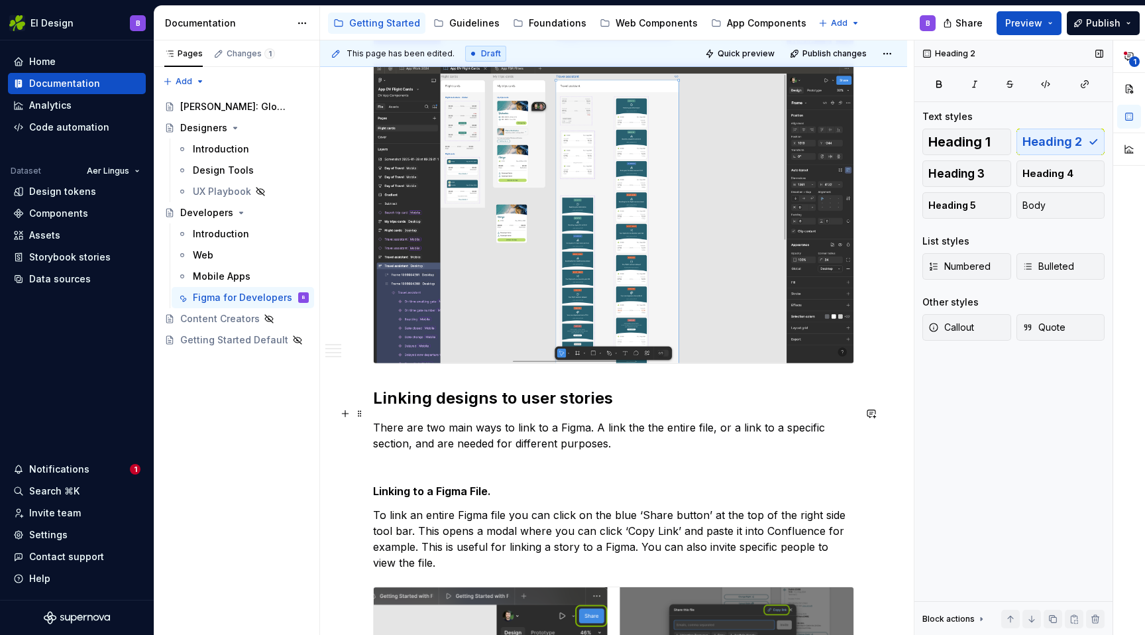
click at [375, 409] on h2 "Linking designs to user stories" at bounding box center [613, 398] width 481 height 21
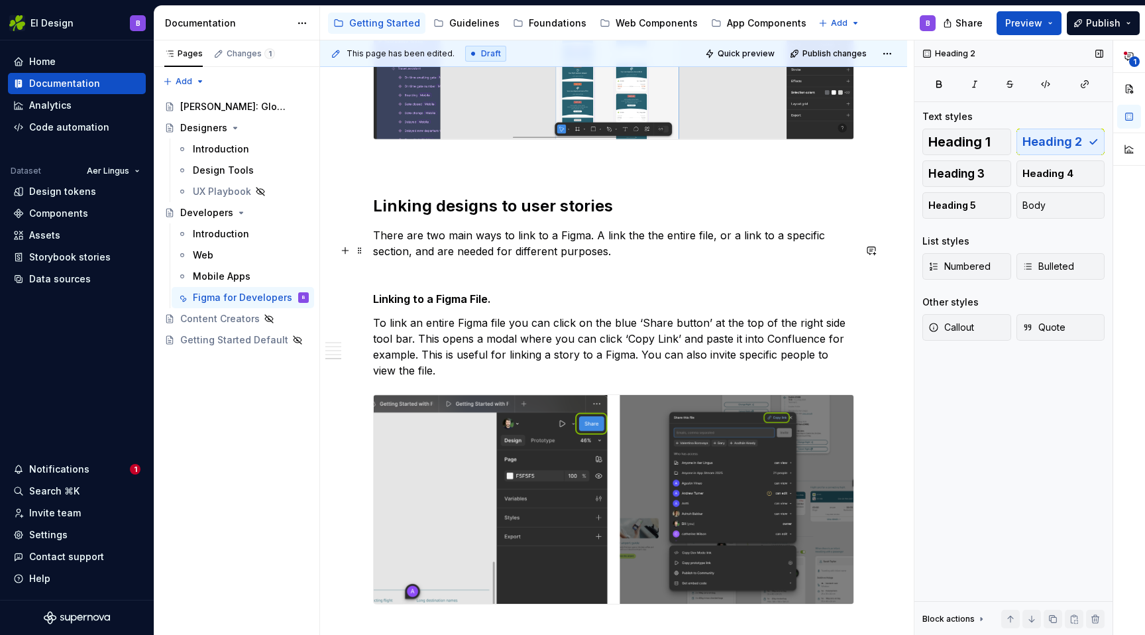
scroll to position [1792, 0]
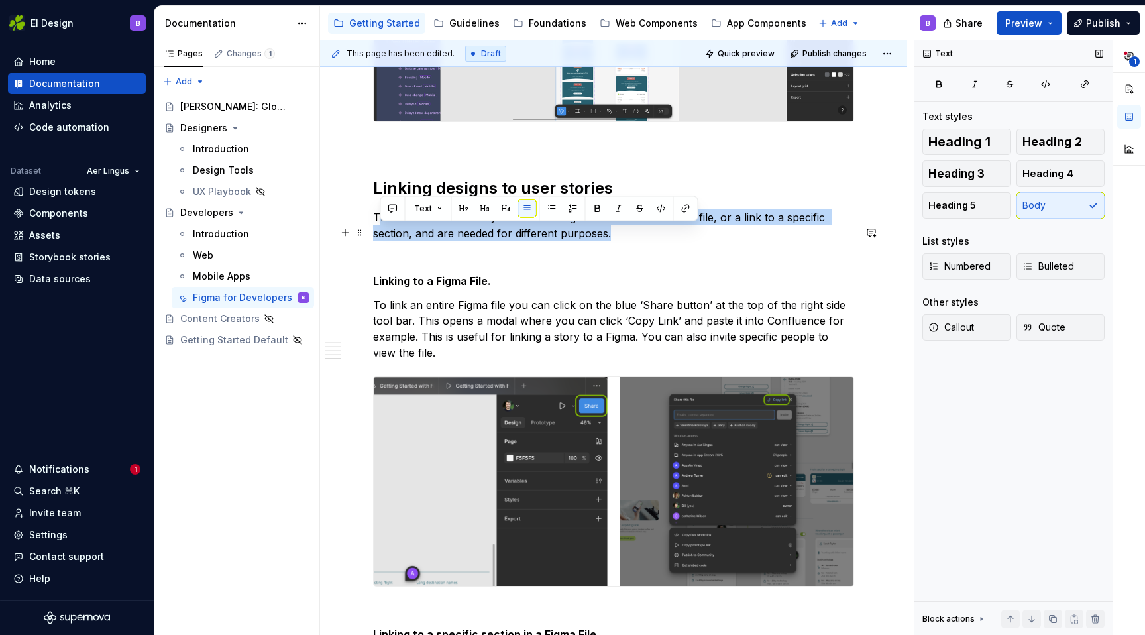
drag, startPoint x: 376, startPoint y: 230, endPoint x: 633, endPoint y: 248, distance: 257.6
click at [633, 241] on p "There are two main ways to link to a Figma. A link the the entire file, or a li…" at bounding box center [613, 225] width 481 height 32
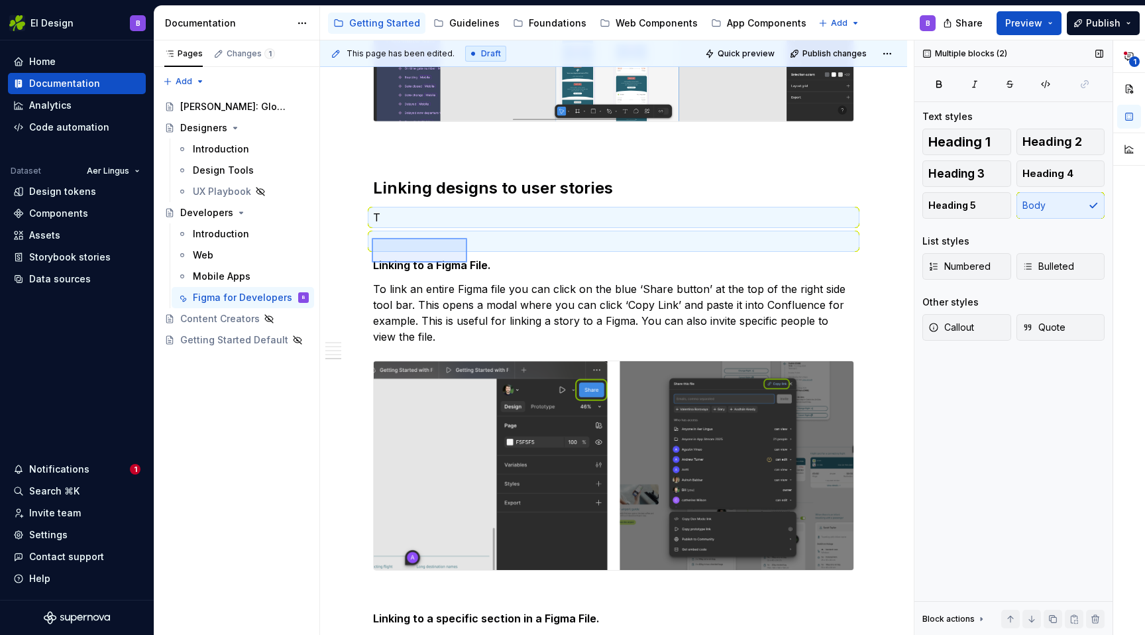
drag, startPoint x: 372, startPoint y: 238, endPoint x: 465, endPoint y: 260, distance: 96.1
click at [465, 260] on div "This page has been edited. Draft Quick preview Publish changes Developers Learn…" at bounding box center [617, 337] width 594 height 595
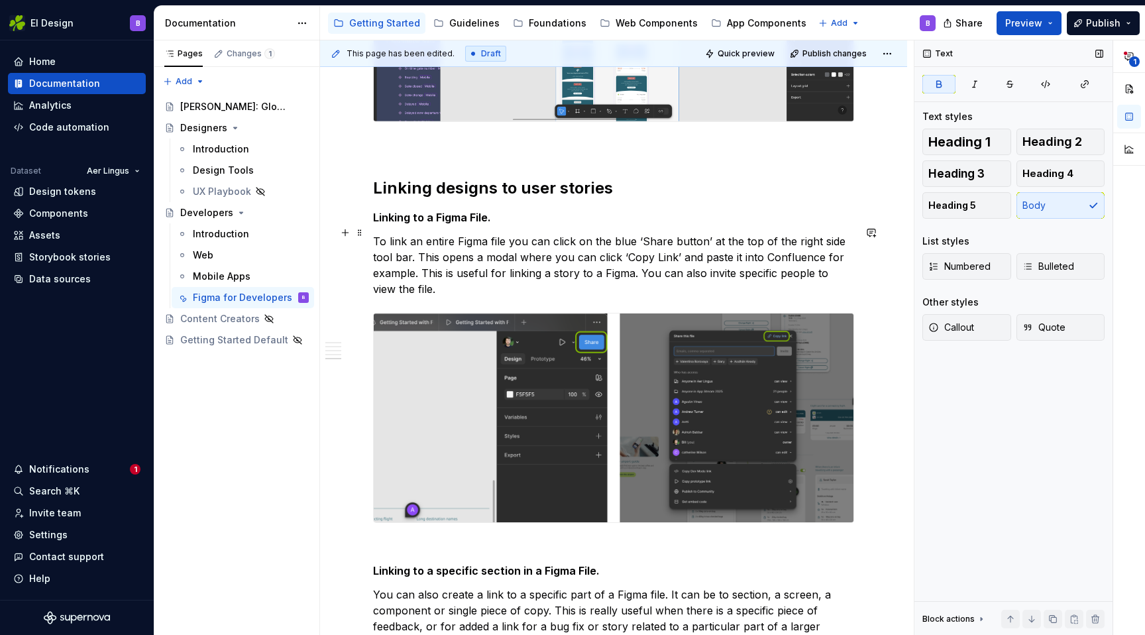
click at [433, 224] on strong "Linking to a Figma File." at bounding box center [432, 217] width 118 height 13
click at [968, 175] on span "Heading 3" at bounding box center [956, 173] width 56 height 13
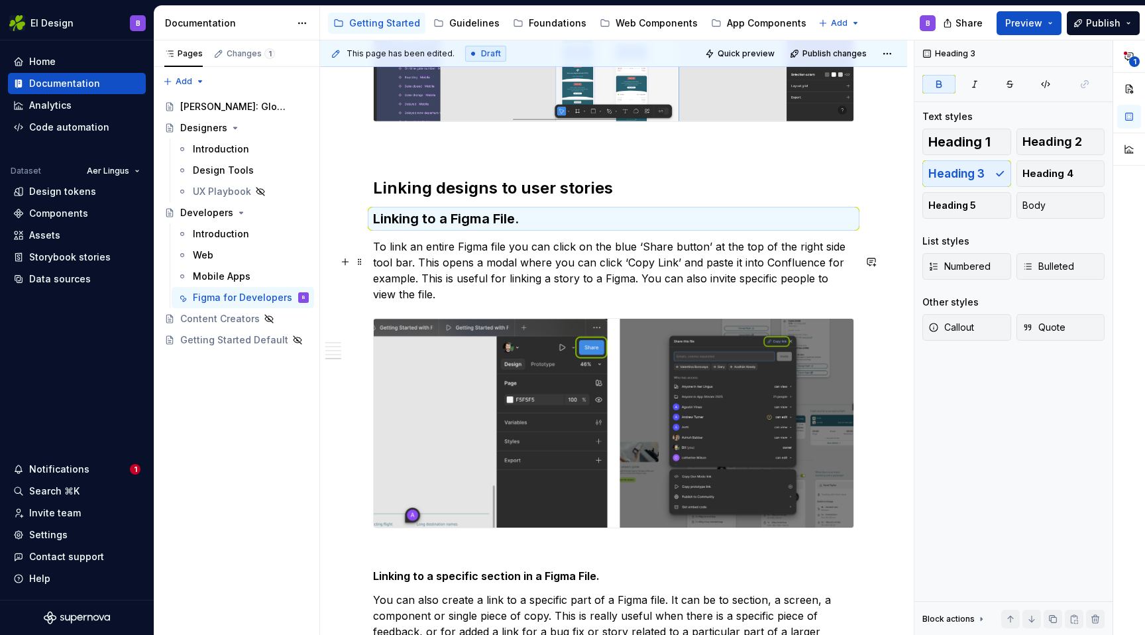
click at [407, 265] on p "To link an entire Figma file you can click on the blue ‘Share button’ at the to…" at bounding box center [613, 270] width 481 height 64
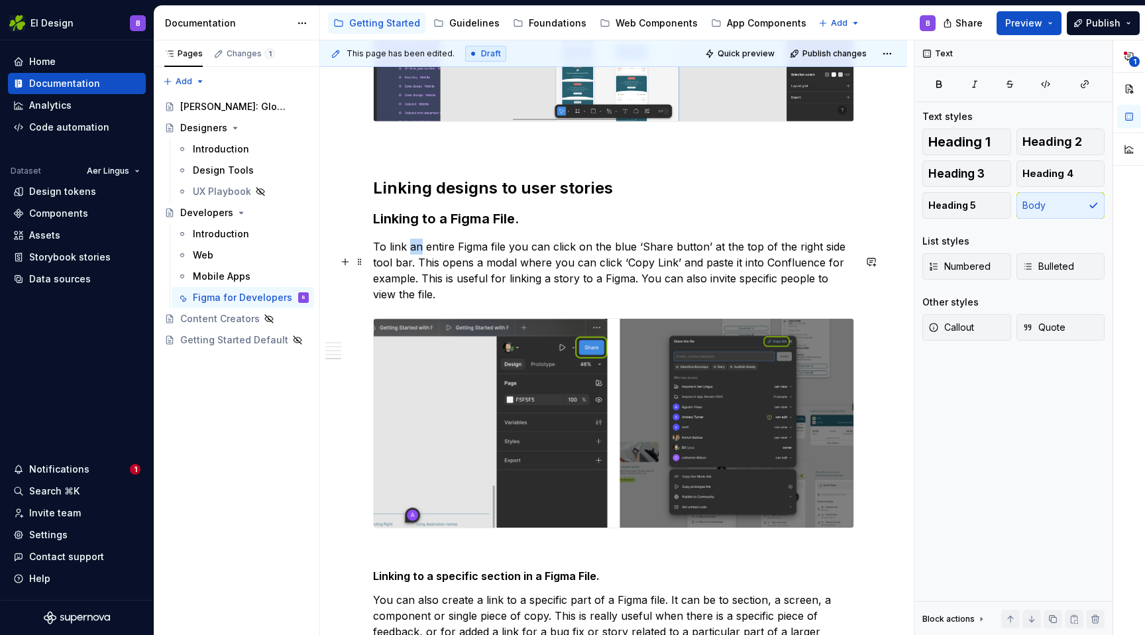
click at [407, 265] on p "To link an entire Figma file you can click on the blue ‘Share button’ at the to…" at bounding box center [613, 270] width 481 height 64
click at [385, 264] on p "To link an entire Figma file you can click on the blue ‘Share button’ at the to…" at bounding box center [613, 270] width 481 height 64
click at [713, 262] on p "To link an entire Figma file you can click on the blue ‘Share button’ at the to…" at bounding box center [613, 270] width 481 height 64
drag, startPoint x: 819, startPoint y: 263, endPoint x: 415, endPoint y: 276, distance: 403.6
click at [415, 276] on p "To link an entire Figma file you can click on the blue ‘Share button’ at the to…" at bounding box center [613, 270] width 481 height 64
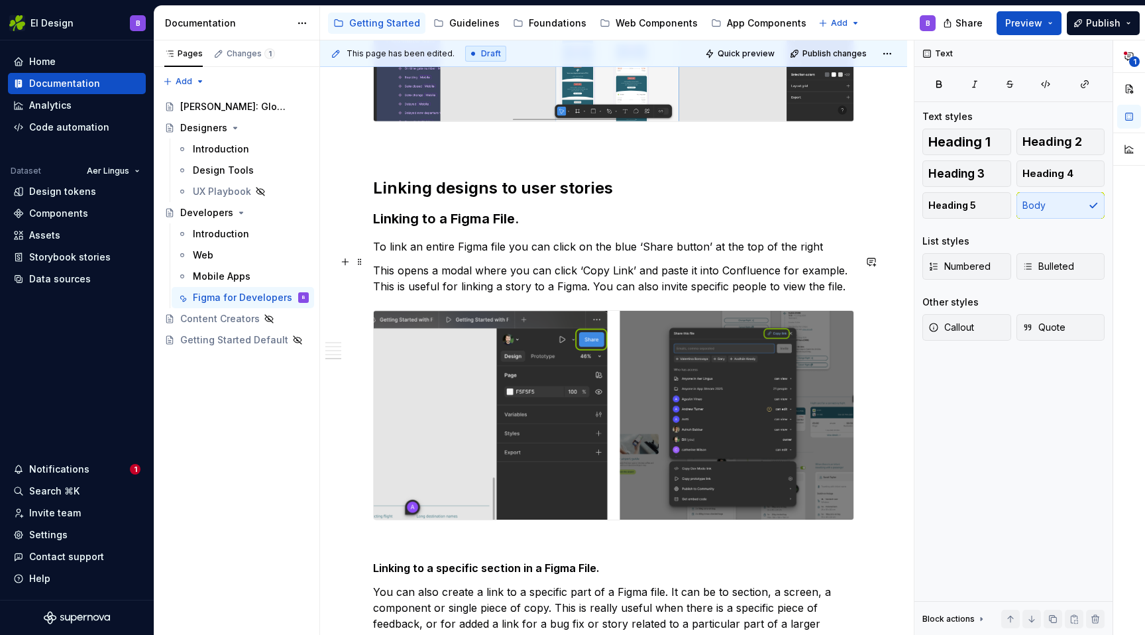
click at [382, 254] on p "To link an entire Figma file you can click on the blue ‘Share button’ at the to…" at bounding box center [613, 246] width 481 height 16
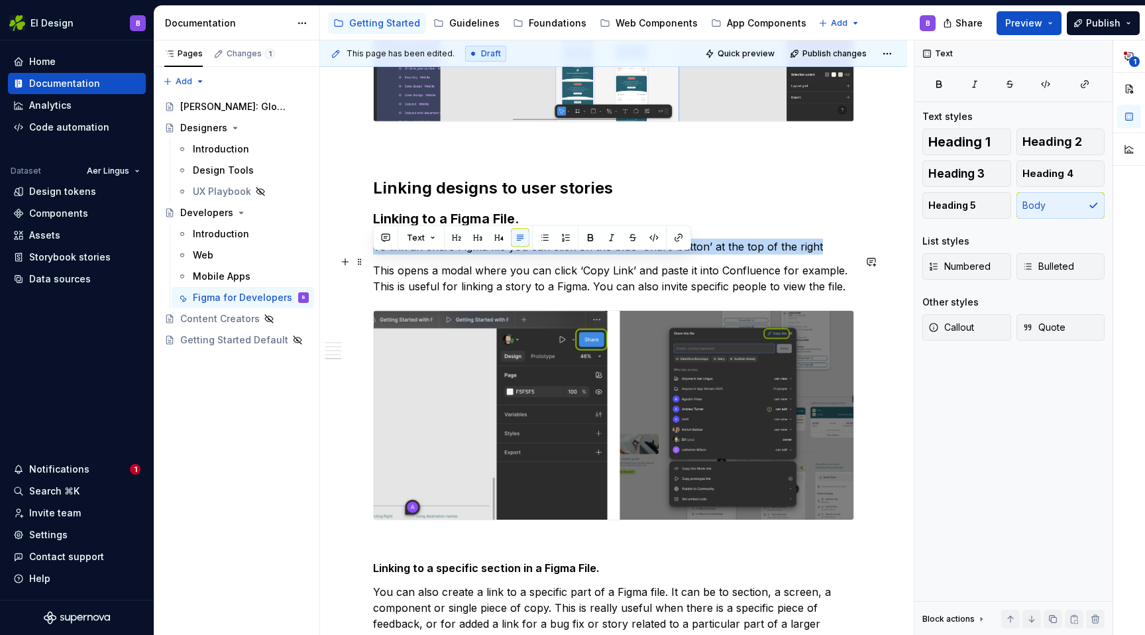
click at [382, 254] on p "To link an entire Figma file you can click on the blue ‘Share button’ at the to…" at bounding box center [613, 246] width 481 height 16
click at [1041, 264] on span "Bulleted" at bounding box center [1048, 266] width 52 height 13
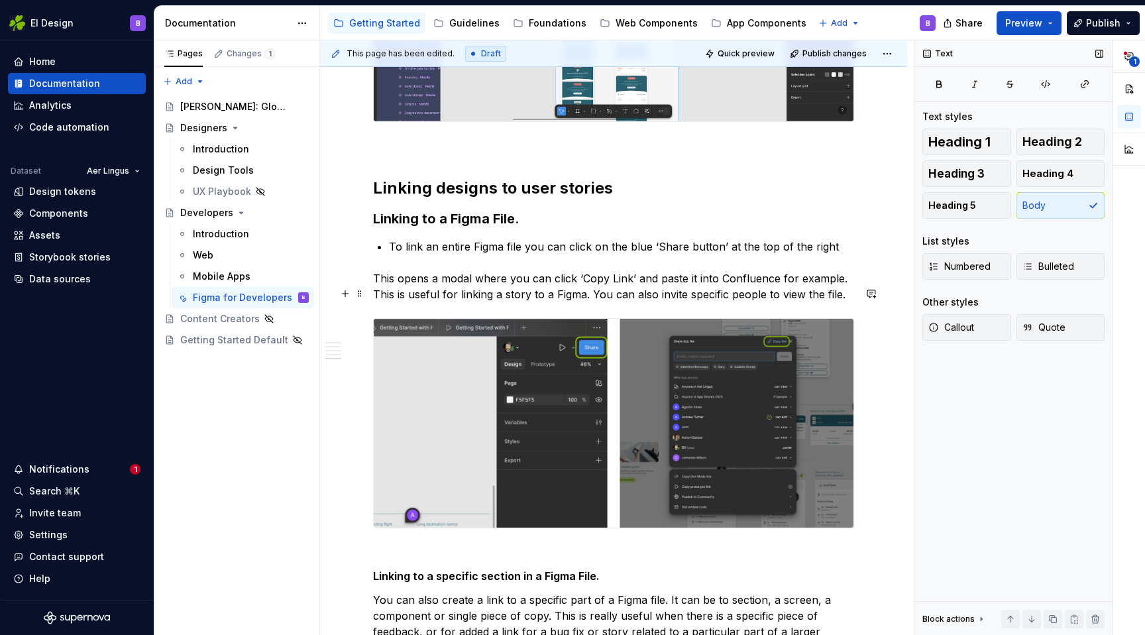
click at [601, 299] on p "This opens a modal where you can click ‘Copy Link’ and paste it into Confluence…" at bounding box center [613, 286] width 481 height 32
drag, startPoint x: 435, startPoint y: 294, endPoint x: 363, endPoint y: 298, distance: 72.3
drag, startPoint x: 373, startPoint y: 293, endPoint x: 438, endPoint y: 293, distance: 64.9
click at [438, 293] on p "This opens a modal where you can click ‘Copy Link’ and paste it into Confluence…" at bounding box center [613, 286] width 481 height 32
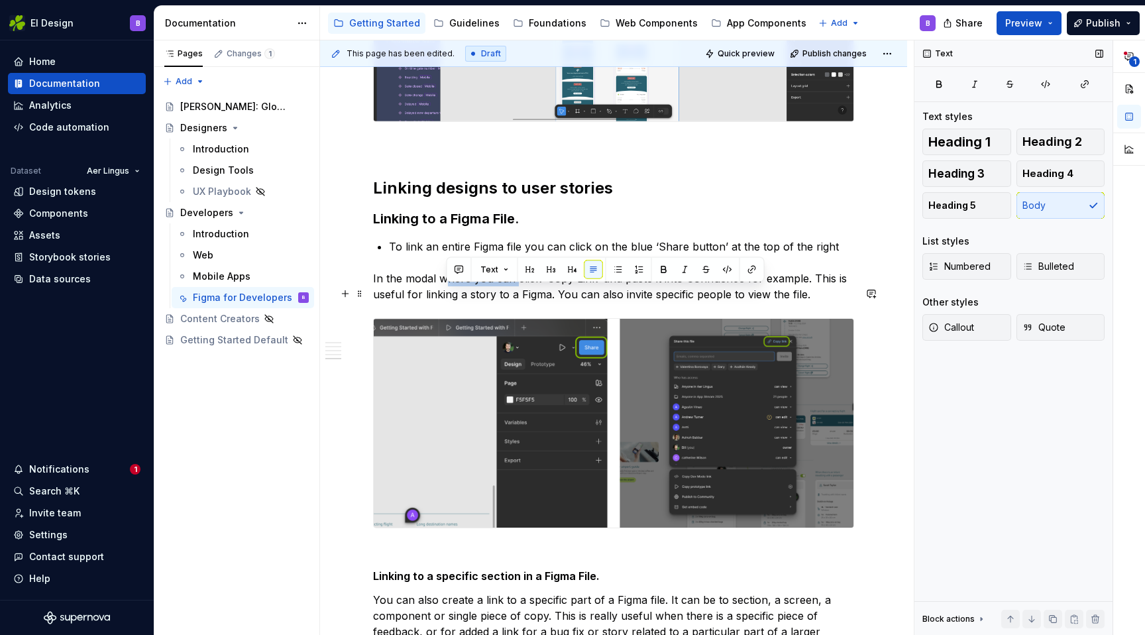
drag, startPoint x: 442, startPoint y: 293, endPoint x: 515, endPoint y: 293, distance: 72.2
click at [515, 293] on p "In the modal where you can click ‘Copy Link’ and paste it into Confluence for e…" at bounding box center [613, 286] width 481 height 32
drag, startPoint x: 463, startPoint y: 292, endPoint x: 518, endPoint y: 292, distance: 55.0
click at [518, 292] on p "In the modal click ‘Copy Link’ and paste it into Confluence for example. This i…" at bounding box center [613, 286] width 481 height 32
click at [580, 302] on p "In the modal click ‘Copy Link’ and paste it into Confluence for example. This i…" at bounding box center [613, 286] width 481 height 32
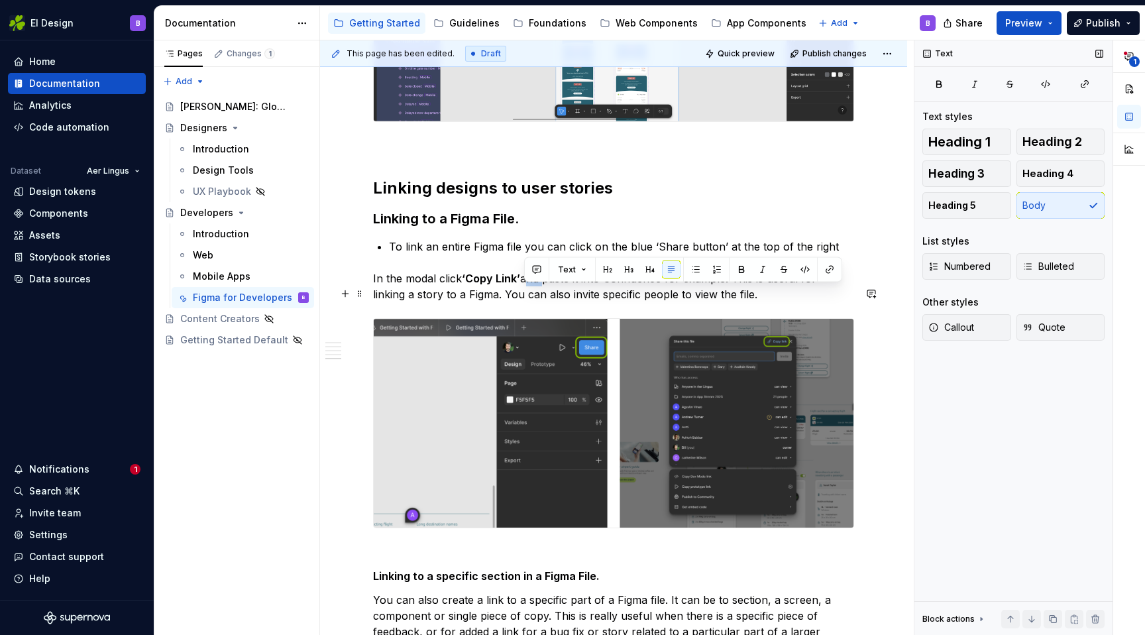
drag, startPoint x: 527, startPoint y: 295, endPoint x: 544, endPoint y: 295, distance: 17.2
click at [544, 295] on p "In the modal click ‘Copy Link’ and paste it into Confluence for example. This i…" at bounding box center [613, 286] width 481 height 32
drag, startPoint x: 524, startPoint y: 292, endPoint x: 756, endPoint y: 295, distance: 232.5
click at [756, 295] on p "In the modal click ‘Copy Link’ to create paste it into Confluence for example. …" at bounding box center [613, 286] width 481 height 32
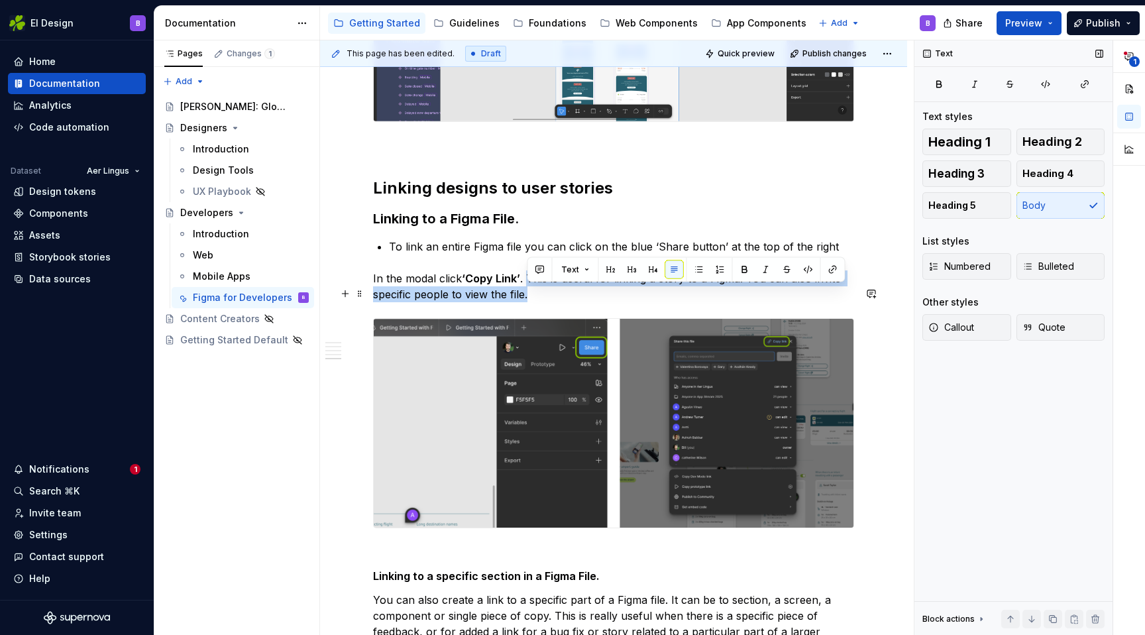
drag, startPoint x: 530, startPoint y: 293, endPoint x: 576, endPoint y: 315, distance: 51.3
click at [576, 302] on p "In the modal click ‘Copy Link’ . This is useful for linking a story to a Figma.…" at bounding box center [613, 286] width 481 height 32
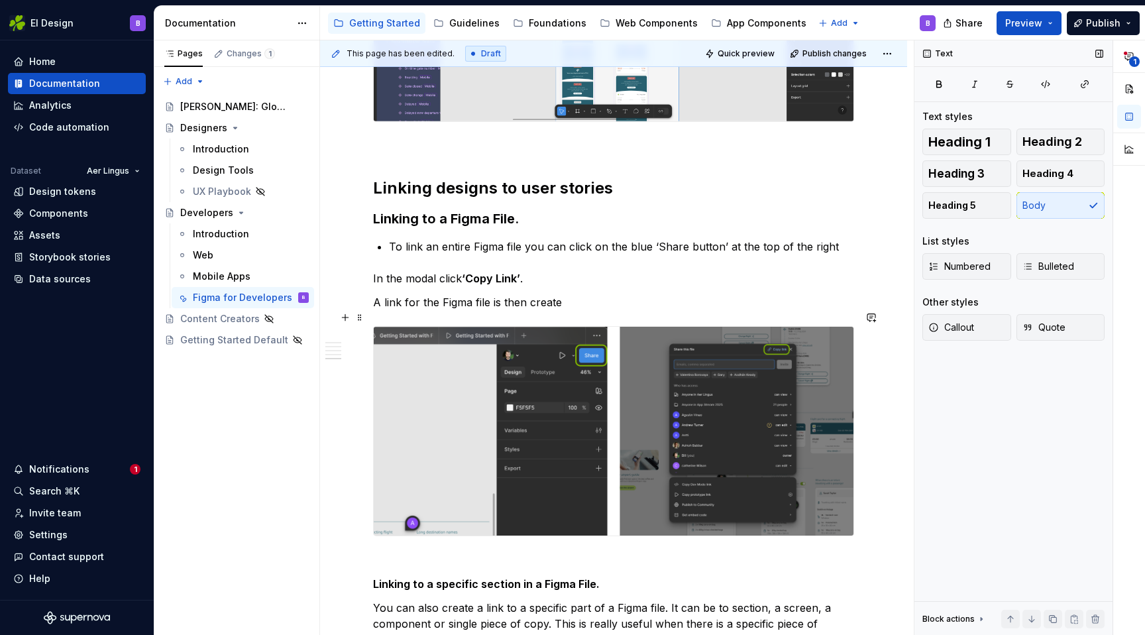
click at [470, 310] on p "A link for the Figma file is then create" at bounding box center [613, 302] width 481 height 16
click at [384, 286] on p "In the modal click ‘Copy Link’ ." at bounding box center [613, 278] width 481 height 16
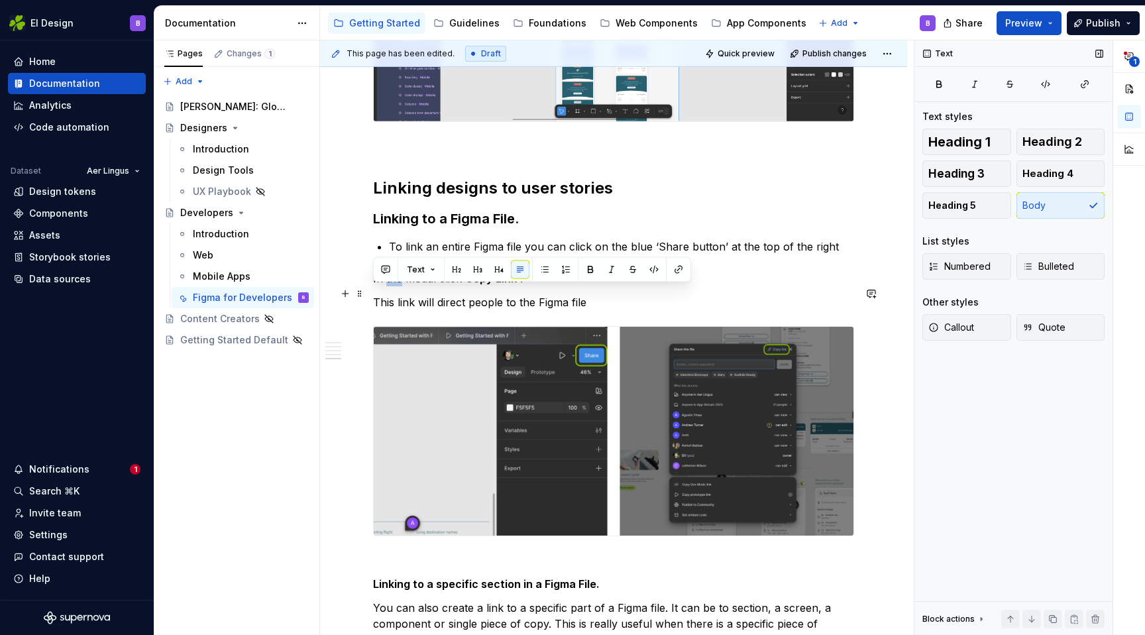
click at [384, 286] on p "In the modal click ‘Copy Link’ ." at bounding box center [613, 278] width 481 height 16
click at [1054, 268] on span "Bulleted" at bounding box center [1048, 266] width 52 height 13
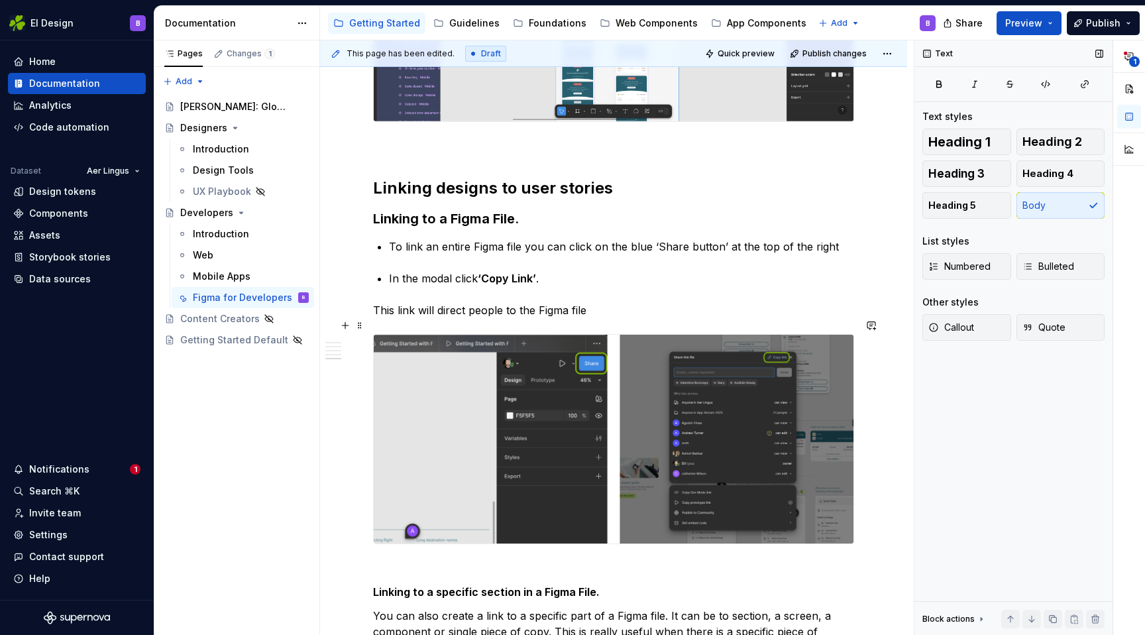
click at [392, 318] on p "This link will direct people to the Figma file" at bounding box center [613, 310] width 481 height 16
click at [1040, 262] on span "Bulleted" at bounding box center [1048, 266] width 52 height 13
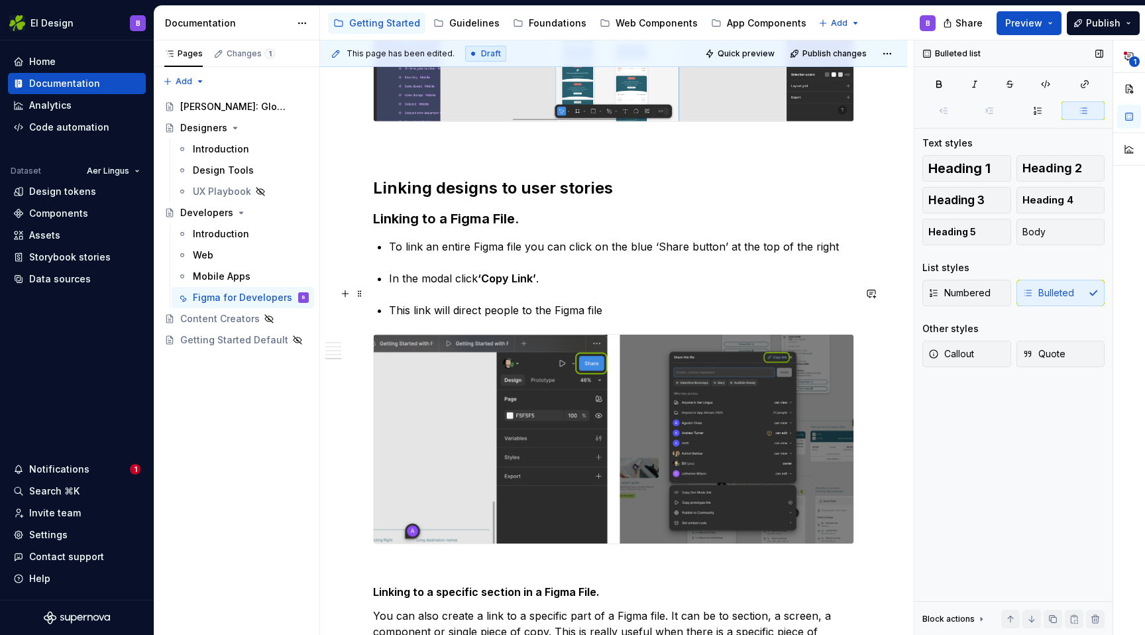
click at [600, 286] on p "In the modal click ‘Copy Link’ ." at bounding box center [621, 278] width 465 height 16
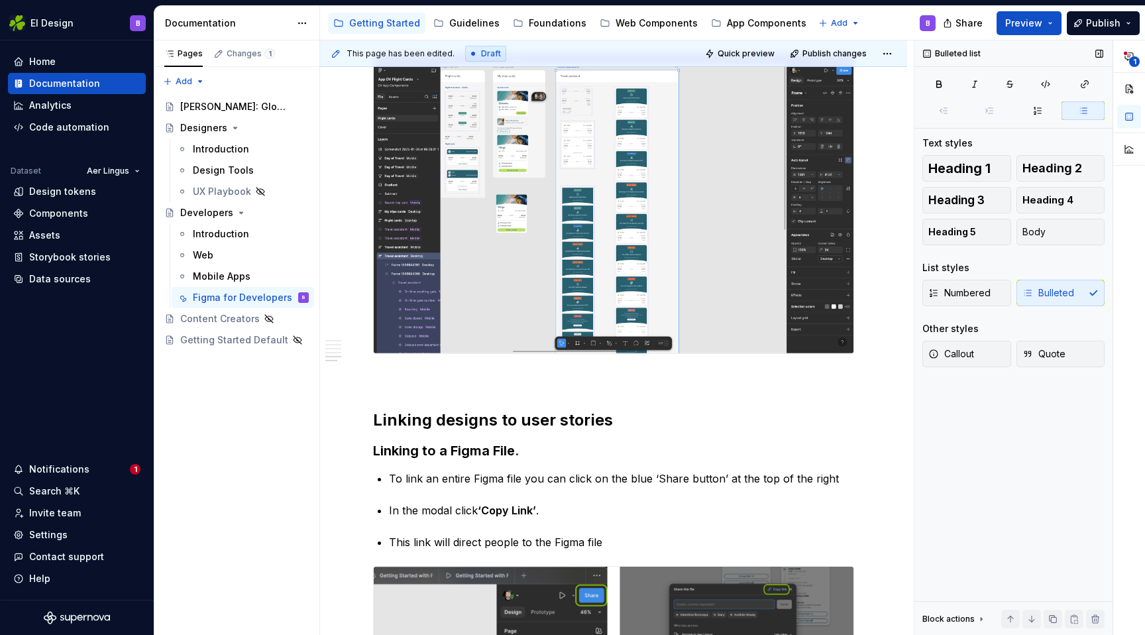
scroll to position [1618, 0]
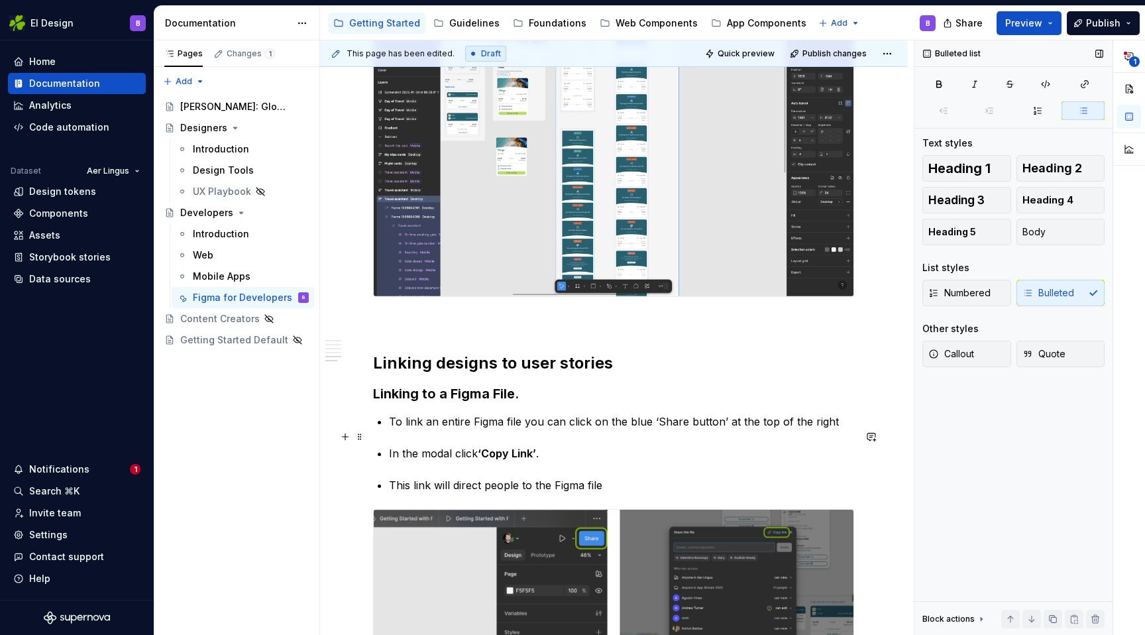
click at [831, 429] on p "To link an entire Figma file you can click on the blue ‘Share button’ at the to…" at bounding box center [621, 421] width 465 height 16
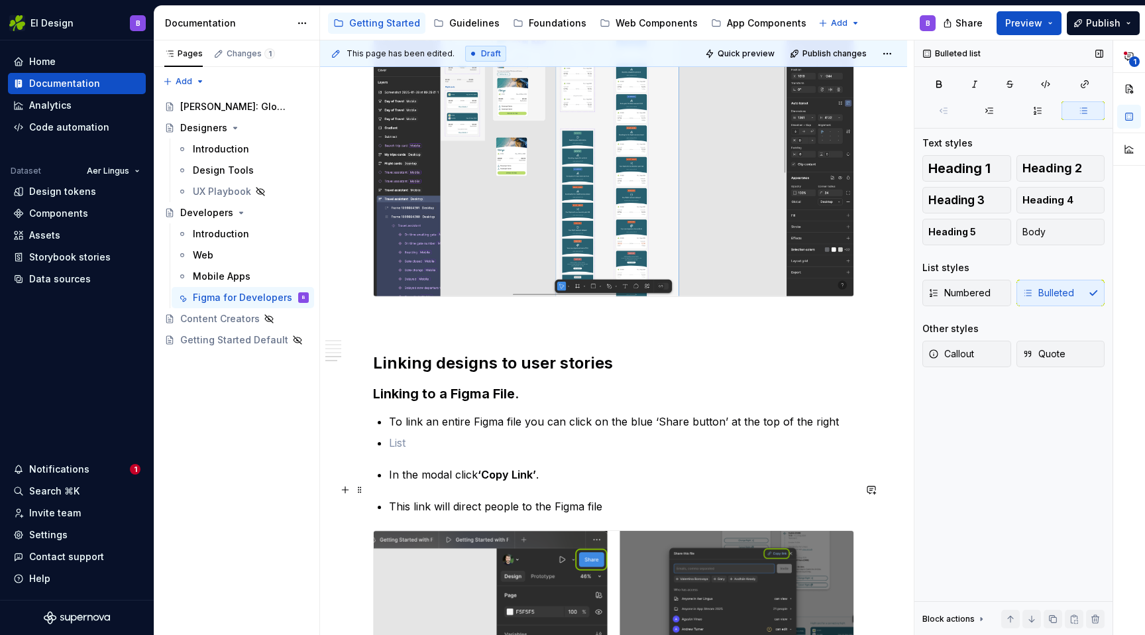
click at [443, 482] on p "In the modal click ‘Copy Link’ ." at bounding box center [621, 474] width 465 height 16
copy p "In the modal click ‘Copy Link’ ."
click at [356, 468] on div "Expand all pages Figma files can contain multiple pages accessed in the grey to…" at bounding box center [613, 181] width 587 height 3139
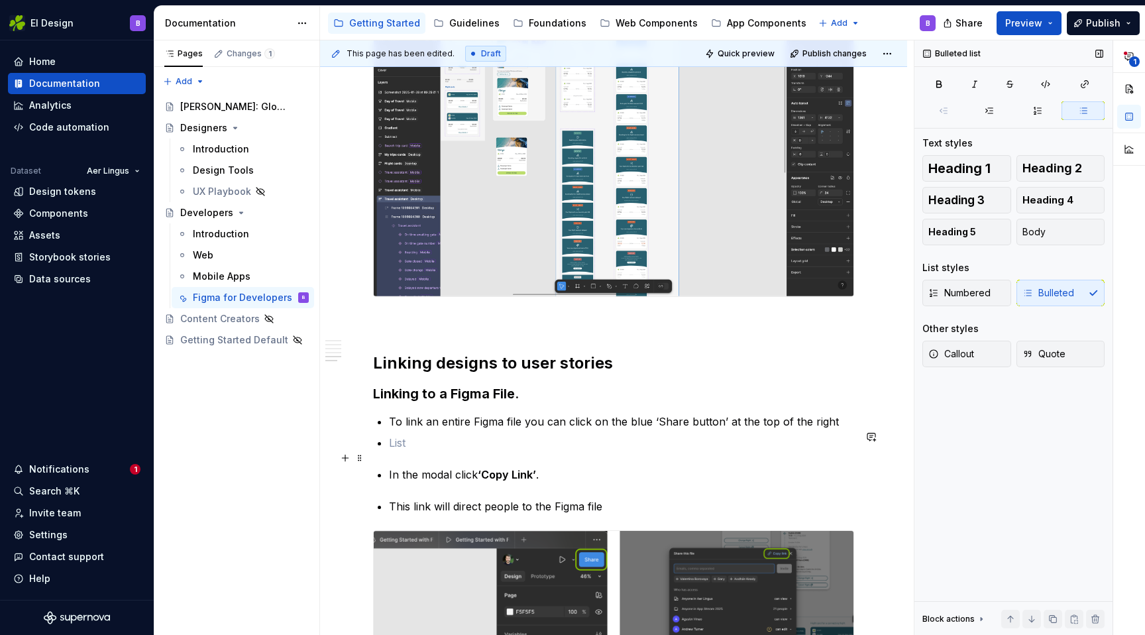
click at [399, 450] on p at bounding box center [621, 443] width 465 height 16
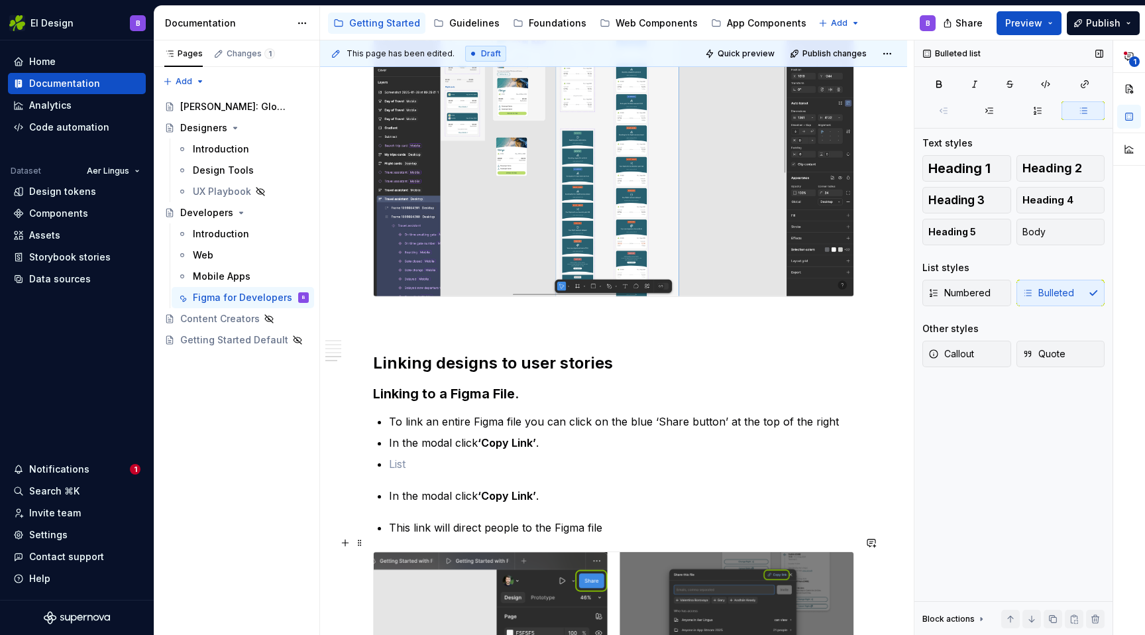
click at [478, 535] on p "This link will direct people to the Figma file" at bounding box center [621, 527] width 465 height 16
copy p "This link will direct people to the Figma file"
click at [422, 472] on p at bounding box center [621, 464] width 465 height 16
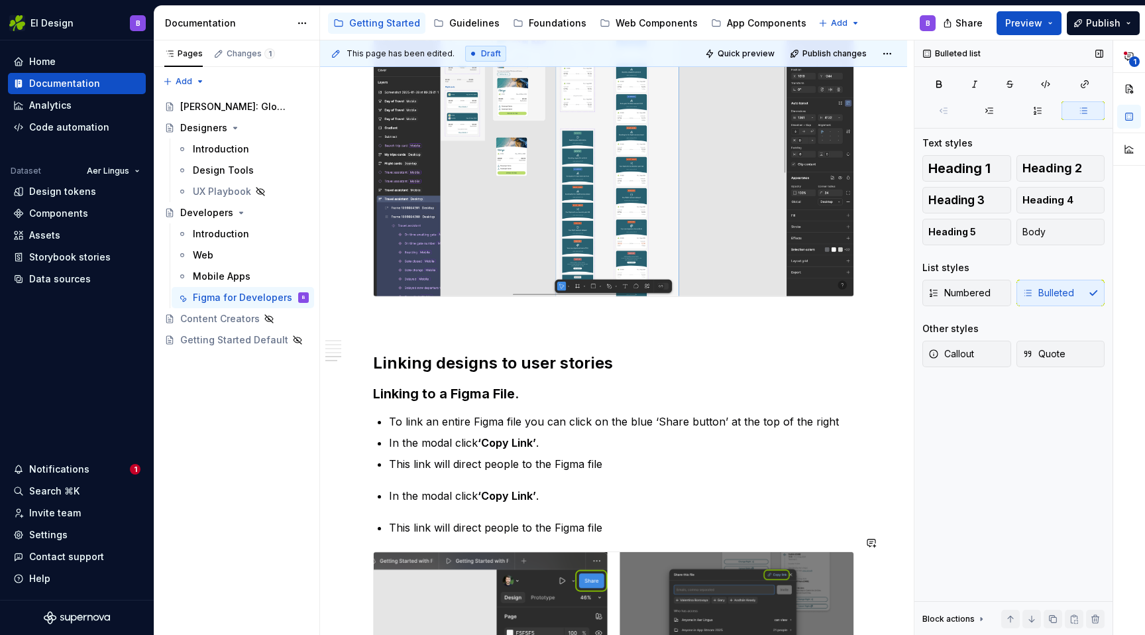
click at [361, 529] on div "Expand all pages Figma files can contain multiple pages accessed in the grey to…" at bounding box center [613, 192] width 587 height 3160
click at [419, 503] on p "In the modal click ‘Copy Link’ ." at bounding box center [621, 496] width 465 height 16
click at [416, 503] on p "In the modal click ‘Copy Link’ ." at bounding box center [621, 496] width 465 height 16
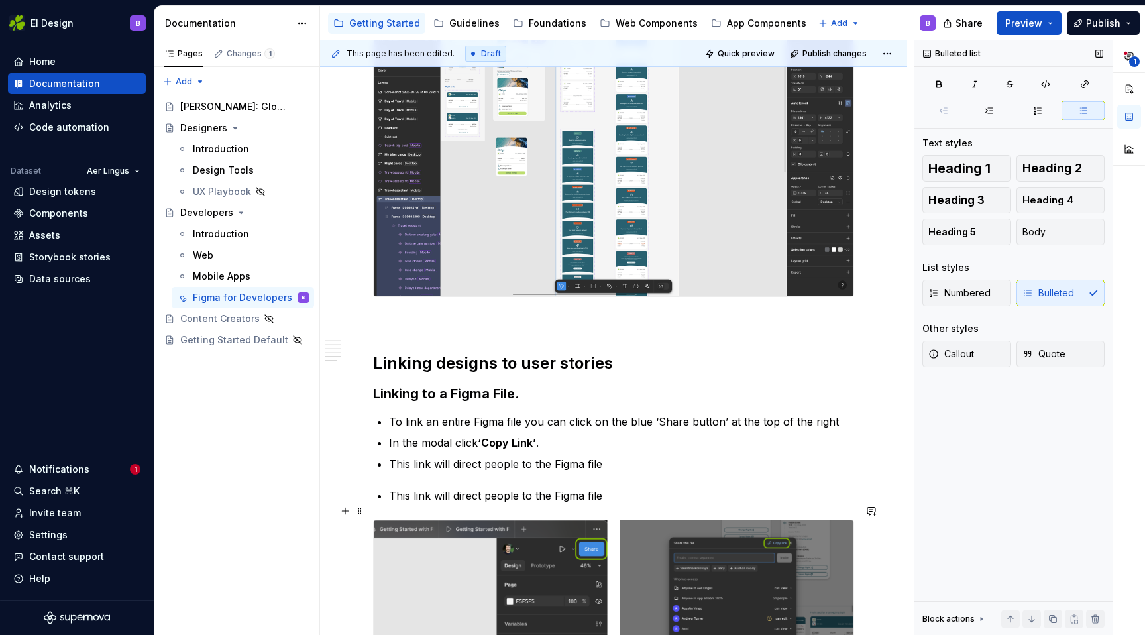
click at [422, 503] on p "This link will direct people to the Figma file" at bounding box center [621, 496] width 465 height 16
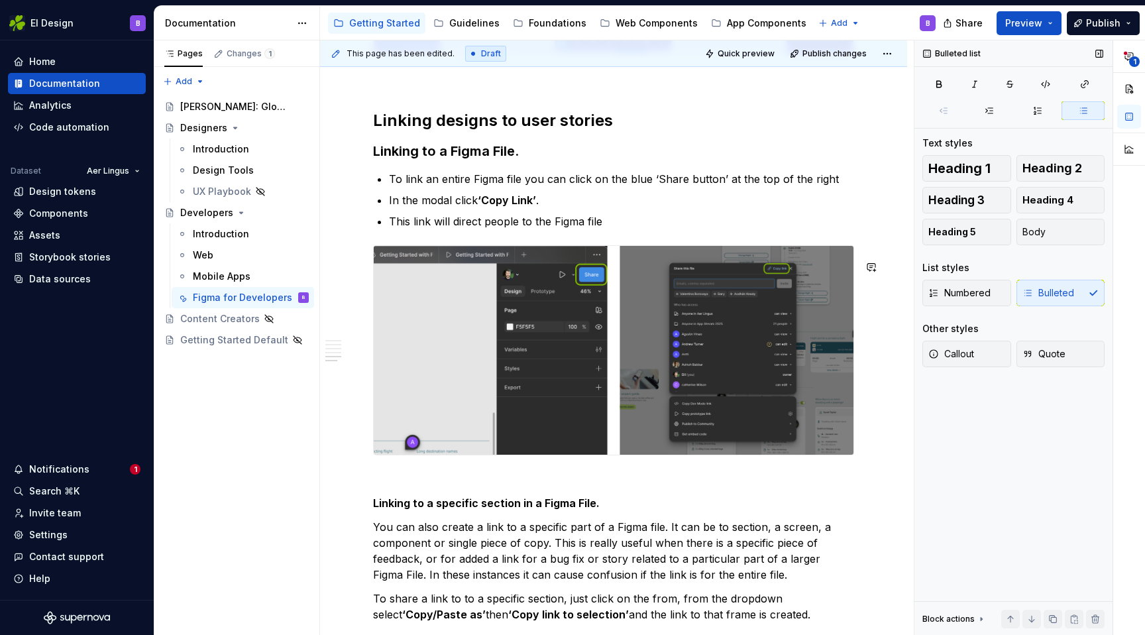
scroll to position [1874, 0]
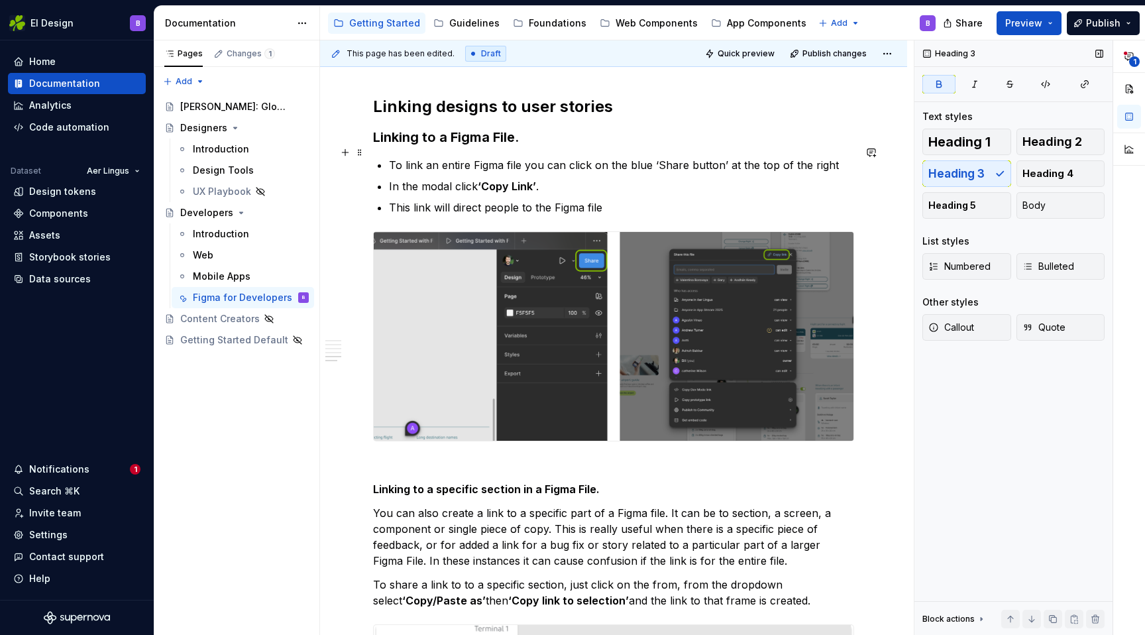
click at [397, 145] on strong "Linking to a Figma File." at bounding box center [446, 137] width 146 height 16
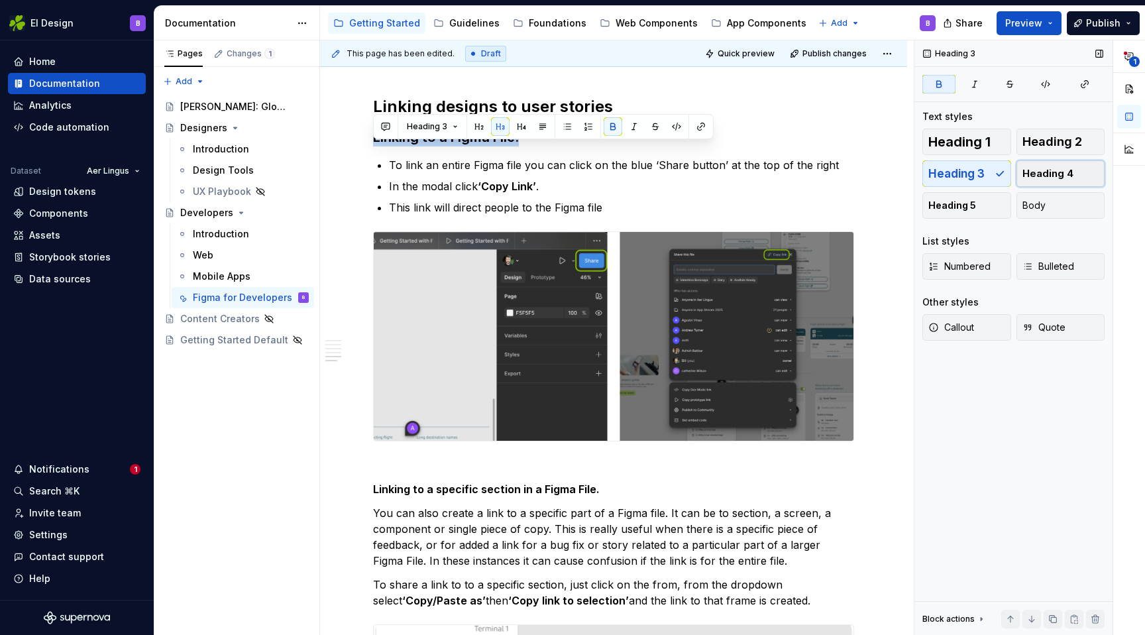
click at [1037, 172] on span "Heading 4" at bounding box center [1047, 173] width 51 height 13
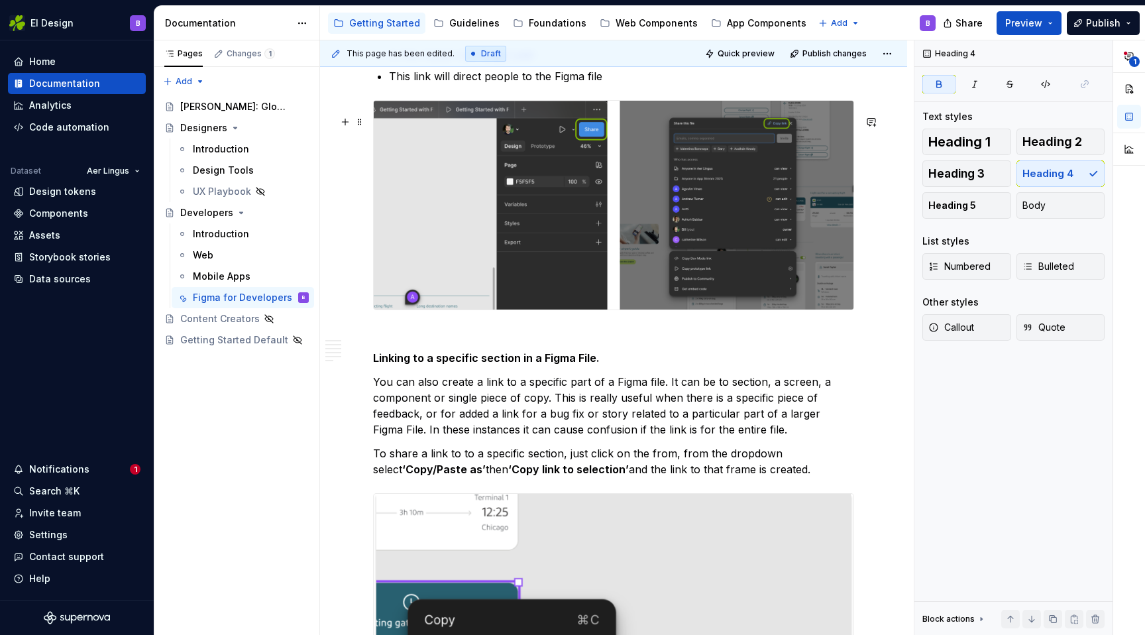
scroll to position [2002, 0]
click at [452, 365] on strong "Linking to a specific section in a Figma File." at bounding box center [486, 358] width 227 height 13
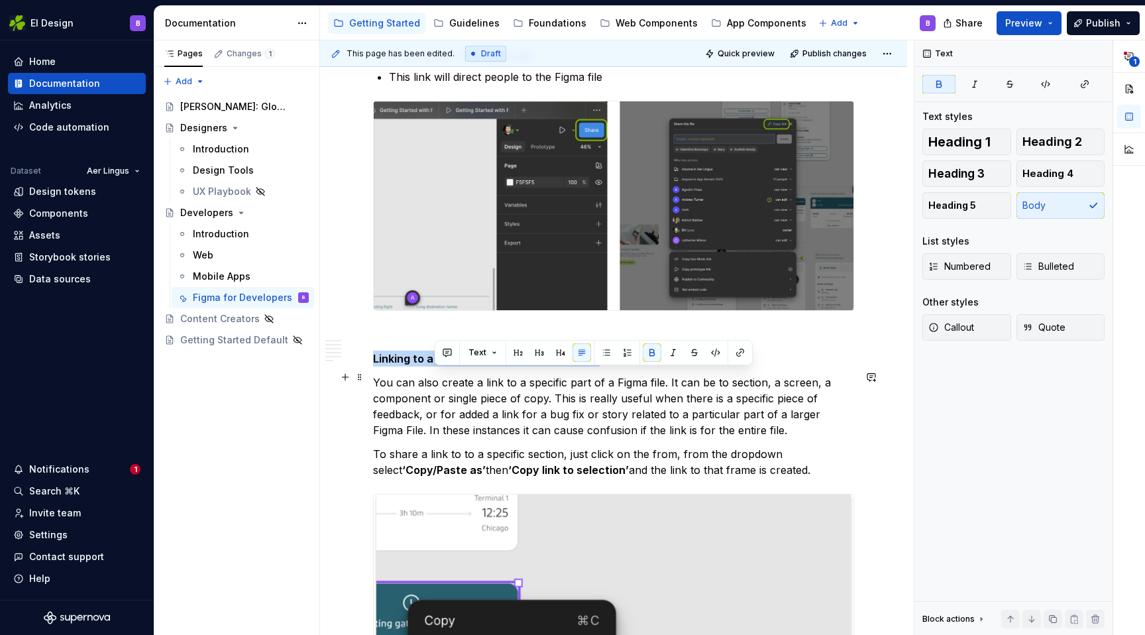
click at [452, 365] on strong "Linking to a specific section in a Figma File." at bounding box center [486, 358] width 227 height 13
click at [1036, 168] on span "Heading 4" at bounding box center [1047, 173] width 51 height 13
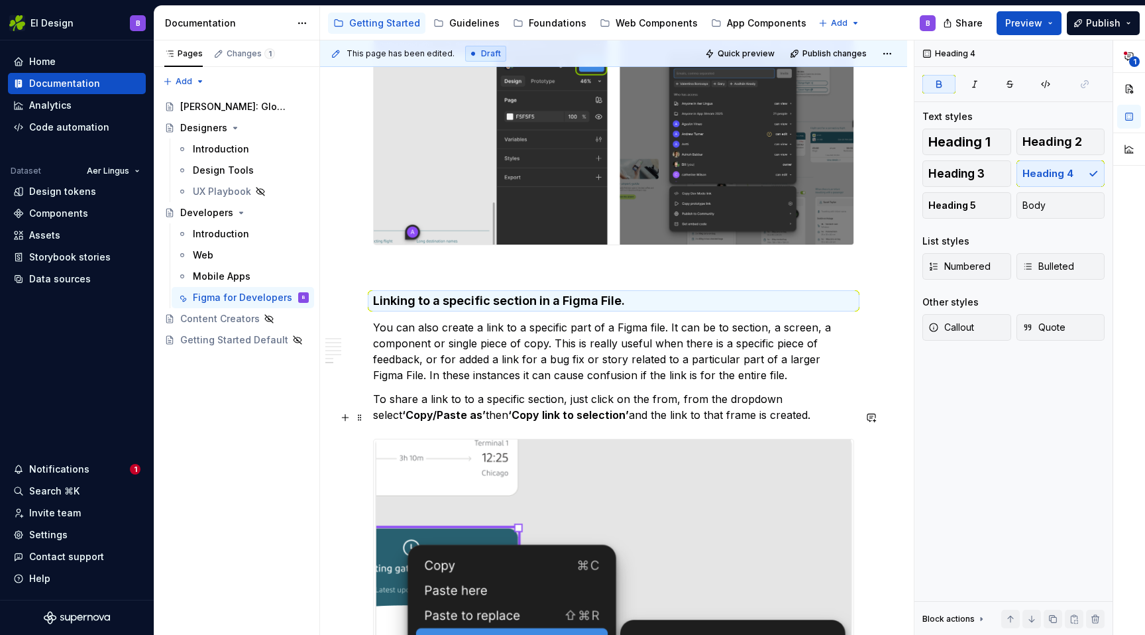
scroll to position [2123, 0]
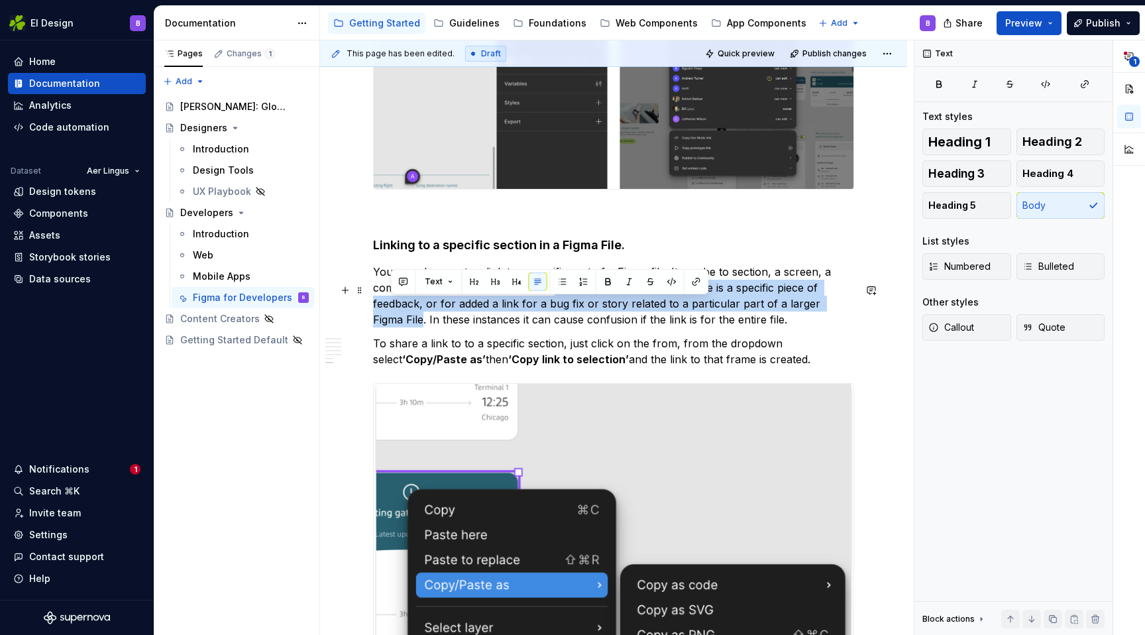
drag, startPoint x: 554, startPoint y: 305, endPoint x: 391, endPoint y: 340, distance: 166.7
click at [391, 327] on p "You can also create a link to a specific part of a Figma file. It can be to sec…" at bounding box center [613, 296] width 481 height 64
copy p "This is really useful when there is a specific piece of feedback, or for added …"
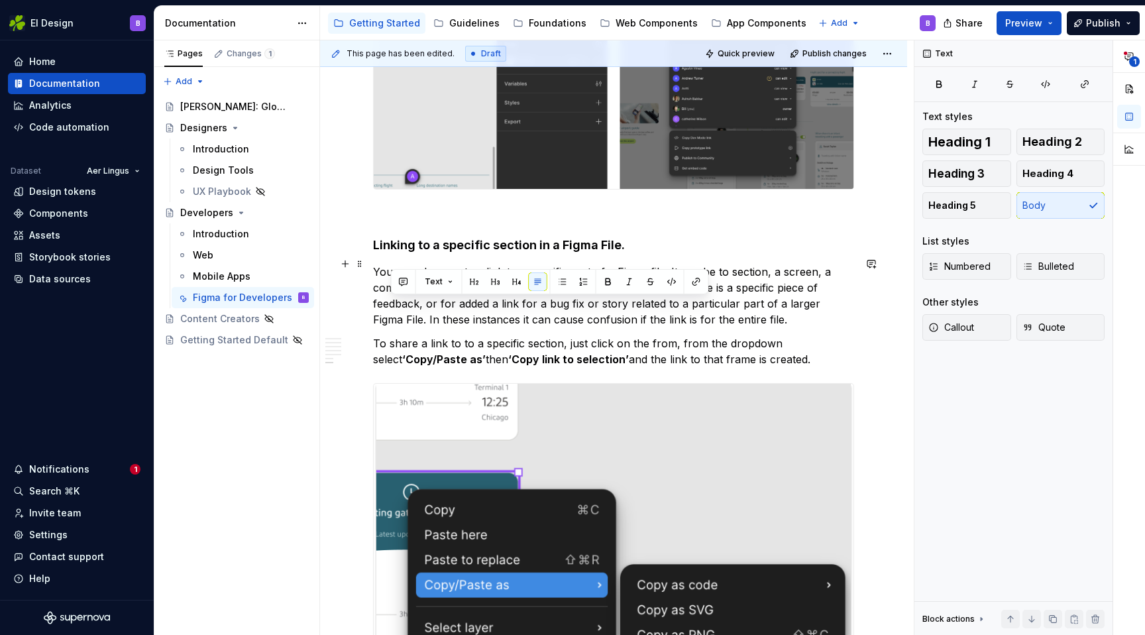
click at [637, 253] on h4 "Linking to a specific section in a Figma File." at bounding box center [613, 245] width 481 height 16
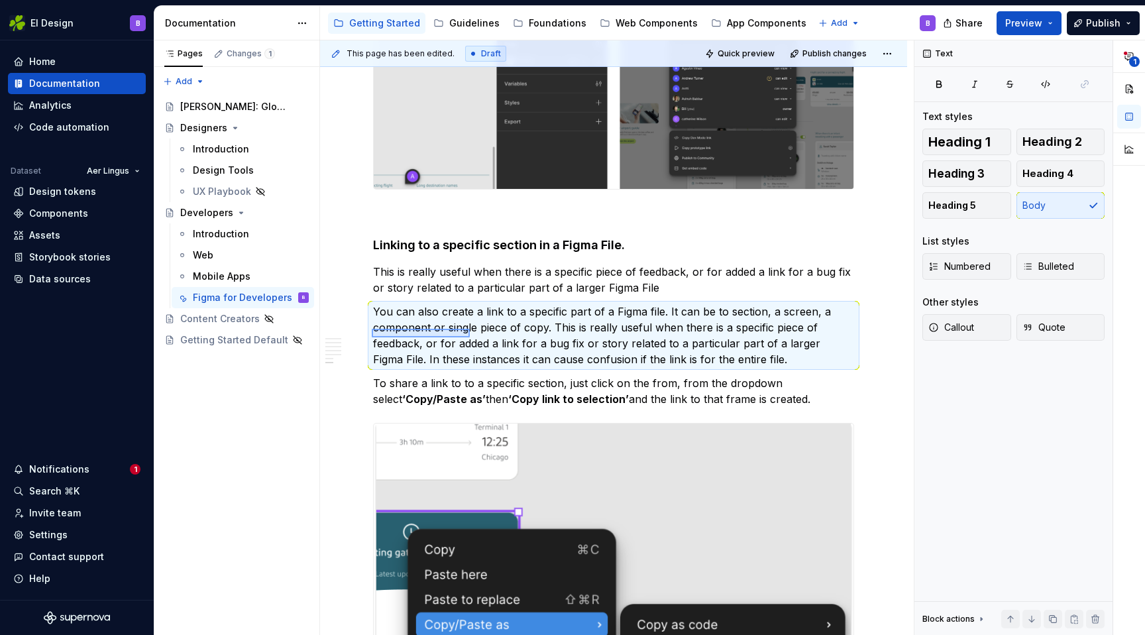
drag, startPoint x: 372, startPoint y: 329, endPoint x: 468, endPoint y: 337, distance: 97.0
click at [468, 337] on div "This page has been edited. Draft Quick preview Publish changes Developers Learn…" at bounding box center [617, 337] width 594 height 595
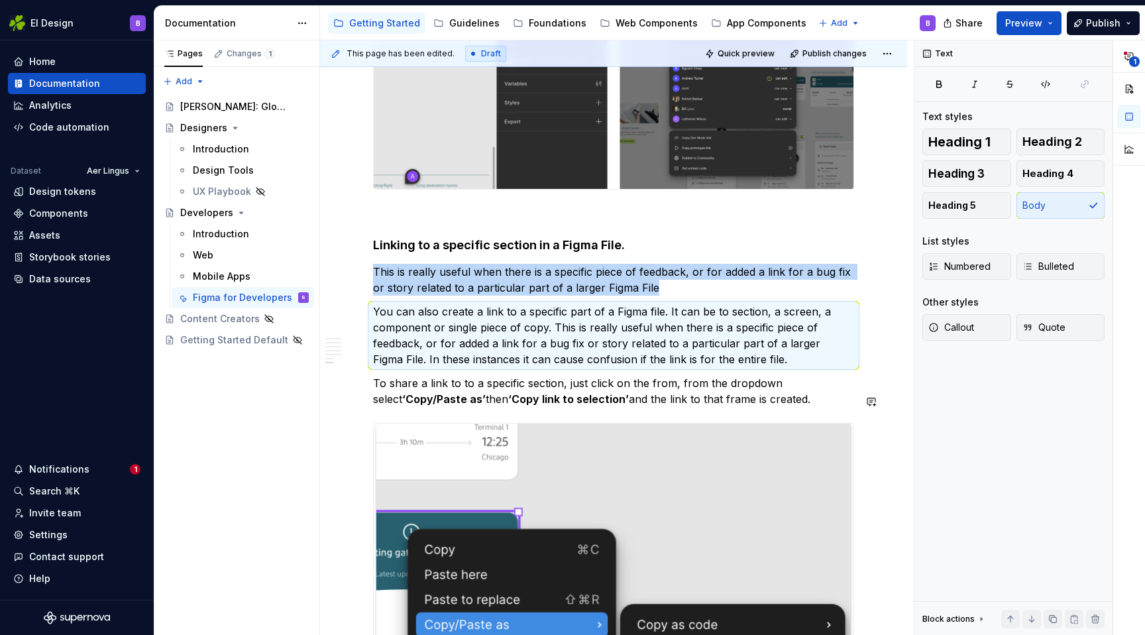
scroll to position [2188, 0]
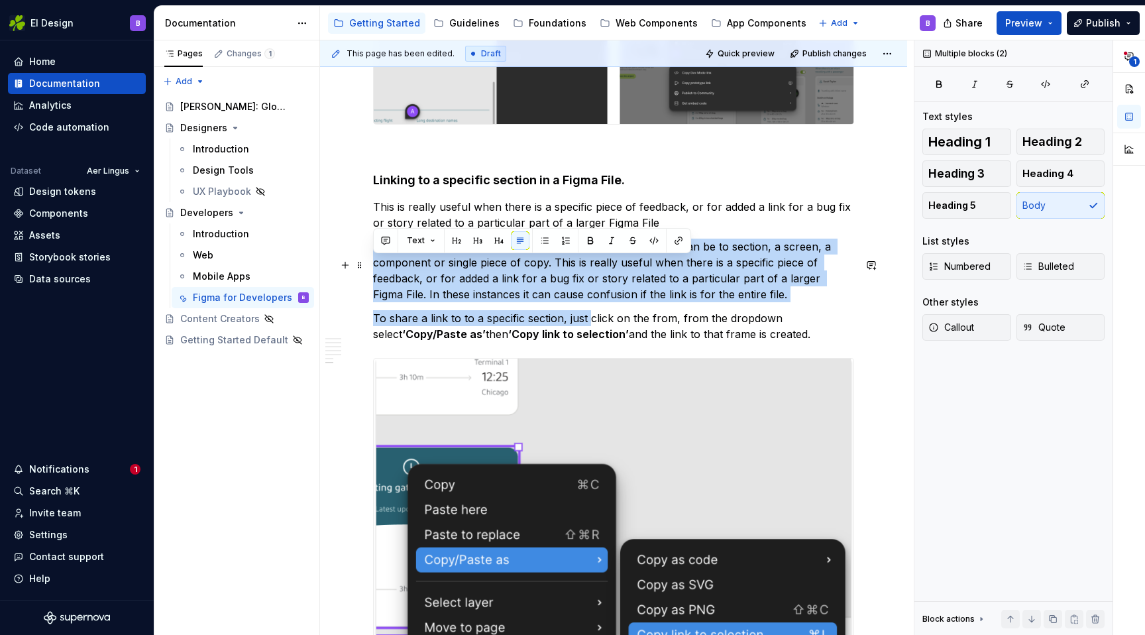
drag, startPoint x: 590, startPoint y: 337, endPoint x: 374, endPoint y: 264, distance: 228.1
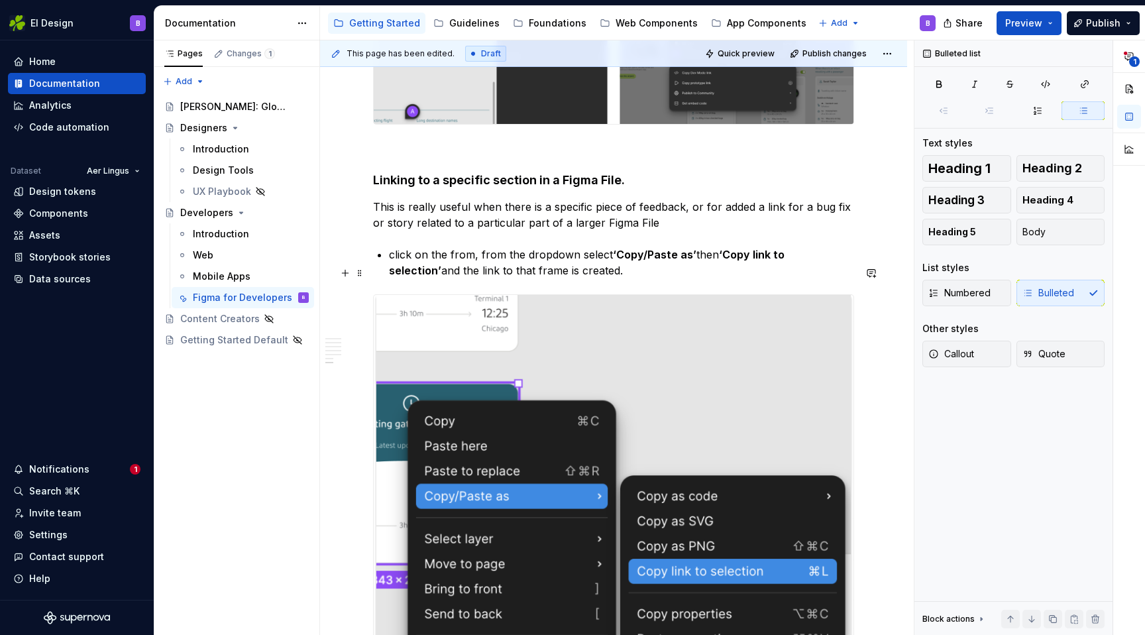
click at [393, 271] on p "click on the from, from the dropdown select ‘Copy/Paste as’ then ‘Copy link to …" at bounding box center [621, 262] width 465 height 32
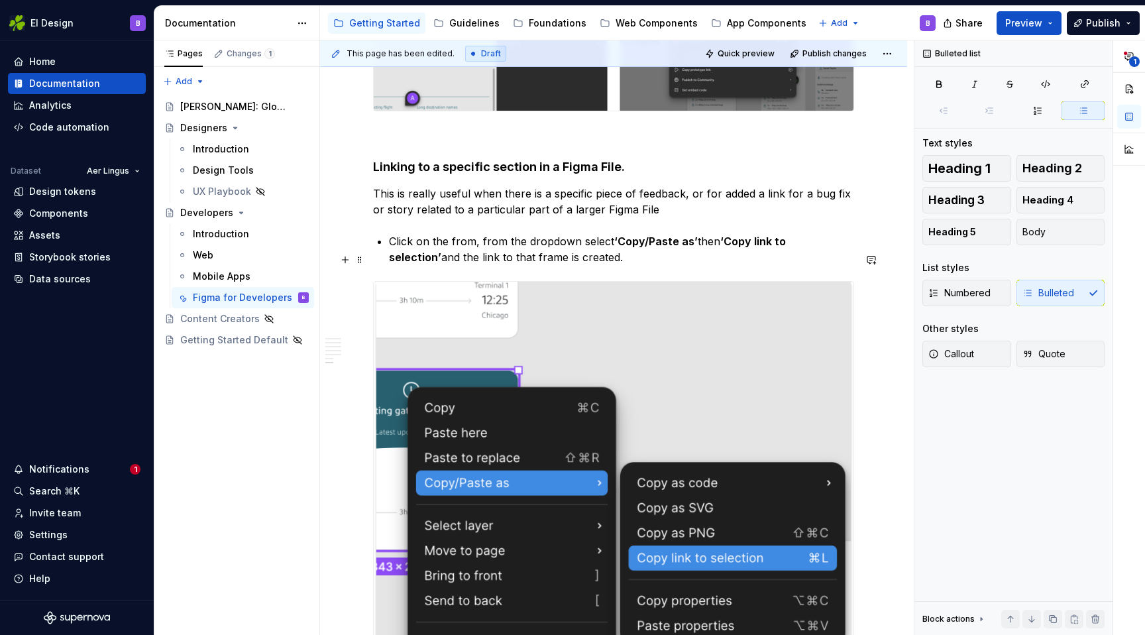
click at [465, 262] on p "Click on the from, from the dropdown select ‘Copy/Paste as’ then ‘Copy link to …" at bounding box center [621, 249] width 465 height 32
click at [651, 256] on p "Click on the component or frame you want to link to, from the dropdown select ‘…" at bounding box center [621, 249] width 465 height 32
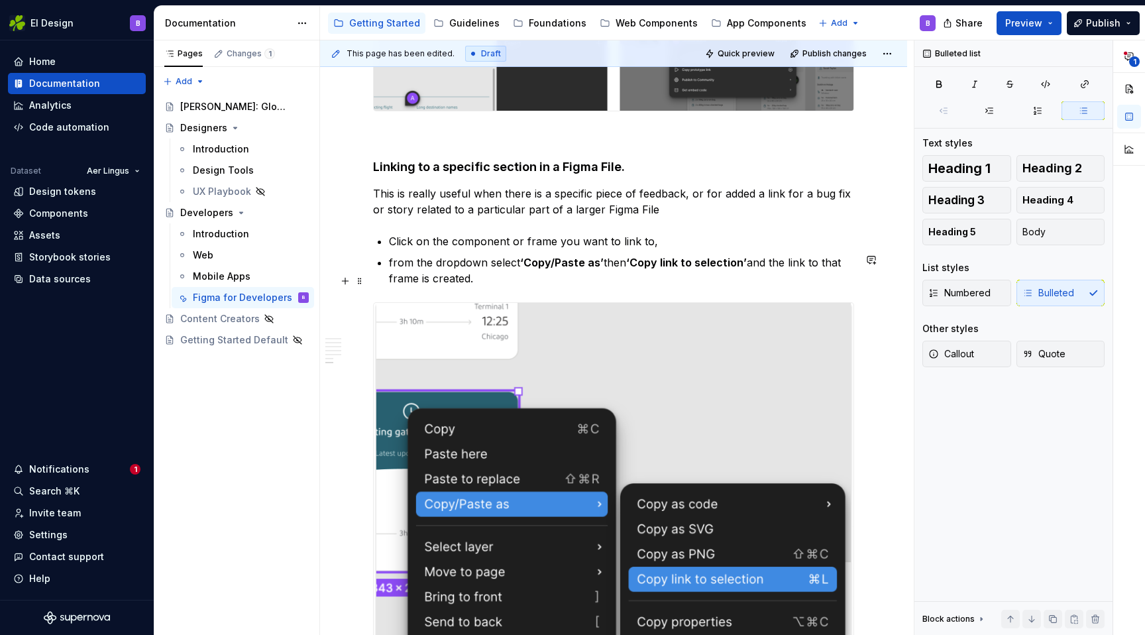
click at [396, 280] on p "from the dropdown select ‘Copy/Paste as’ then ‘Copy link to selection’ and the …" at bounding box center [621, 270] width 465 height 32
click at [665, 249] on p "Click on the component or frame you want to link to," at bounding box center [621, 241] width 465 height 16
click at [603, 286] on p "From the dropdown select ‘Copy/Paste as’ then ‘Copy link to selection’ and the …" at bounding box center [621, 270] width 465 height 32
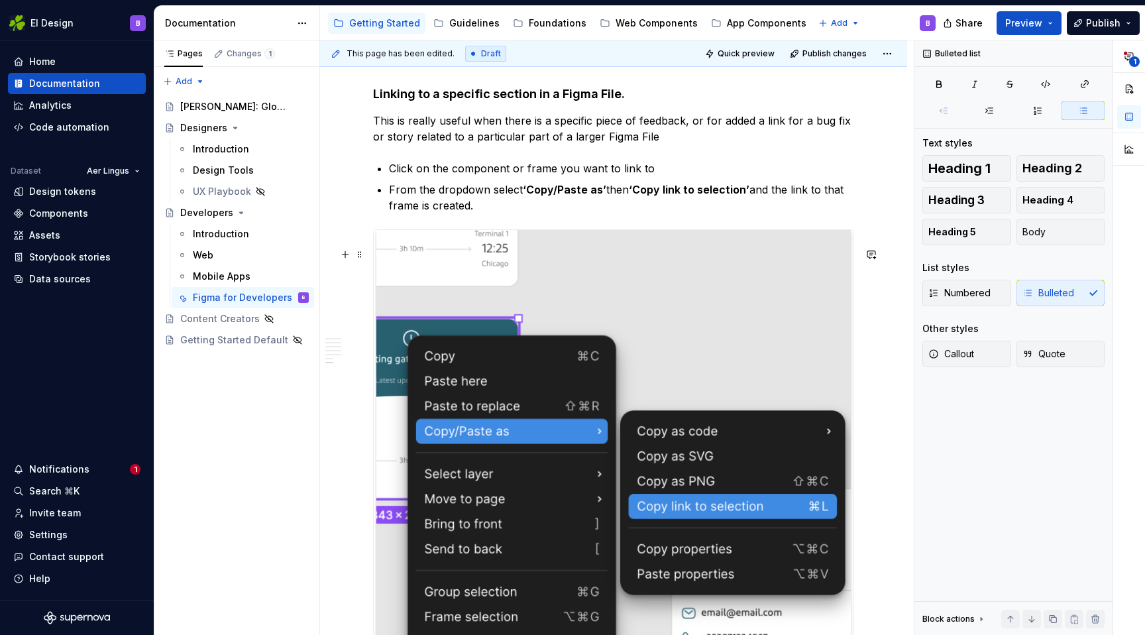
scroll to position [2264, 0]
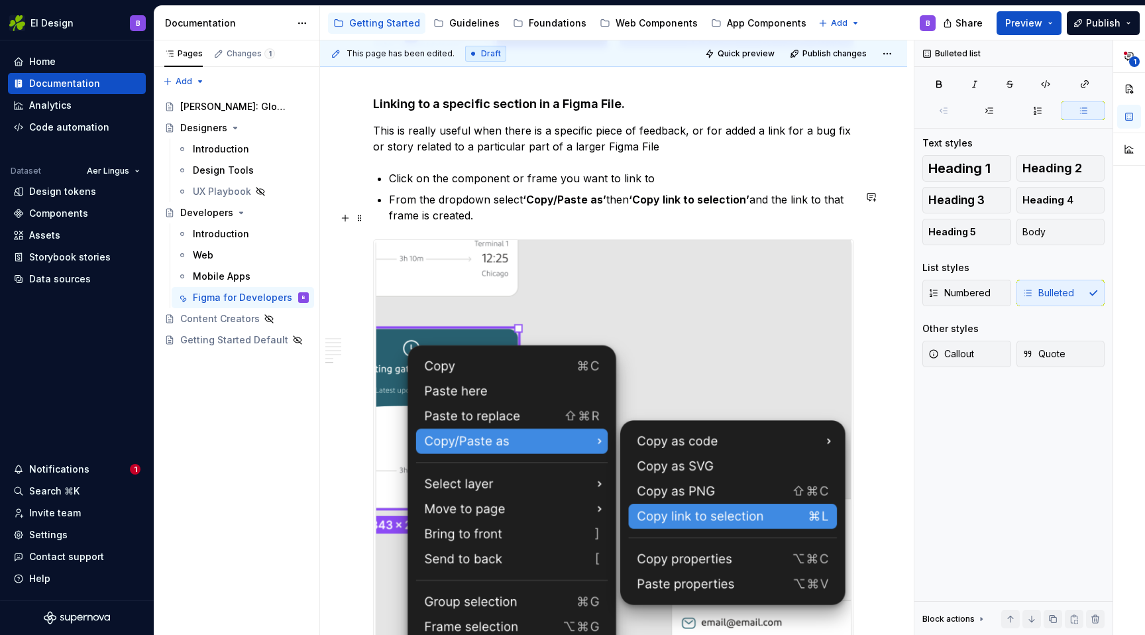
click at [753, 220] on p "From the dropdown select ‘Copy/Paste as’ then ‘Copy link to selection’ and the …" at bounding box center [621, 207] width 465 height 32
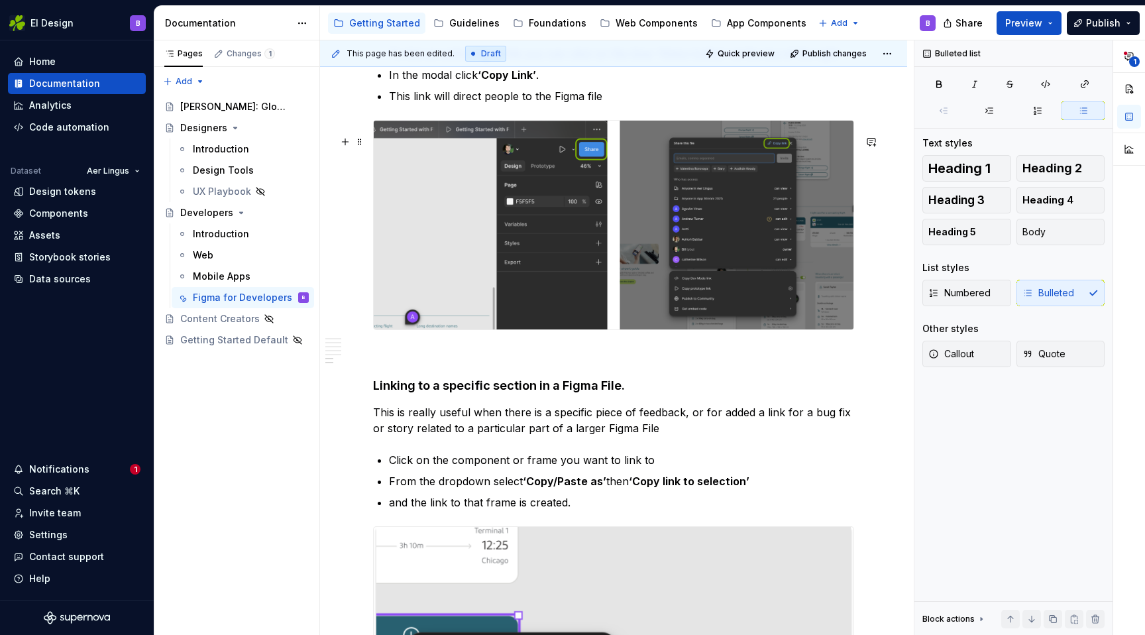
scroll to position [1981, 0]
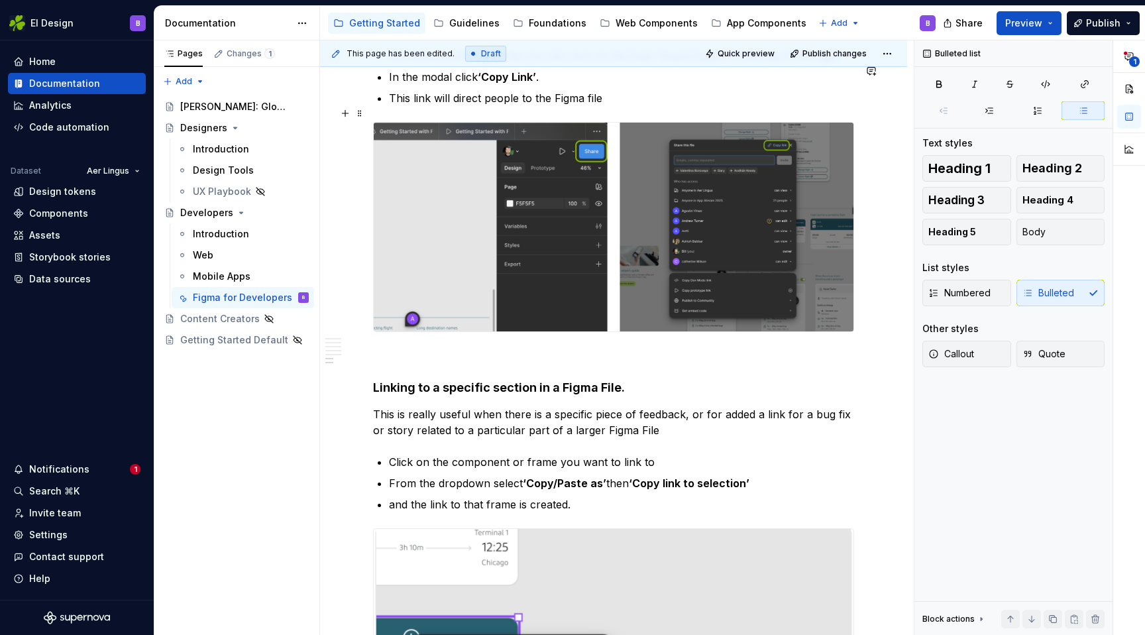
click at [421, 106] on p "This link will direct people to the Figma file" at bounding box center [621, 98] width 465 height 16
copy p "This link will direct people to the Figma file"
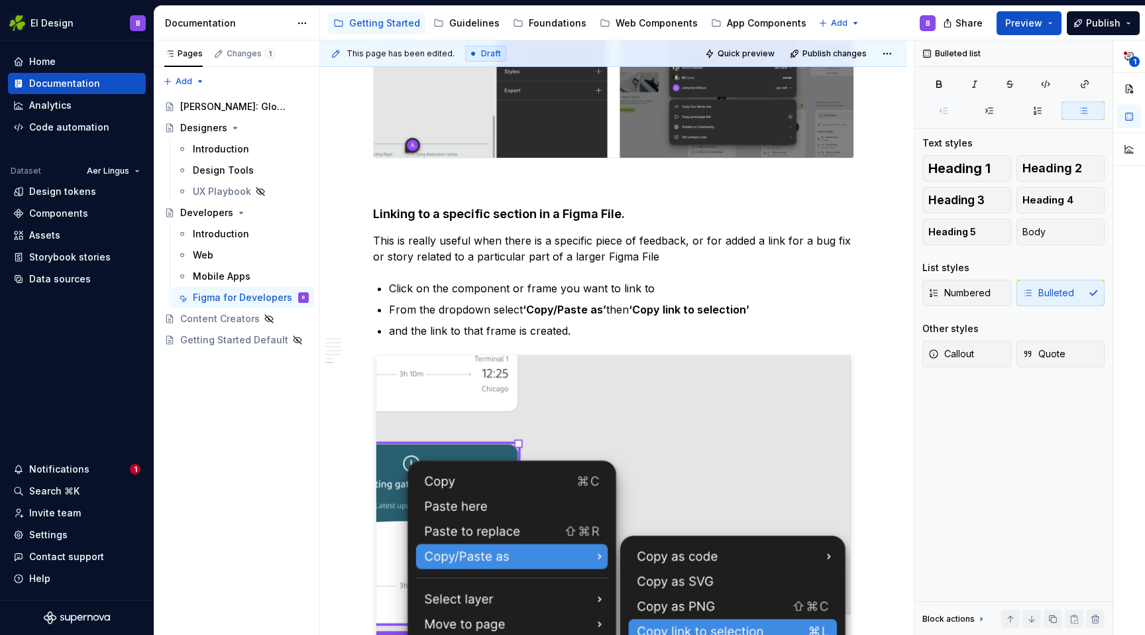
scroll to position [2159, 0]
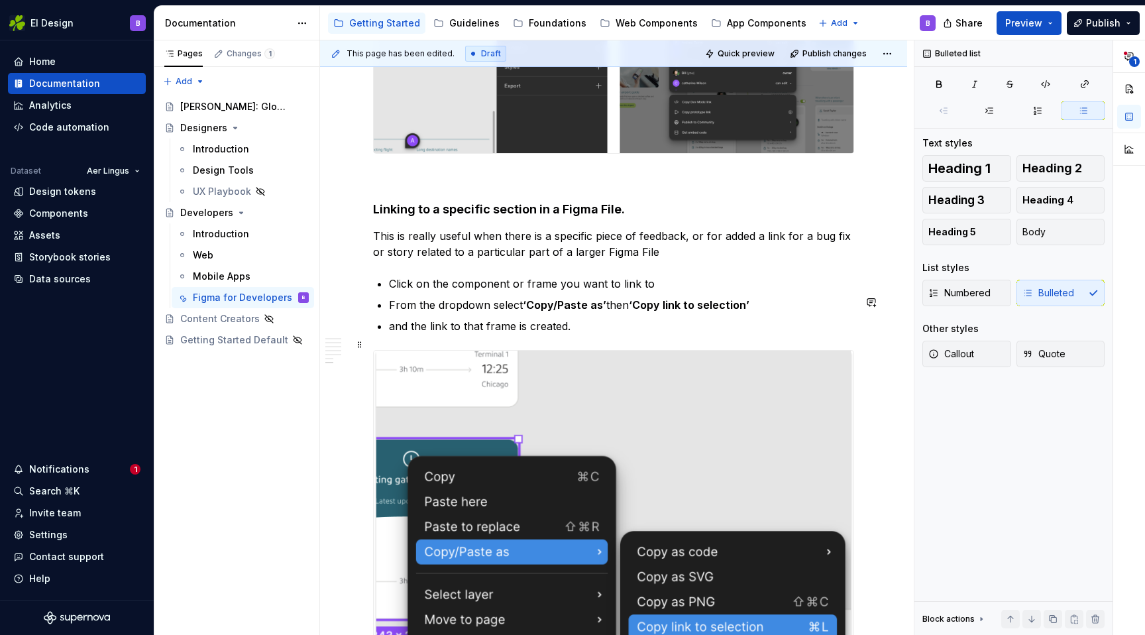
click at [403, 334] on p "and the link to that frame is created." at bounding box center [621, 326] width 465 height 16
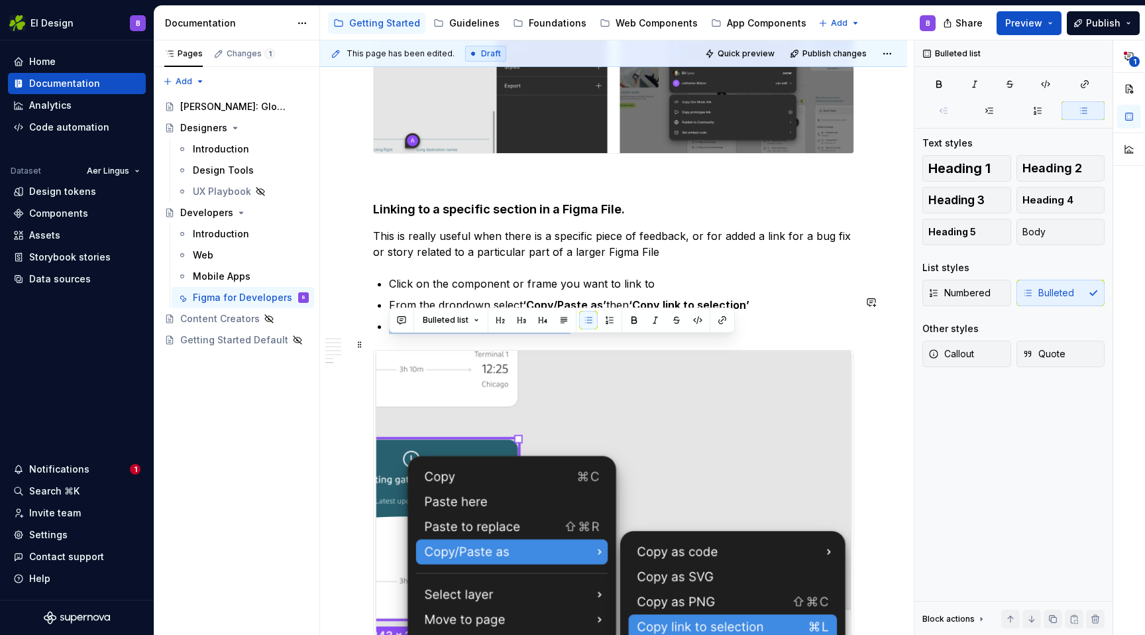
click at [403, 334] on p "and the link to that frame is created." at bounding box center [621, 326] width 465 height 16
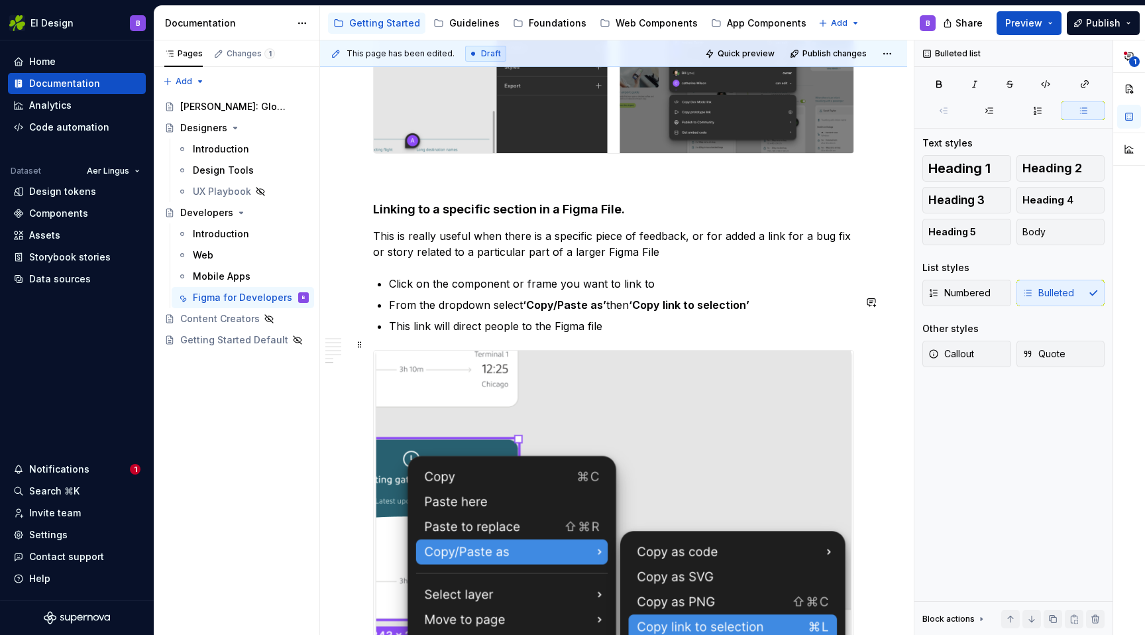
click at [543, 334] on p "This link will direct people to the Figma file" at bounding box center [621, 326] width 465 height 16
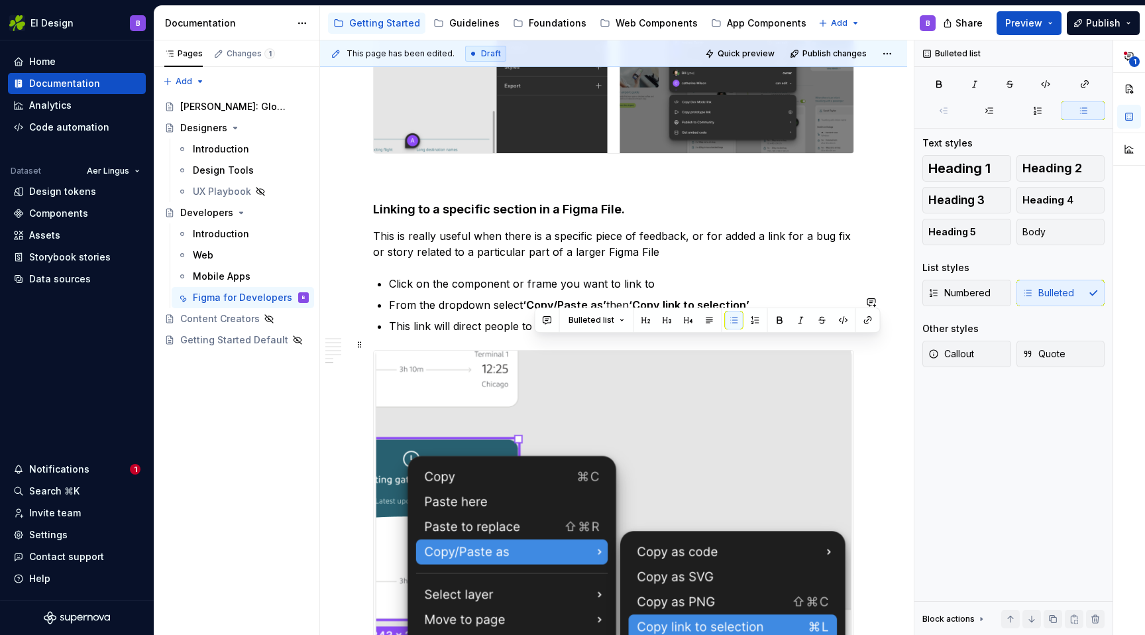
click at [543, 334] on p "This link will direct people to the Figma file" at bounding box center [621, 326] width 465 height 16
click at [719, 334] on p "This link will direct people to that specific frame in the Figma file" at bounding box center [621, 326] width 465 height 16
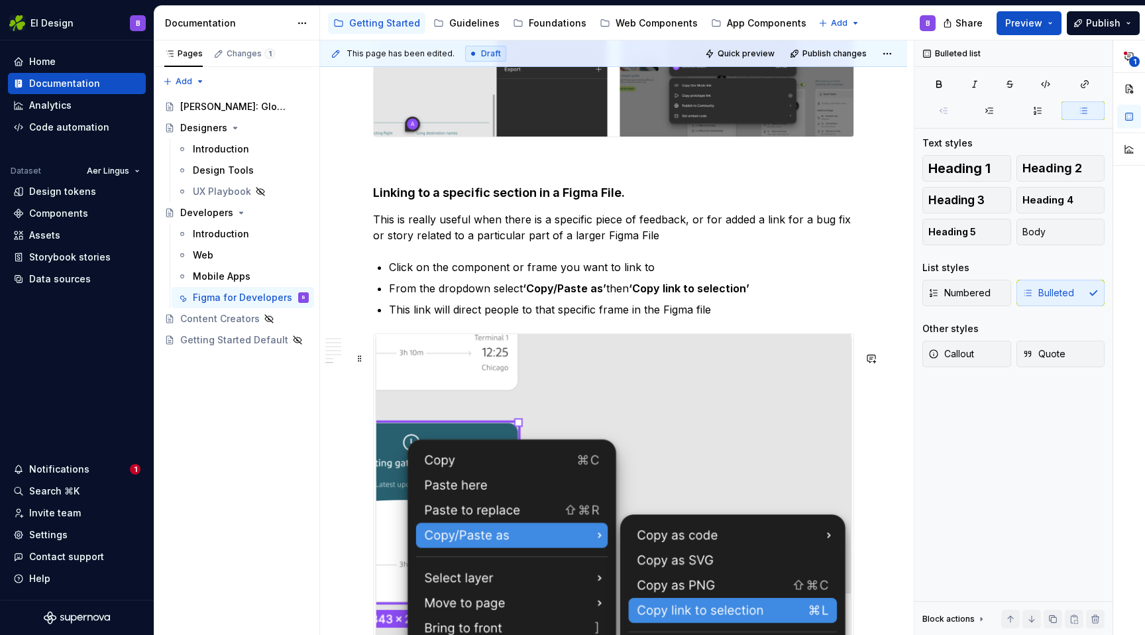
scroll to position [2174, 0]
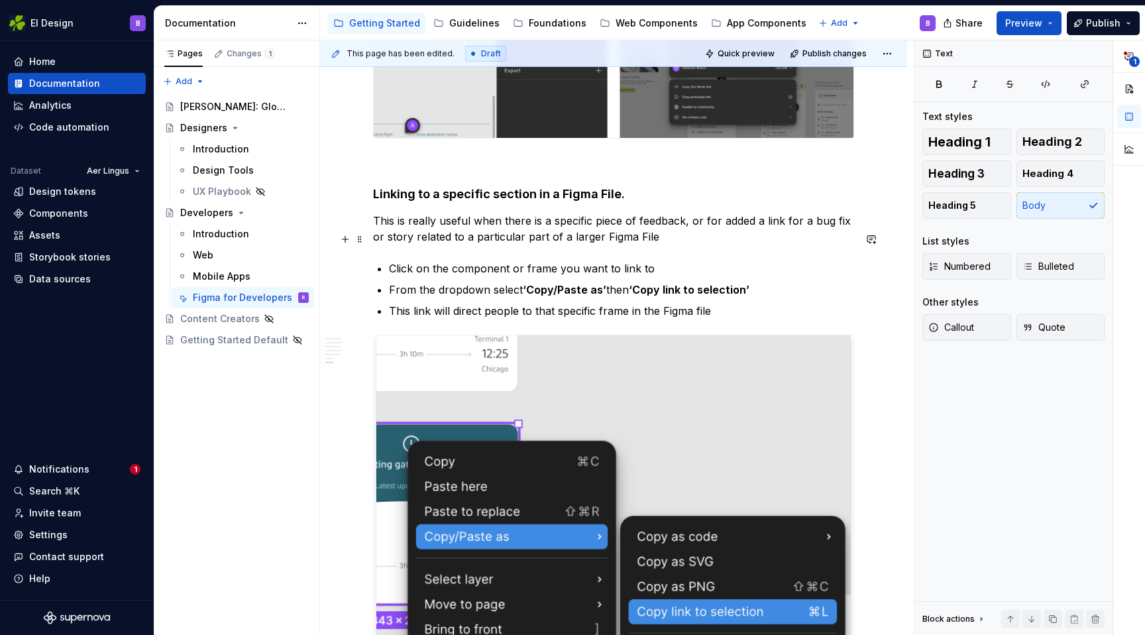
click at [419, 239] on p "This is really useful when there is a specific piece of feedback, or for added …" at bounding box center [613, 229] width 481 height 32
drag, startPoint x: 475, startPoint y: 238, endPoint x: 485, endPoint y: 238, distance: 10.0
click at [485, 238] on p "This is useful when there is a specific piece of feedback, or for added a link …" at bounding box center [613, 229] width 481 height 32
click at [472, 238] on p "This is useful when there is a specific piece of feedback, or for added a link …" at bounding box center [613, 229] width 481 height 32
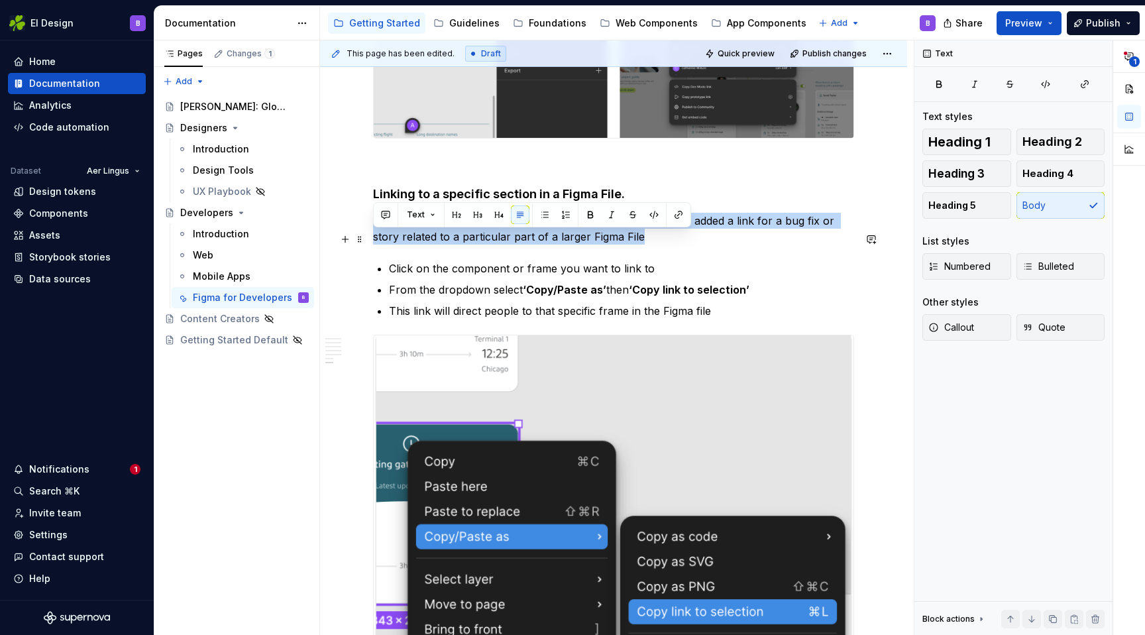
drag, startPoint x: 639, startPoint y: 260, endPoint x: 365, endPoint y: 240, distance: 274.3
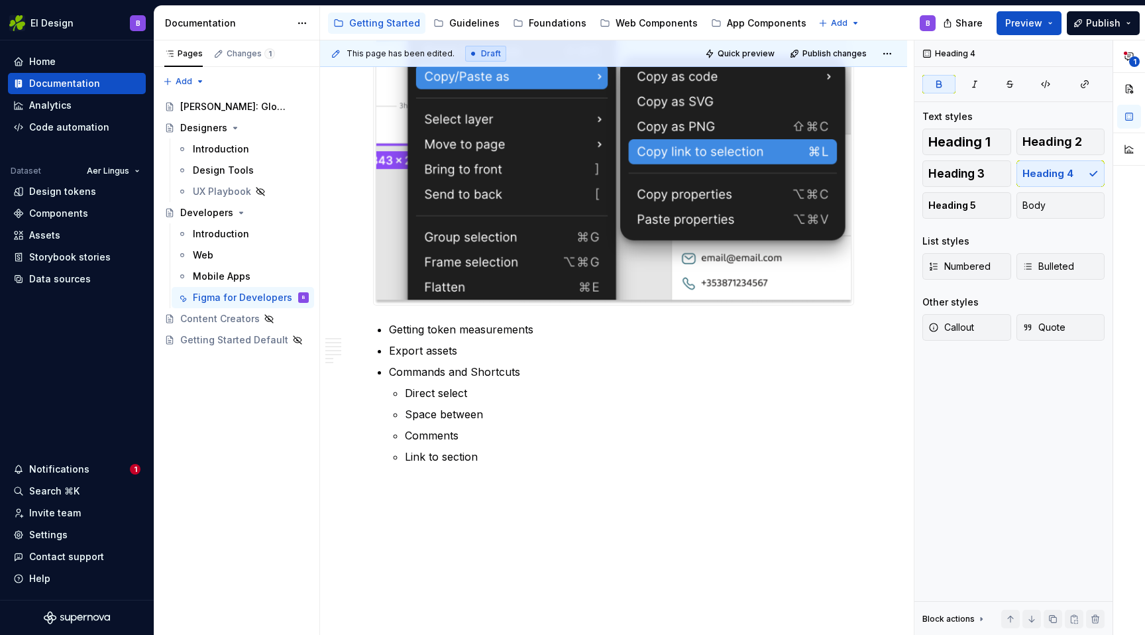
scroll to position [2601, 0]
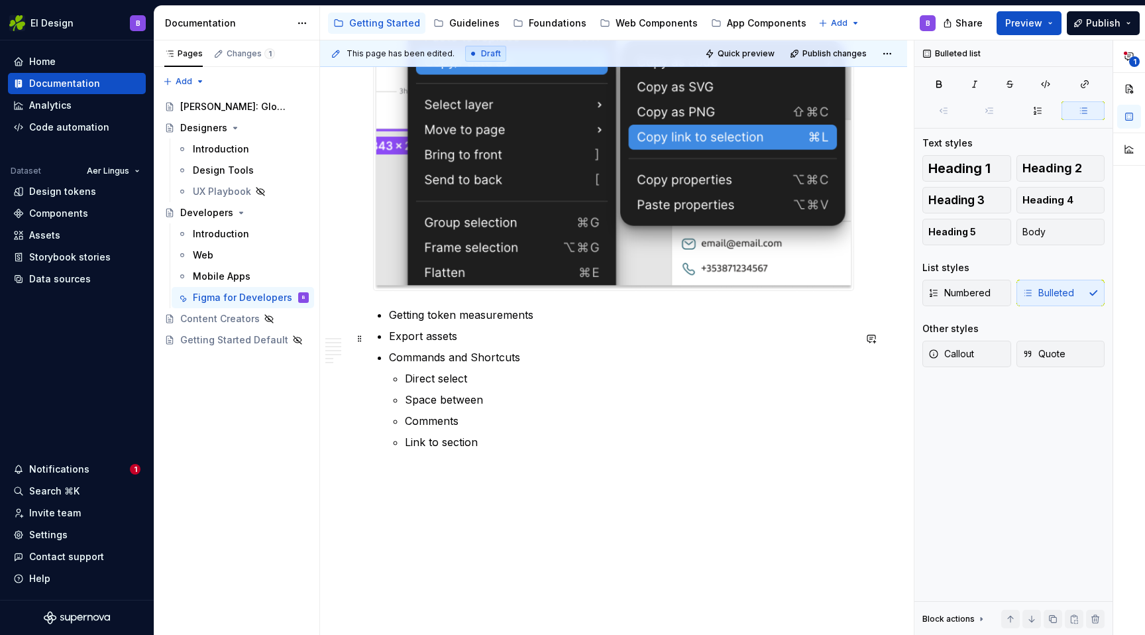
click at [411, 323] on p "Getting token measurements" at bounding box center [621, 315] width 465 height 16
click at [1049, 162] on span "Heading 2" at bounding box center [1052, 168] width 60 height 13
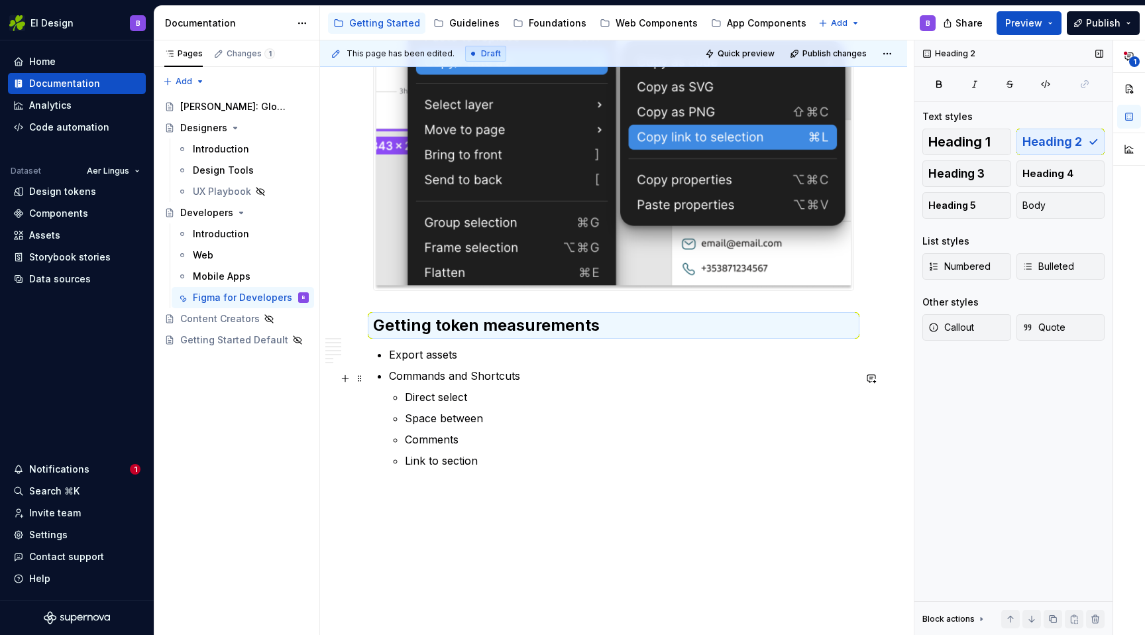
click at [431, 362] on p "Export assets" at bounding box center [621, 354] width 465 height 16
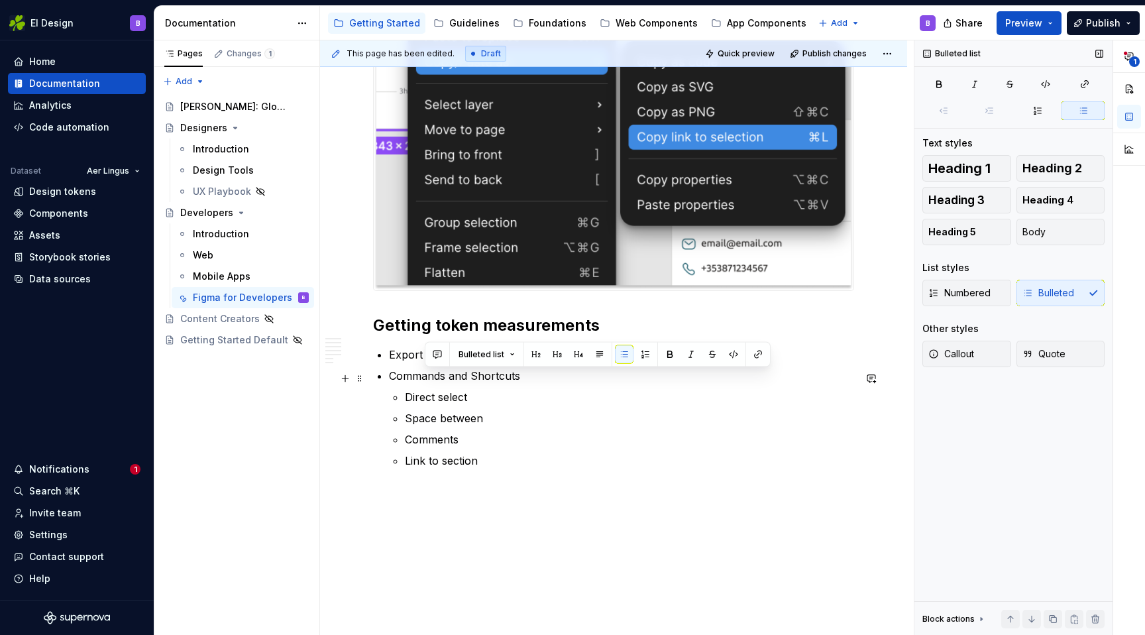
click at [431, 362] on p "Export assets" at bounding box center [621, 354] width 465 height 16
click at [1053, 171] on span "Heading 2" at bounding box center [1052, 168] width 60 height 13
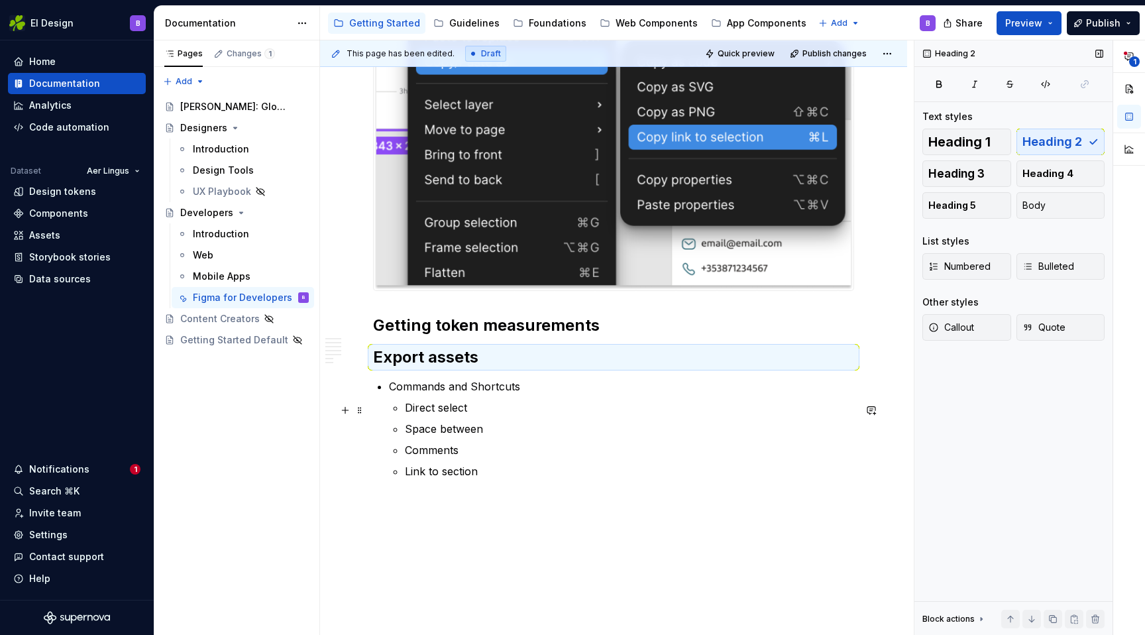
click at [419, 394] on p "Commands and Shortcuts" at bounding box center [621, 386] width 465 height 16
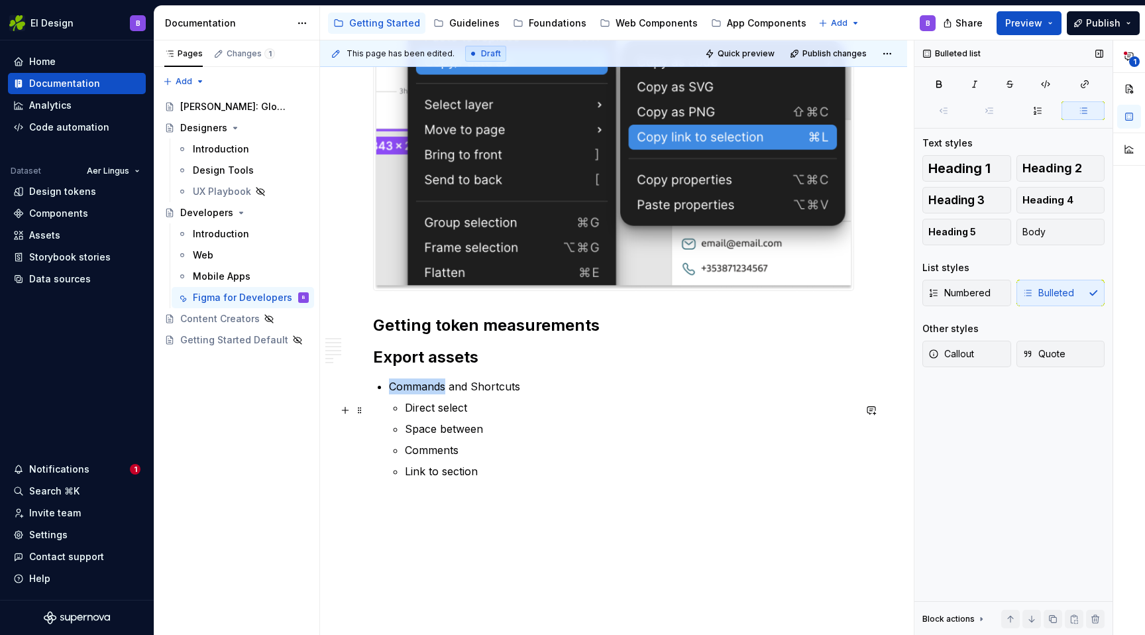
click at [419, 394] on p "Commands and Shortcuts" at bounding box center [621, 386] width 465 height 16
click at [1034, 167] on span "Heading 2" at bounding box center [1052, 168] width 60 height 13
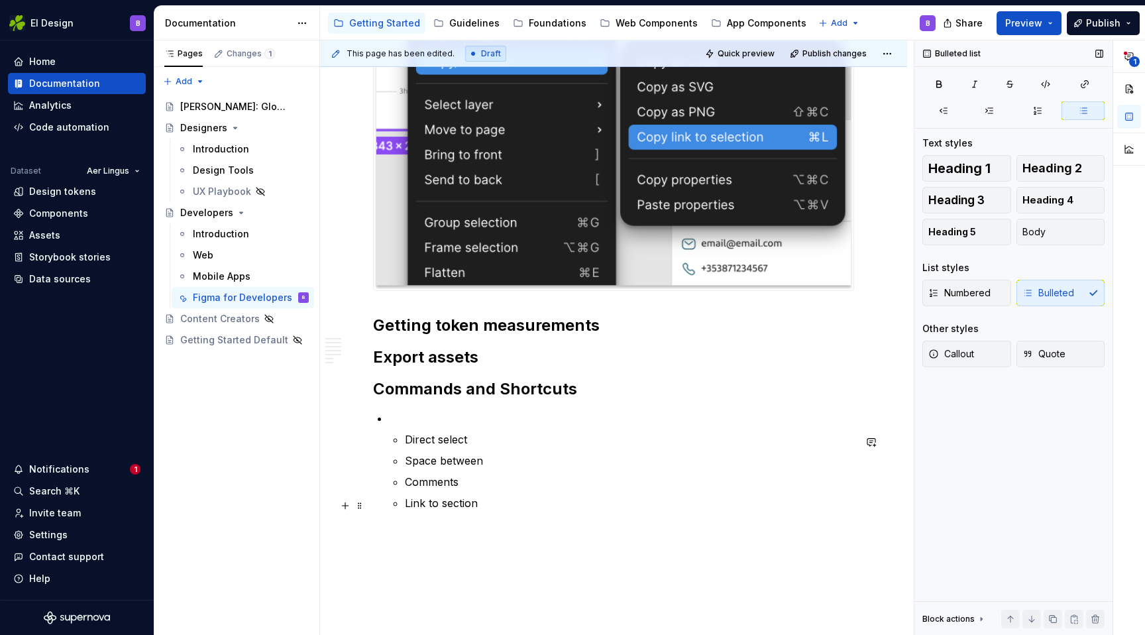
click at [590, 490] on p "Comments" at bounding box center [629, 482] width 449 height 16
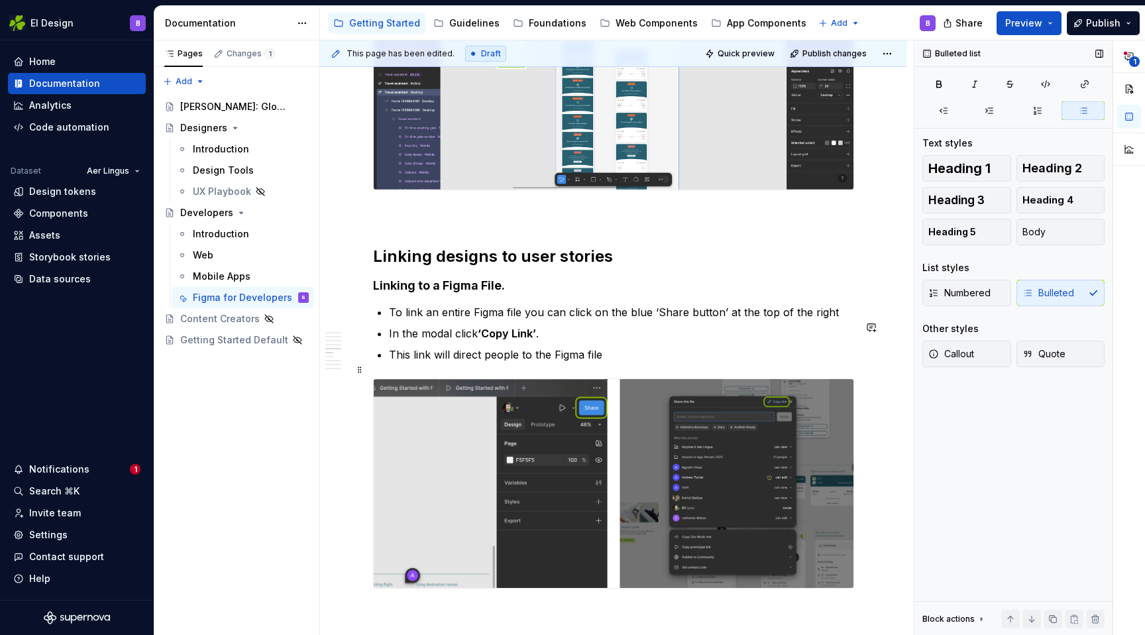
scroll to position [1690, 0]
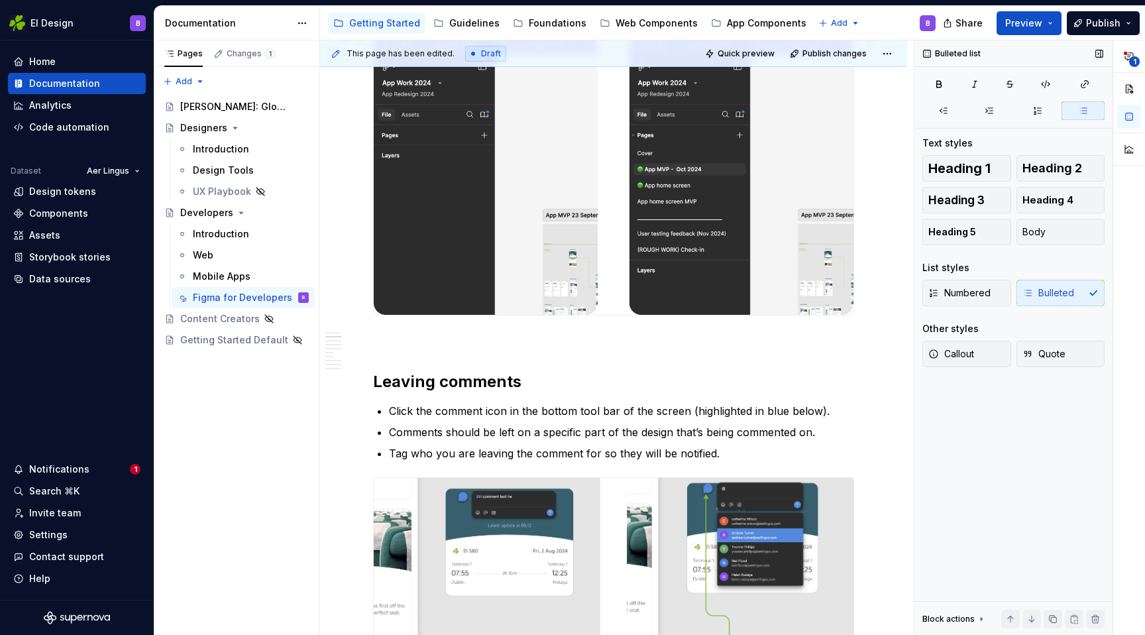
click at [472, 179] on img at bounding box center [614, 175] width 480 height 280
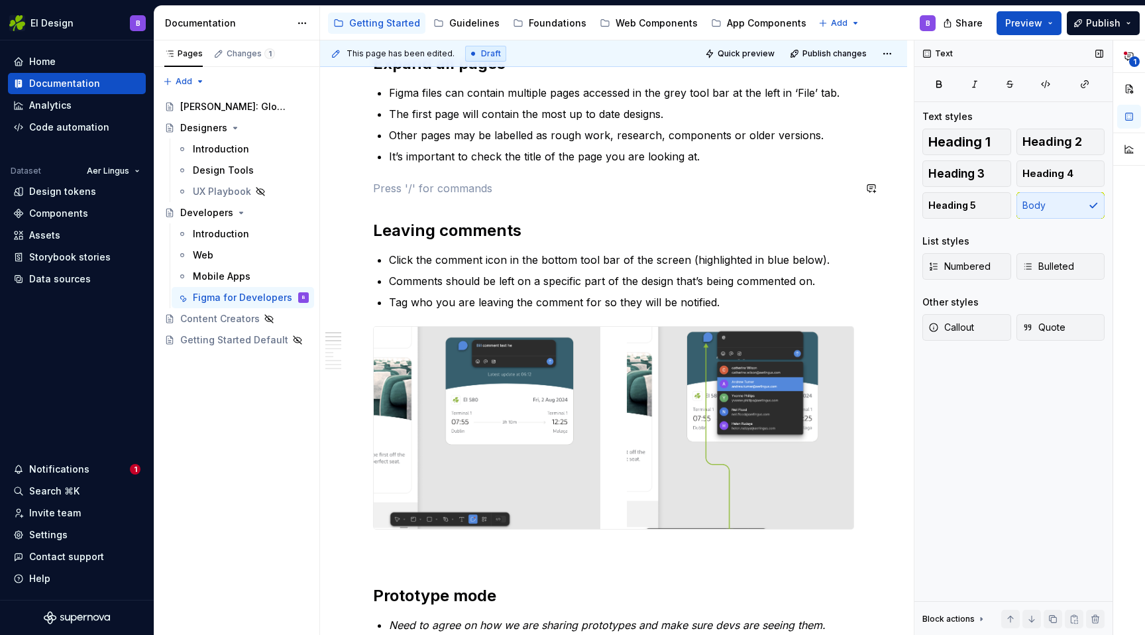
scroll to position [272, 0]
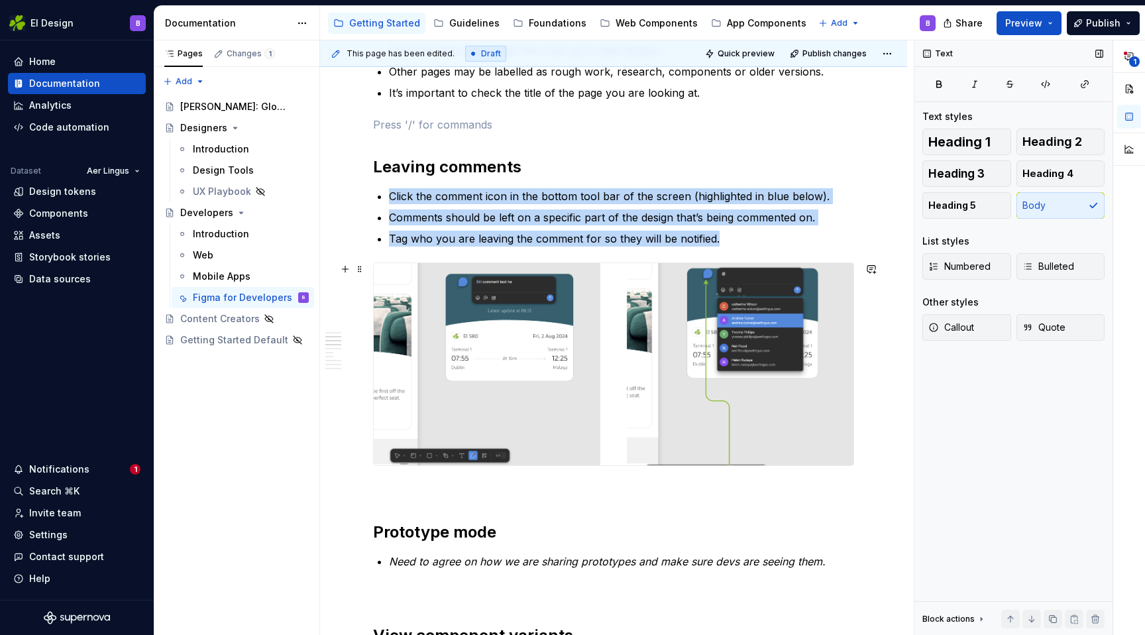
click at [499, 420] on img at bounding box center [614, 364] width 480 height 202
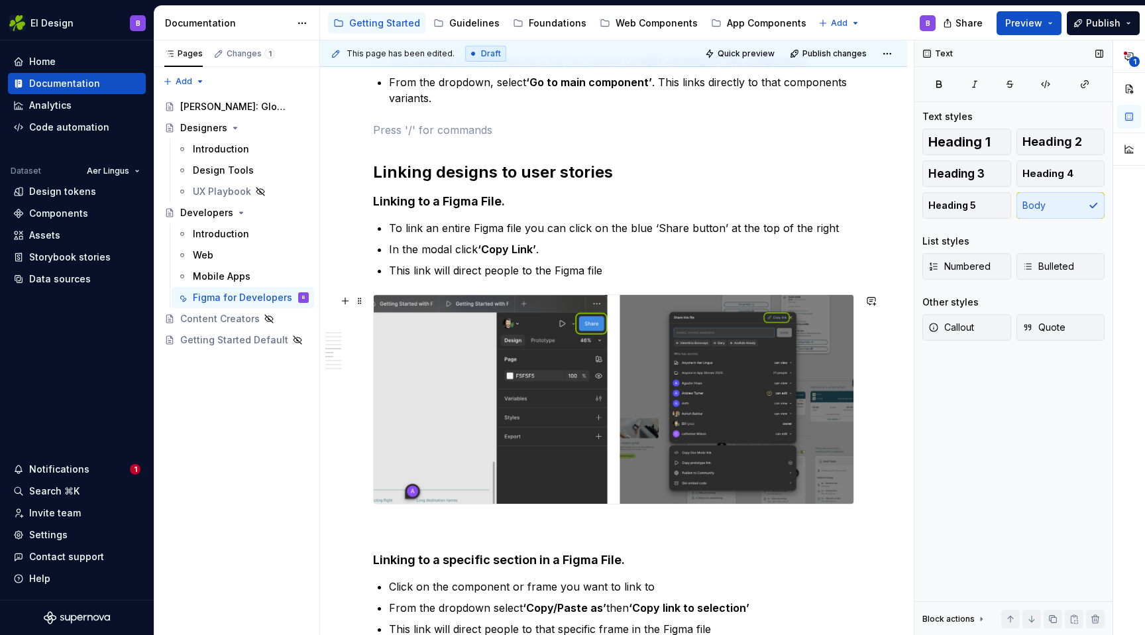
scroll to position [661, 0]
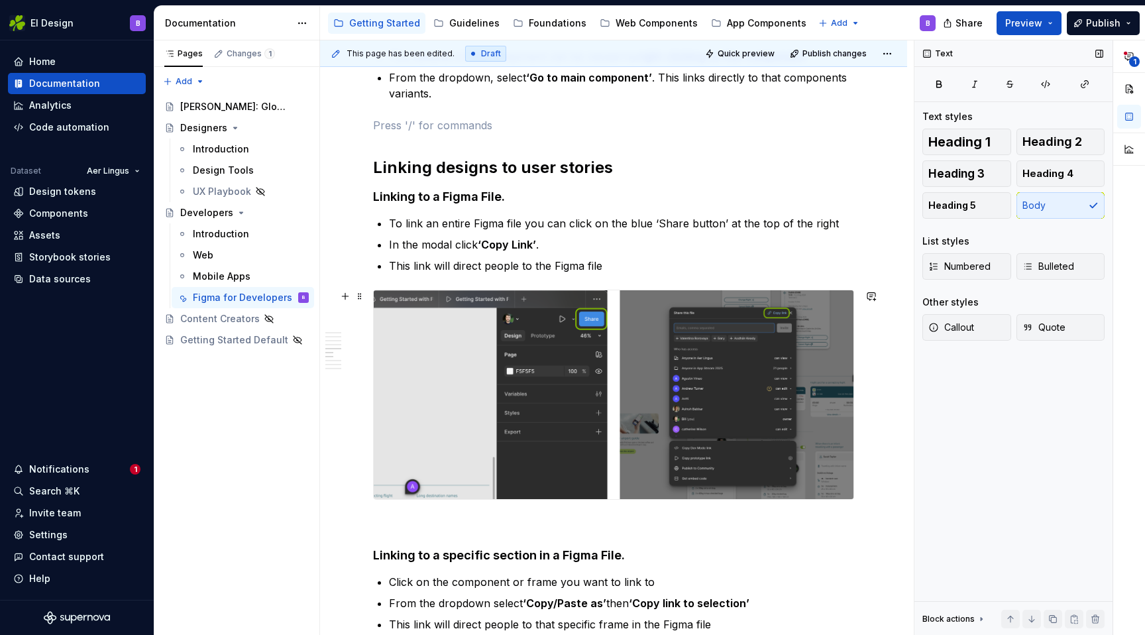
click at [493, 378] on img at bounding box center [614, 394] width 480 height 209
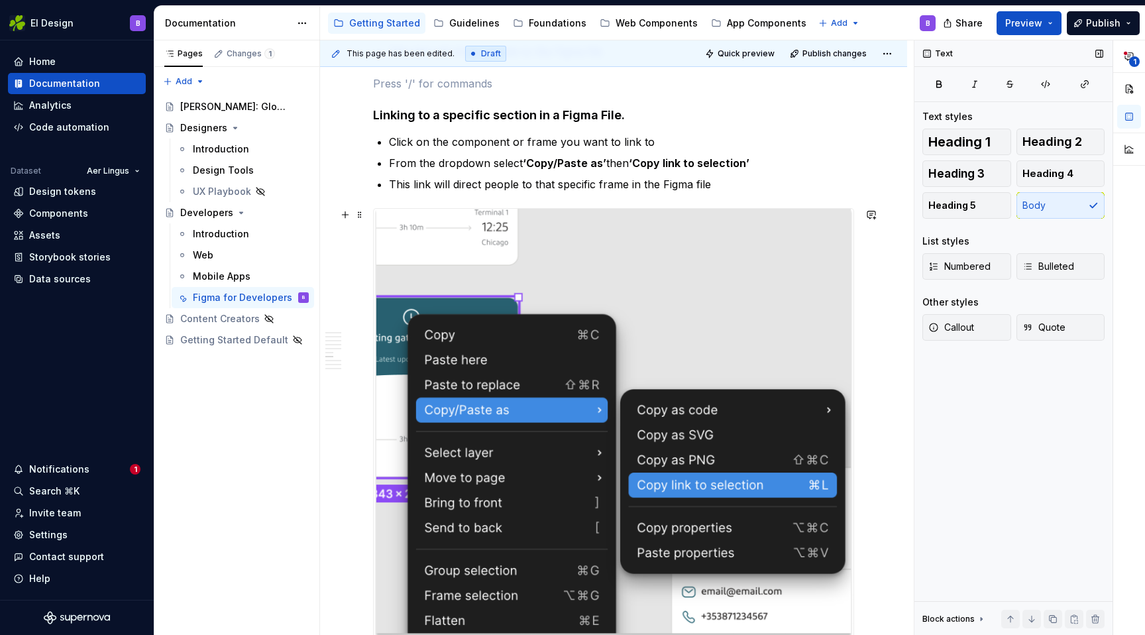
scroll to position [879, 0]
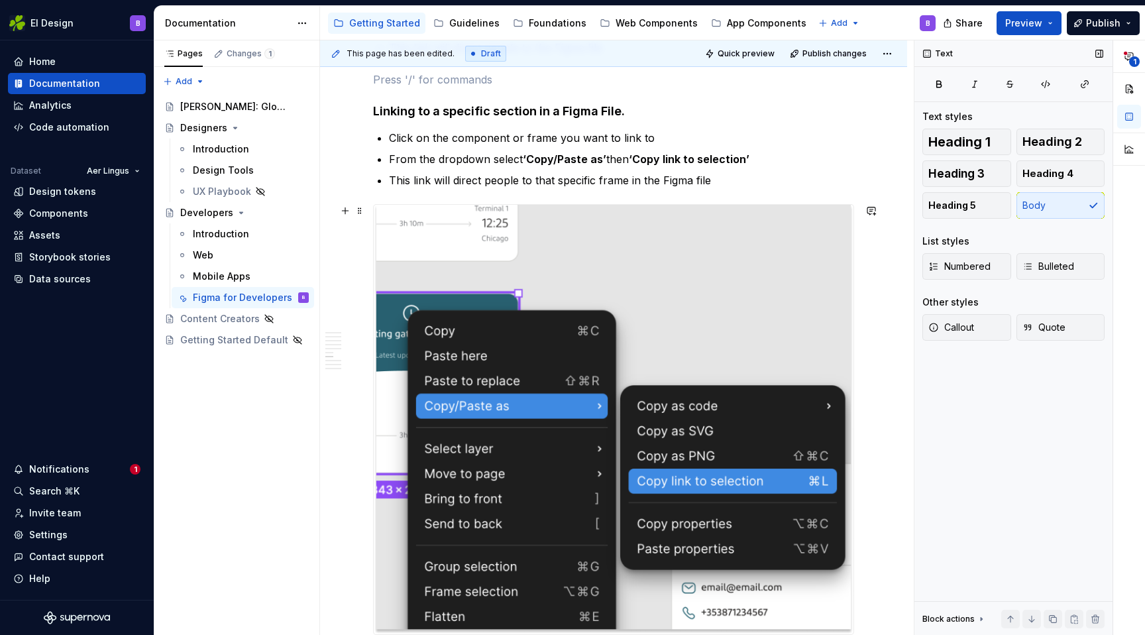
click at [517, 277] on img at bounding box center [614, 419] width 480 height 429
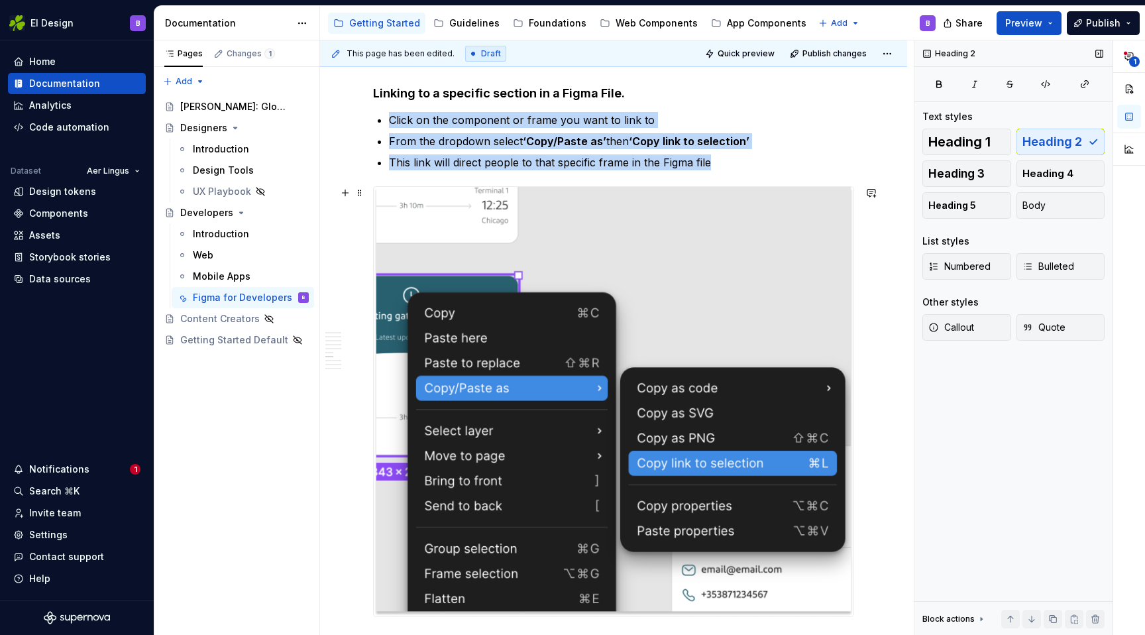
click at [575, 444] on img at bounding box center [614, 401] width 480 height 429
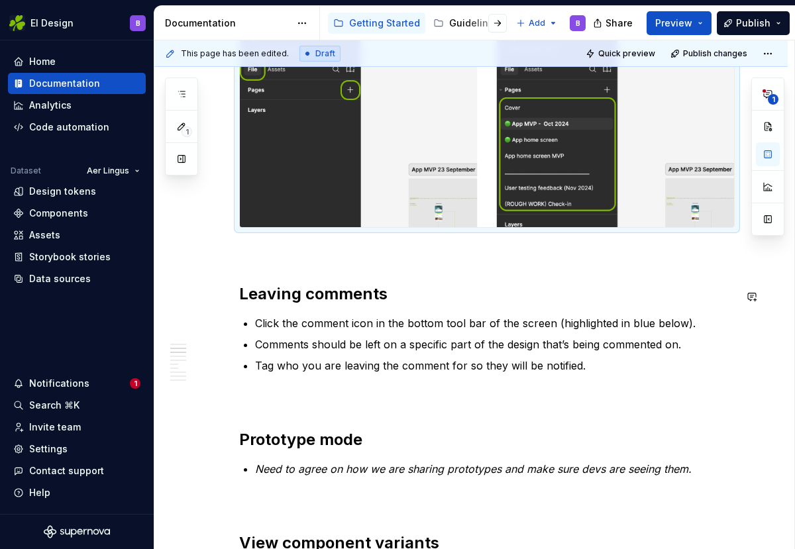
scroll to position [448, 0]
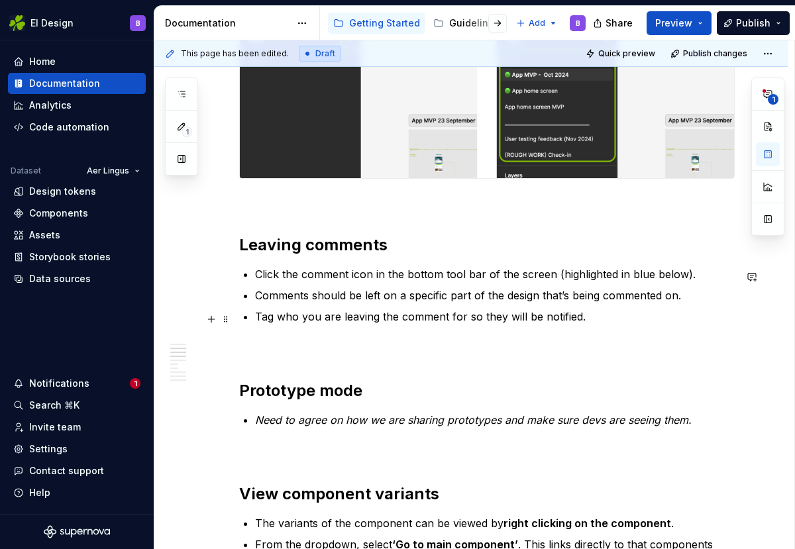
click at [588, 321] on p "Tag who you are leaving the comment for so they will be notified." at bounding box center [495, 317] width 480 height 16
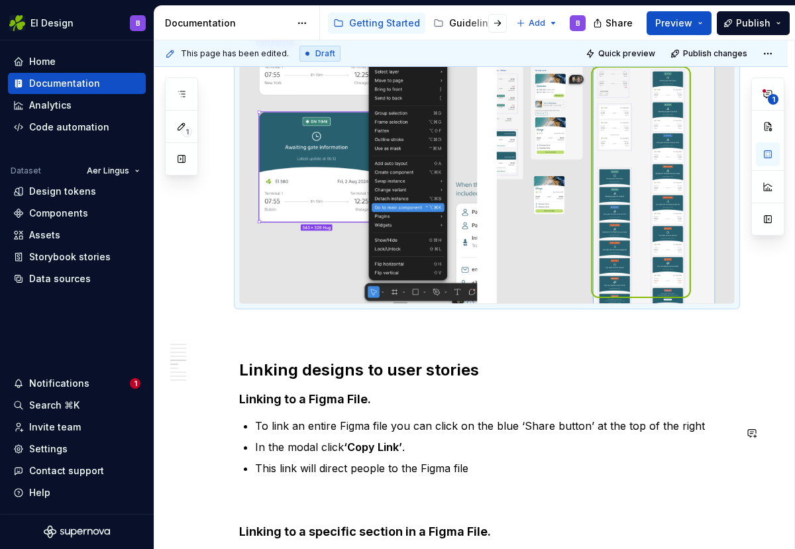
scroll to position [1256, 0]
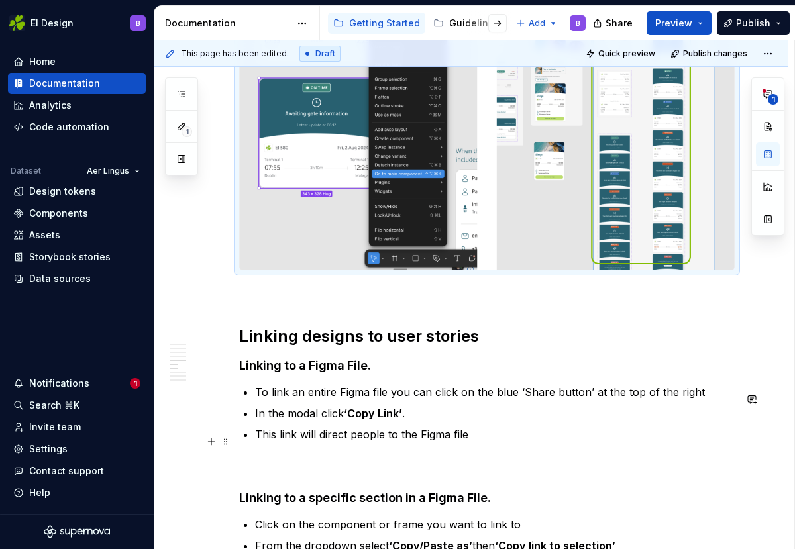
click at [472, 442] on p "This link will direct people to the Figma file" at bounding box center [495, 435] width 480 height 16
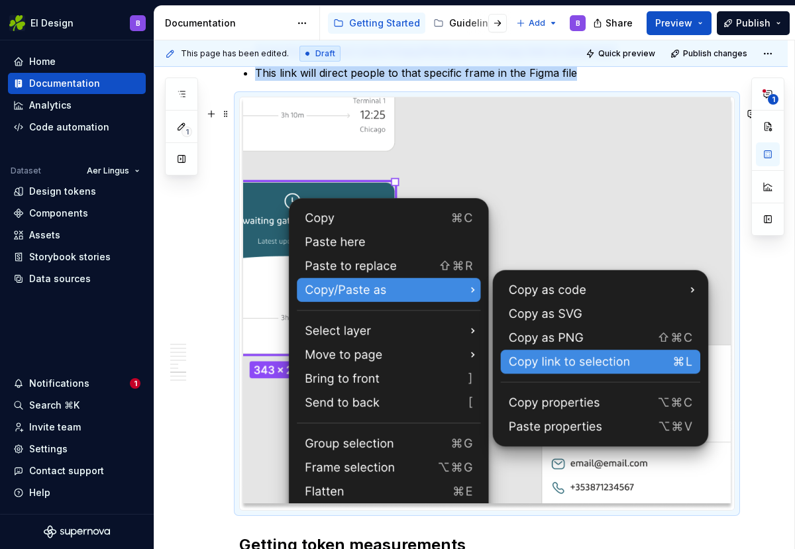
scroll to position [2000, 0]
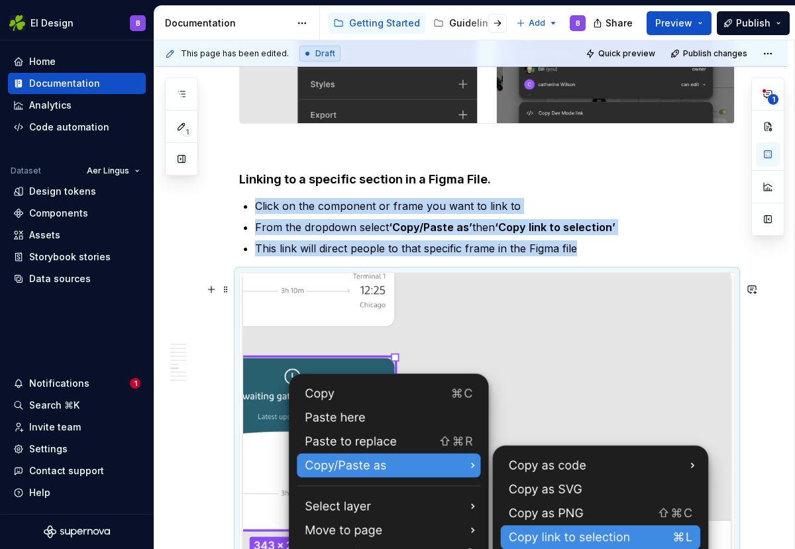
scroll to position [1819, 0]
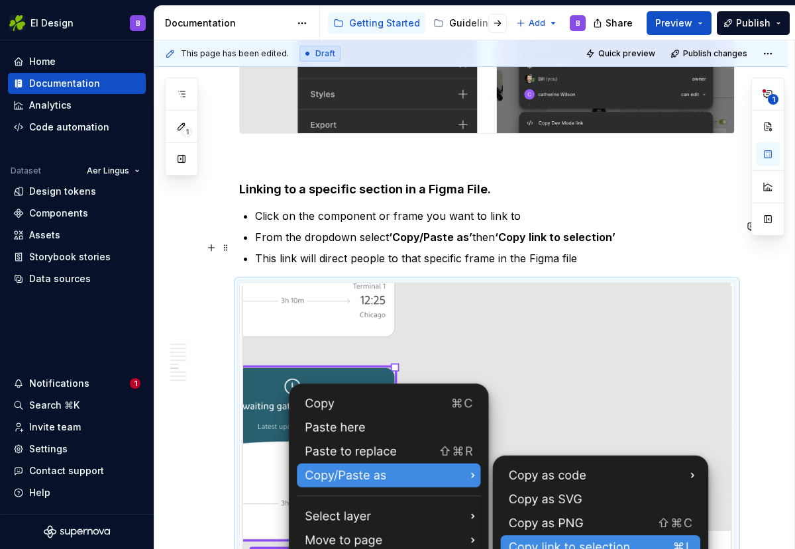
click at [319, 245] on p "From the dropdown select ‘Copy/Paste as’ then ‘Copy link to selection’" at bounding box center [495, 237] width 480 height 16
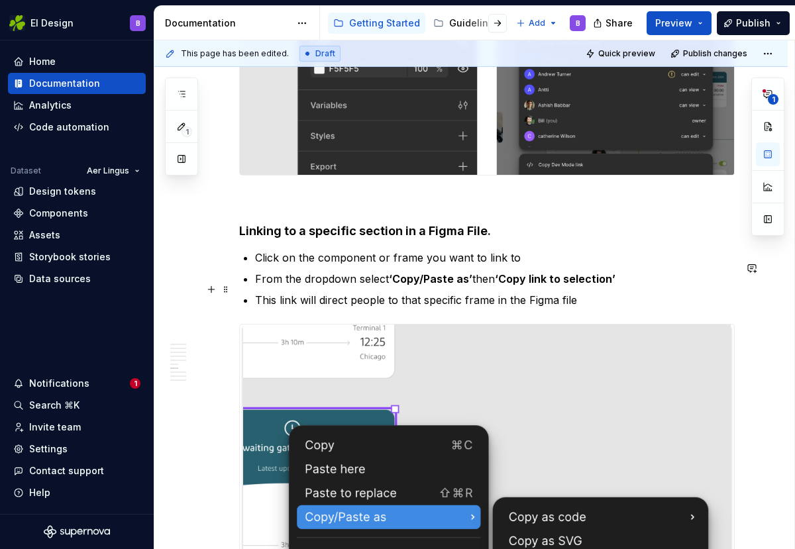
scroll to position [1820, 0]
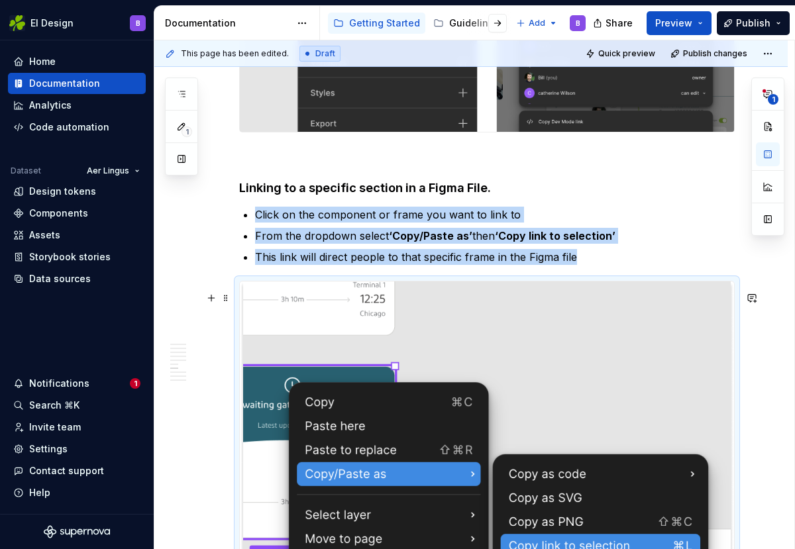
click at [315, 415] on img at bounding box center [487, 488] width 494 height 413
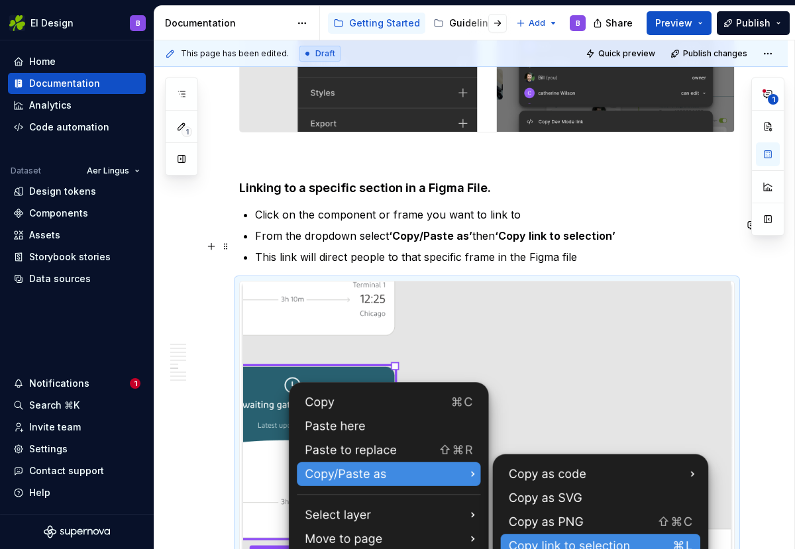
click at [270, 223] on p "Click on the component or frame you want to link to" at bounding box center [495, 215] width 480 height 16
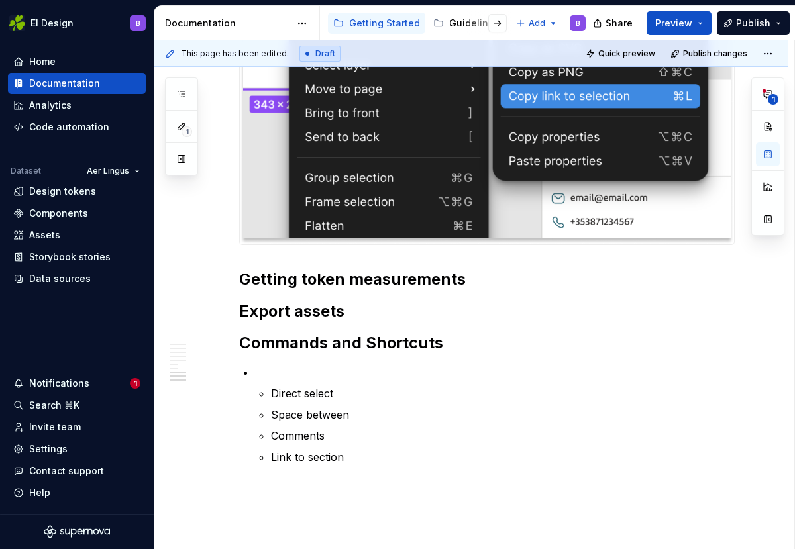
scroll to position [2287, 0]
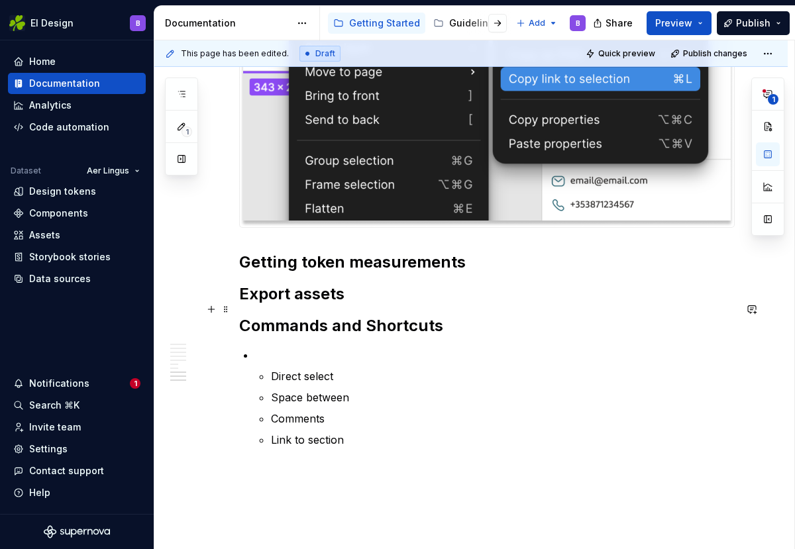
click at [345, 301] on h2 "Export assets" at bounding box center [486, 294] width 495 height 21
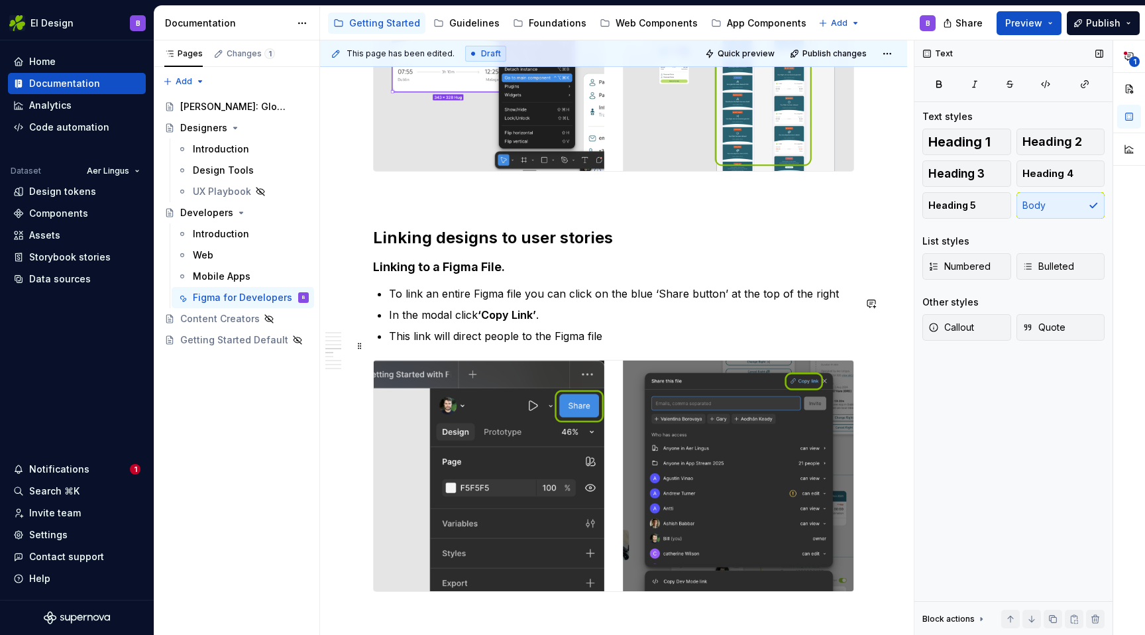
scroll to position [1350, 0]
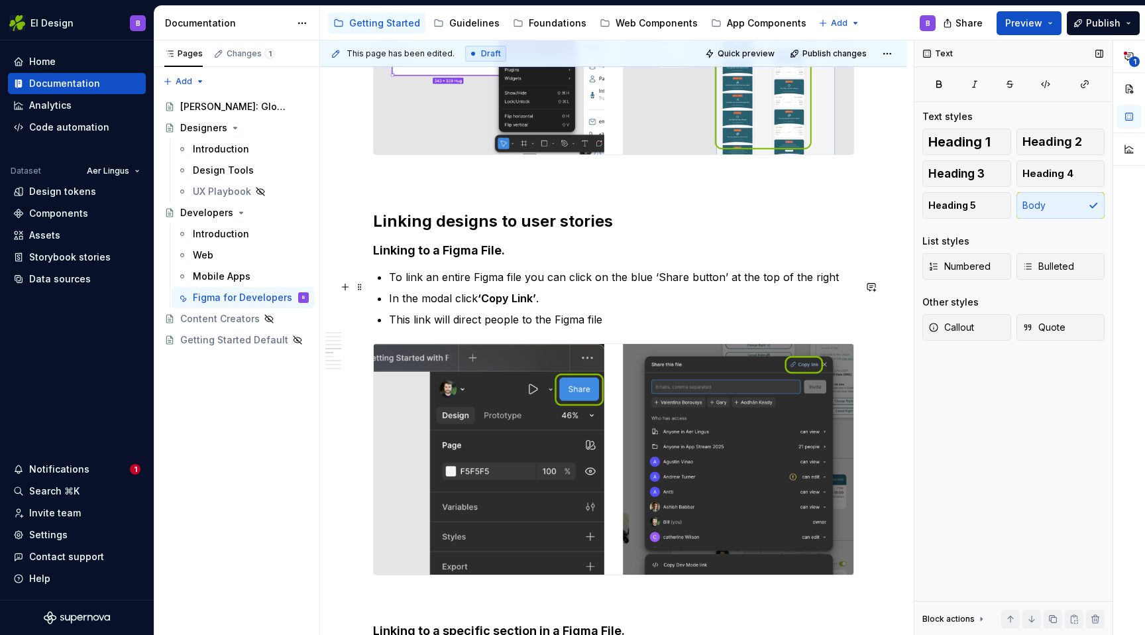
click at [709, 285] on p "To link an entire Figma file you can click on the blue ‘Share button’ at the to…" at bounding box center [621, 277] width 465 height 16
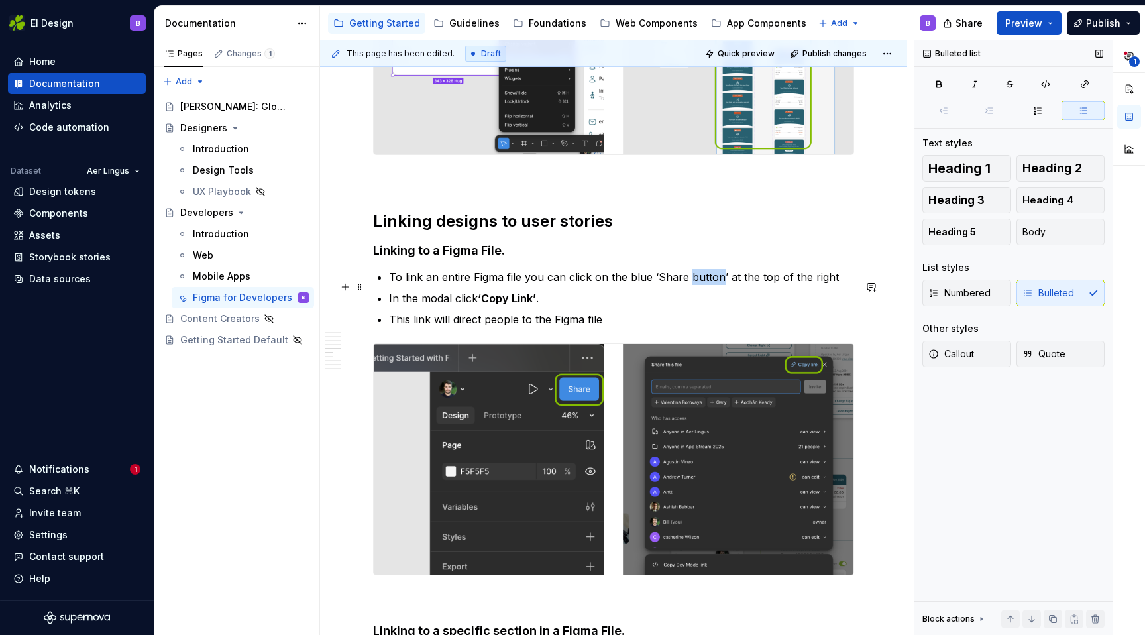
click at [709, 285] on p "To link an entire Figma file you can click on the blue ‘Share button’ at the to…" at bounding box center [621, 277] width 465 height 16
click at [718, 285] on p "To link an entire Figma file you can click on the blue ‘Share button’ at the to…" at bounding box center [621, 277] width 465 height 16
click at [682, 285] on p "To link an entire Figma file you can click on the blue ‘Share button’ at the to…" at bounding box center [621, 277] width 465 height 16
click at [723, 285] on p "To link an entire Figma file you can click on the blue ‘Share’ button’ at the t…" at bounding box center [621, 277] width 465 height 16
drag, startPoint x: 626, startPoint y: 286, endPoint x: 719, endPoint y: 288, distance: 92.8
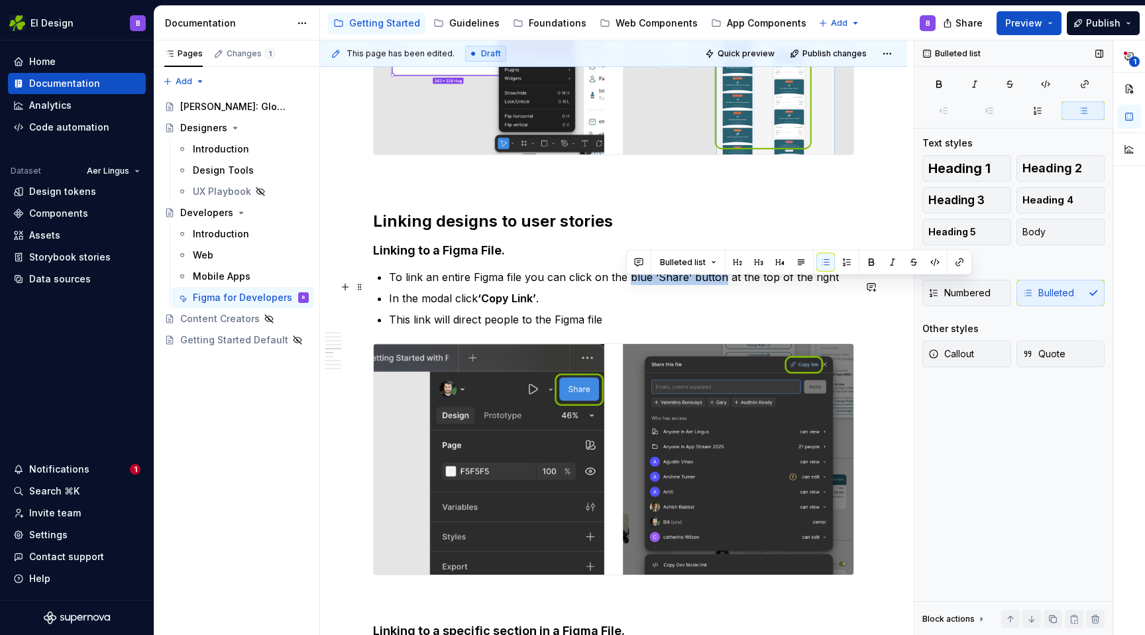
click at [719, 285] on p "To link an entire Figma file you can click on the blue ‘Share’ button at the to…" at bounding box center [621, 277] width 465 height 16
click at [664, 317] on ul "To link an entire Figma file you can click on the blue ‘Share’ button at the to…" at bounding box center [621, 298] width 465 height 58
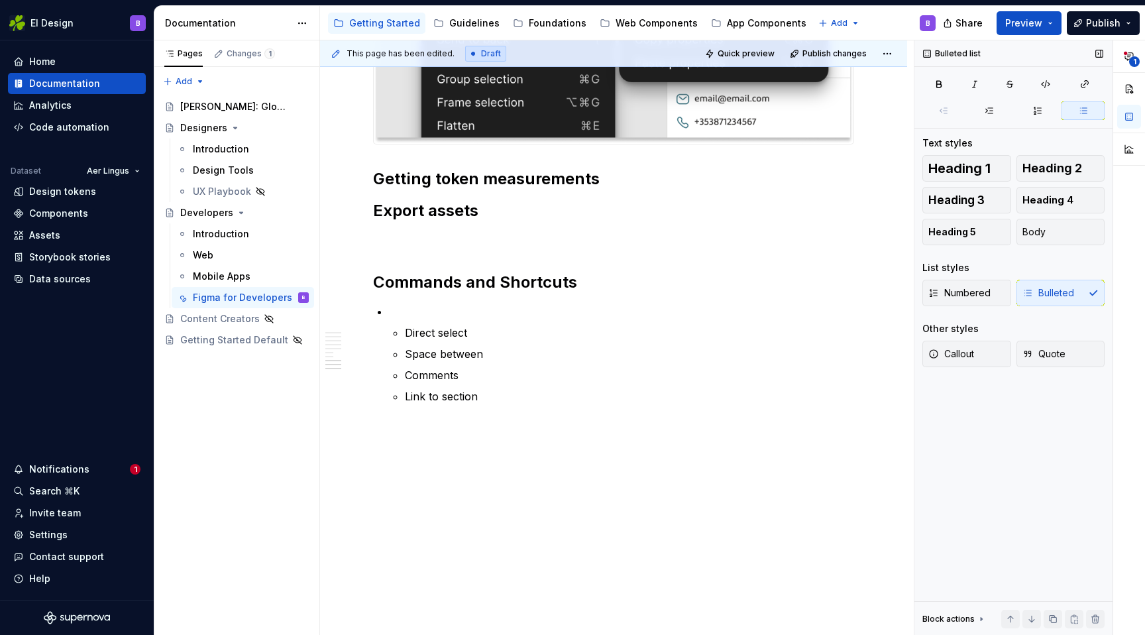
scroll to position [2356, 0]
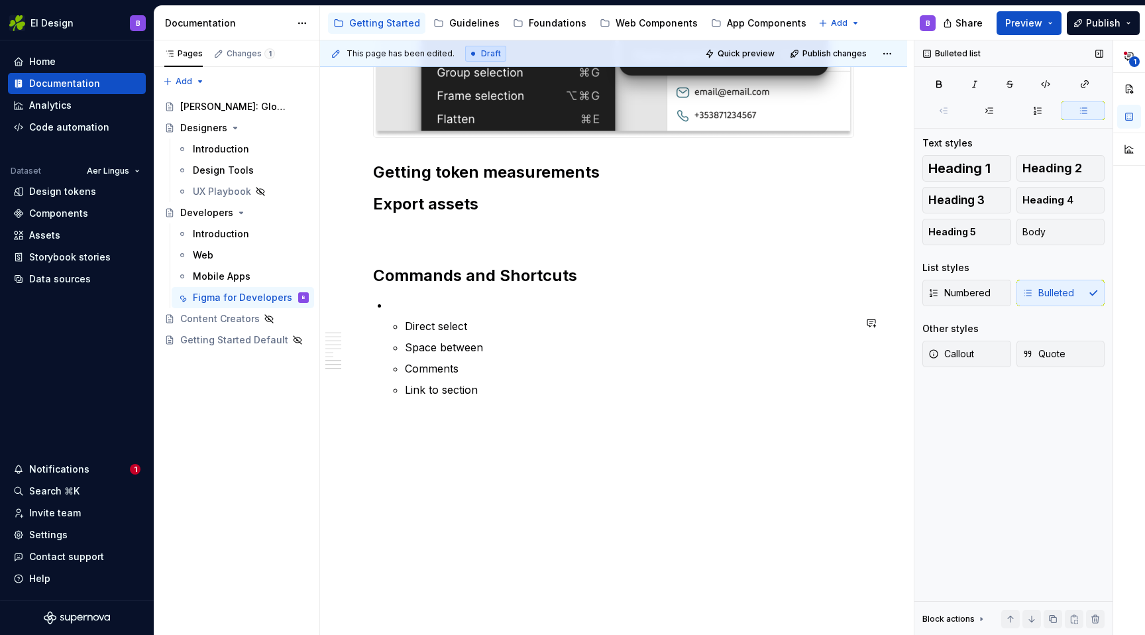
click at [404, 238] on p at bounding box center [613, 233] width 481 height 16
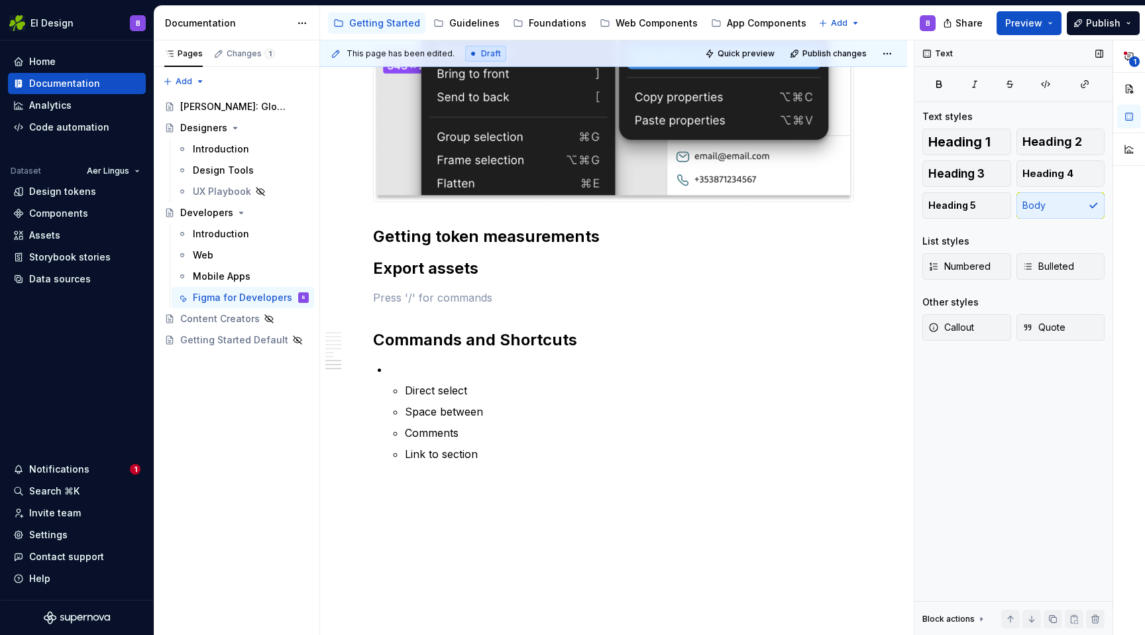
scroll to position [2280, 0]
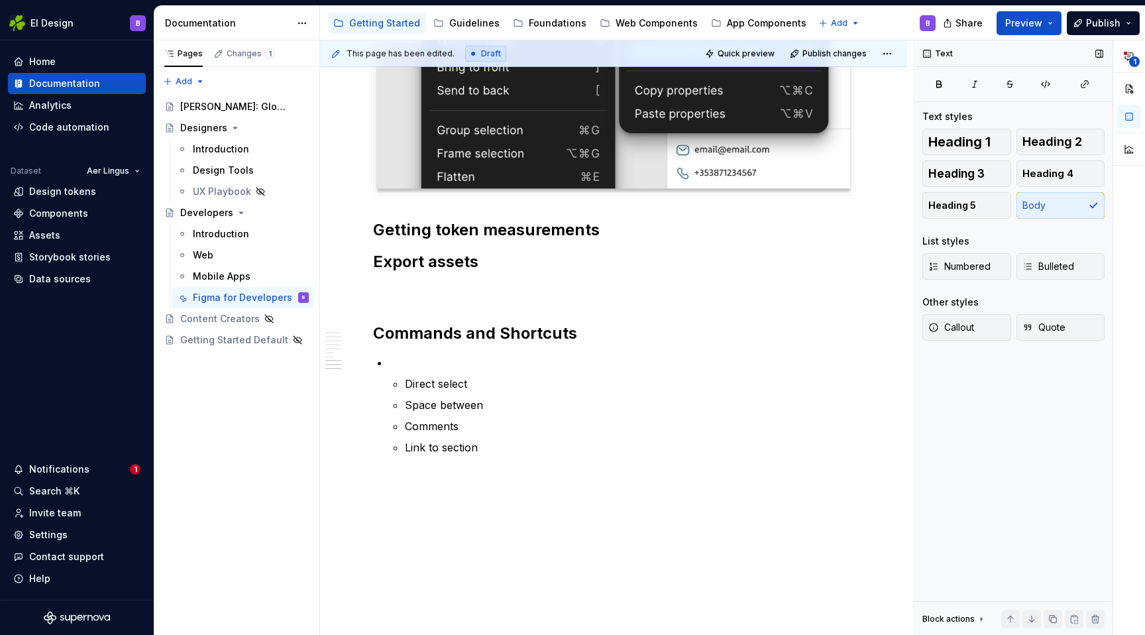
type textarea "*"
